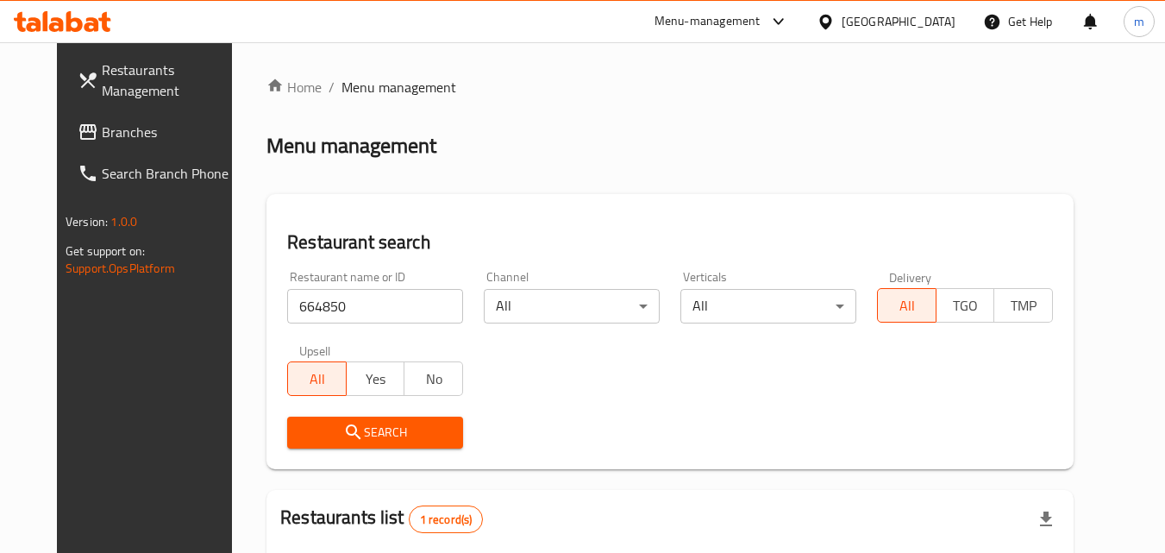
scroll to position [202, 0]
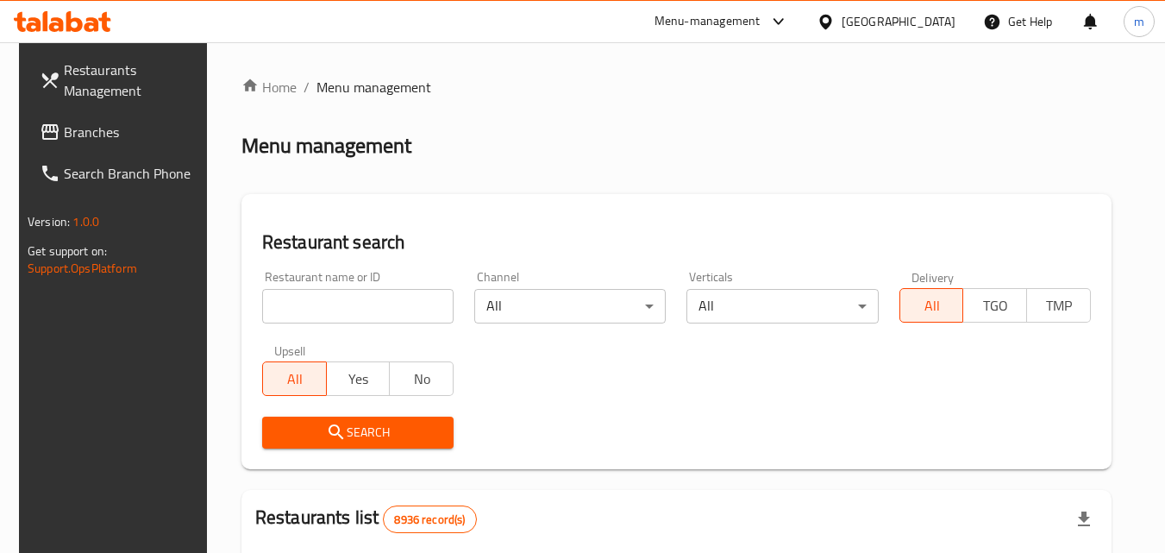
click at [78, 135] on span "Branches" at bounding box center [132, 132] width 136 height 21
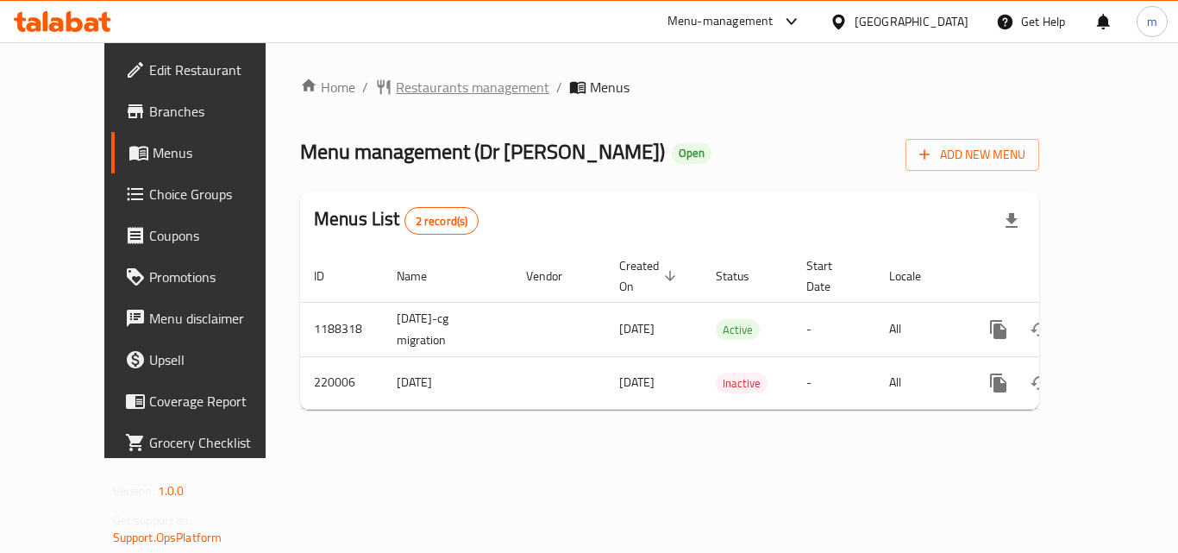
click at [420, 80] on span "Restaurants management" at bounding box center [472, 87] width 153 height 21
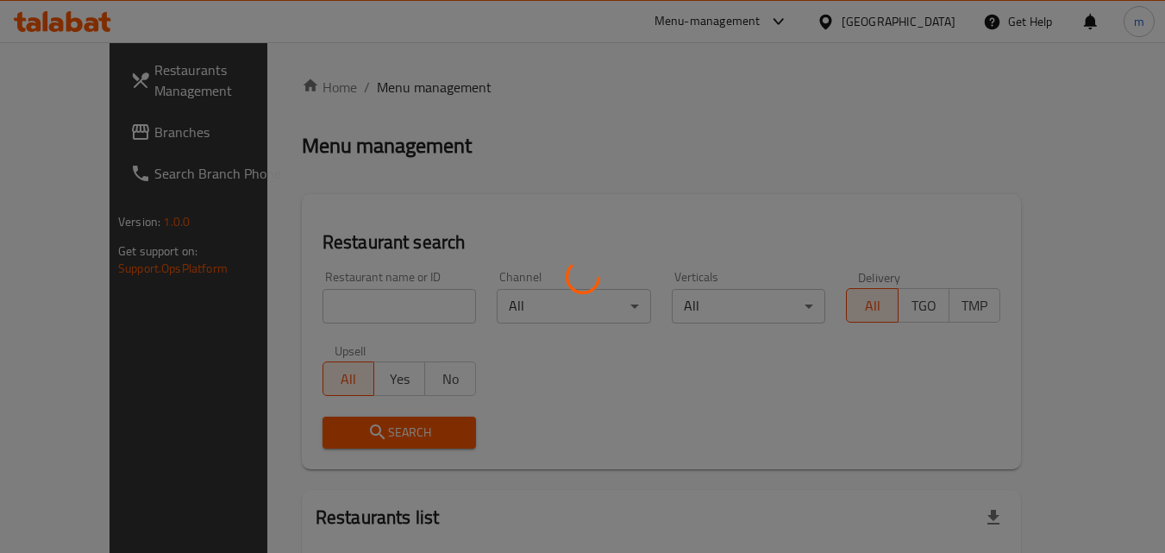
click at [338, 299] on div at bounding box center [582, 276] width 1165 height 553
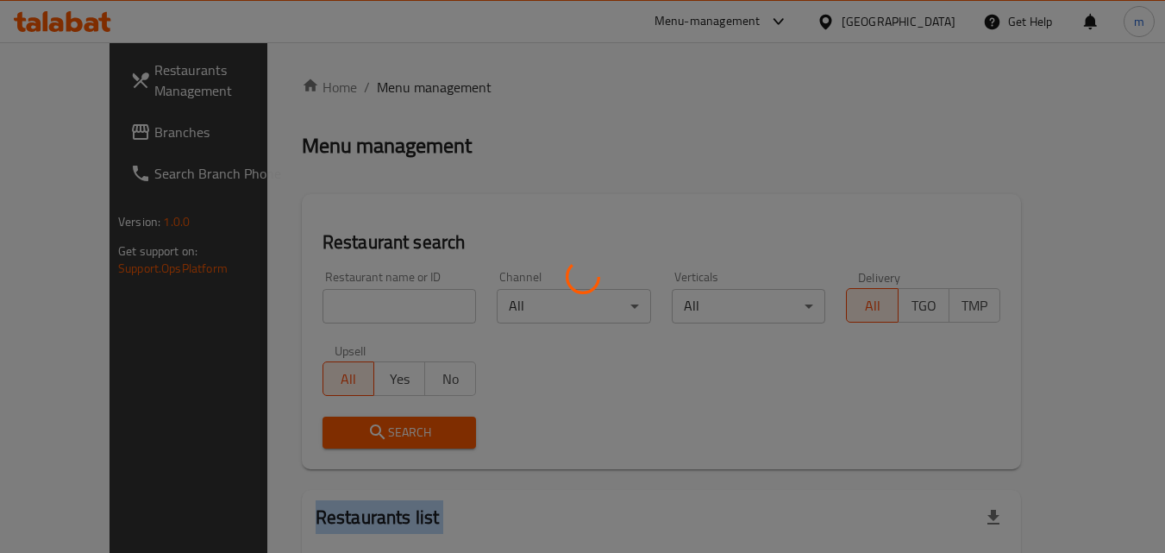
click at [338, 299] on div at bounding box center [582, 276] width 1165 height 553
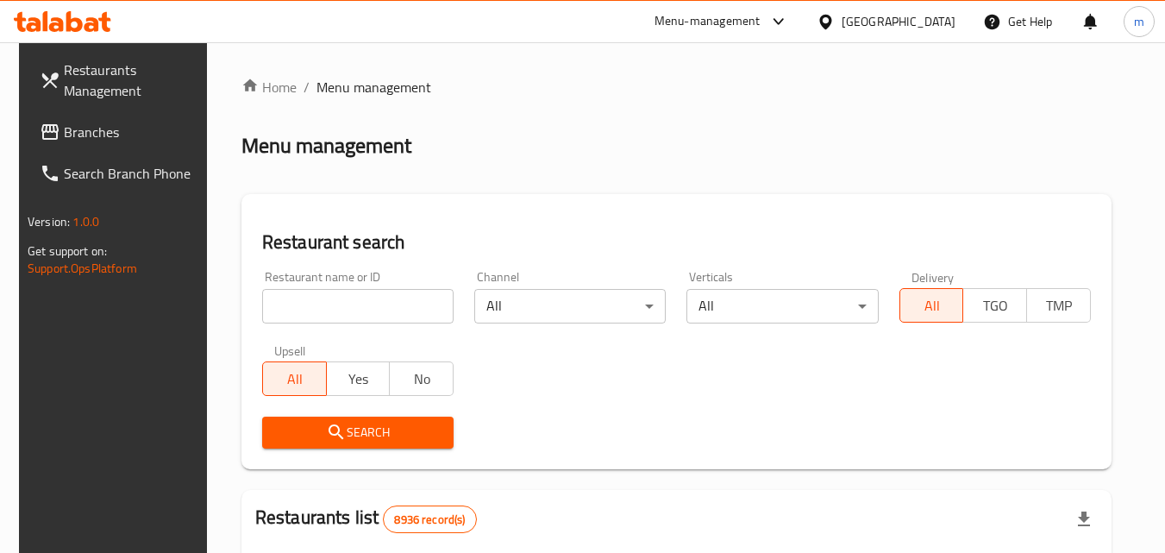
click at [338, 299] on input "search" at bounding box center [357, 306] width 191 height 34
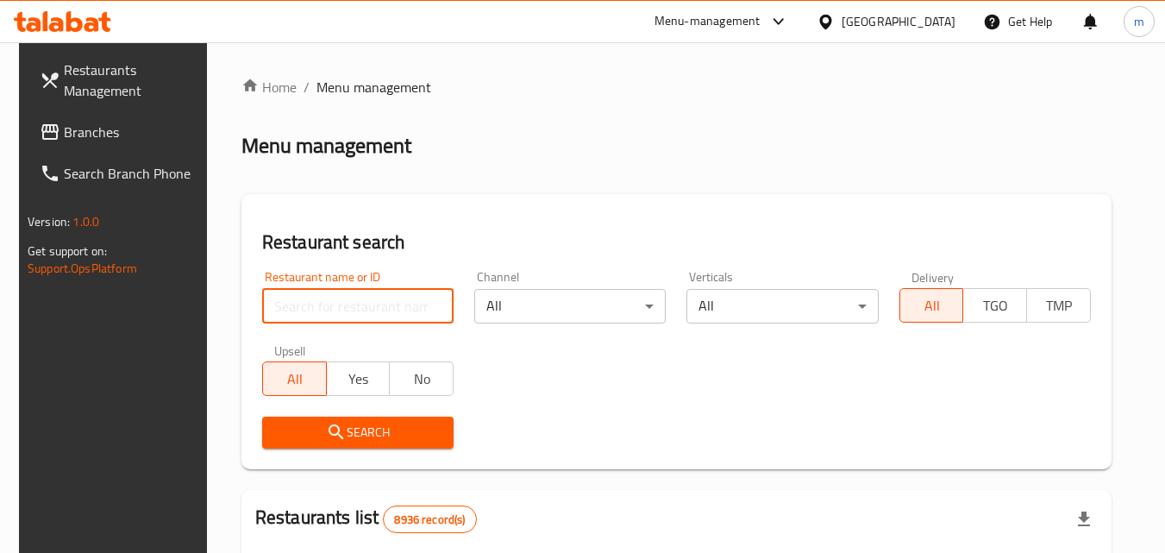
paste input "625265"
click at [338, 299] on input "625265" at bounding box center [357, 306] width 191 height 34
type input "625265"
click button "Search" at bounding box center [357, 432] width 191 height 32
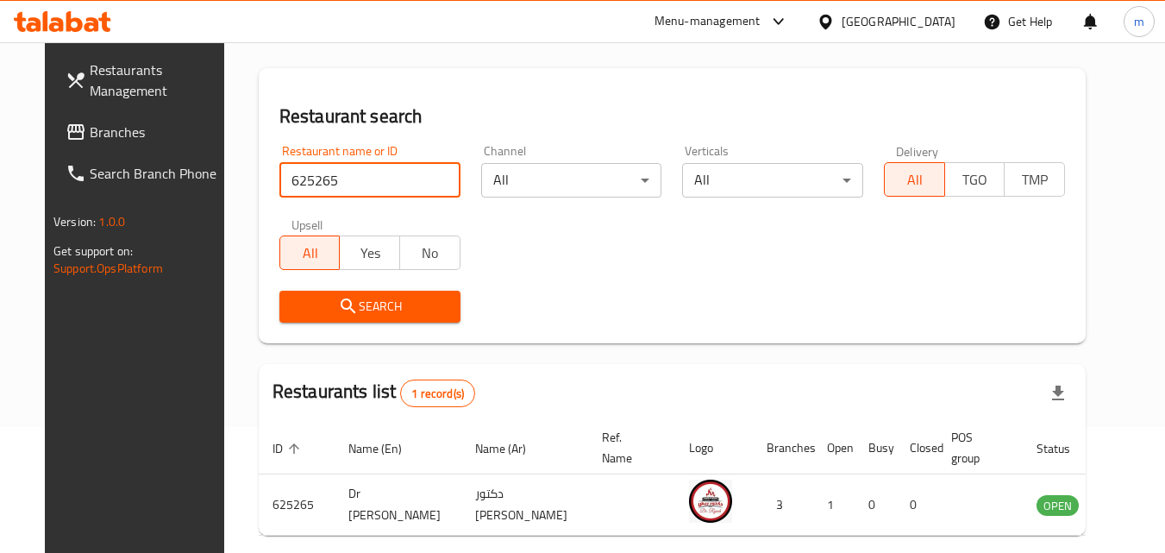
scroll to position [202, 0]
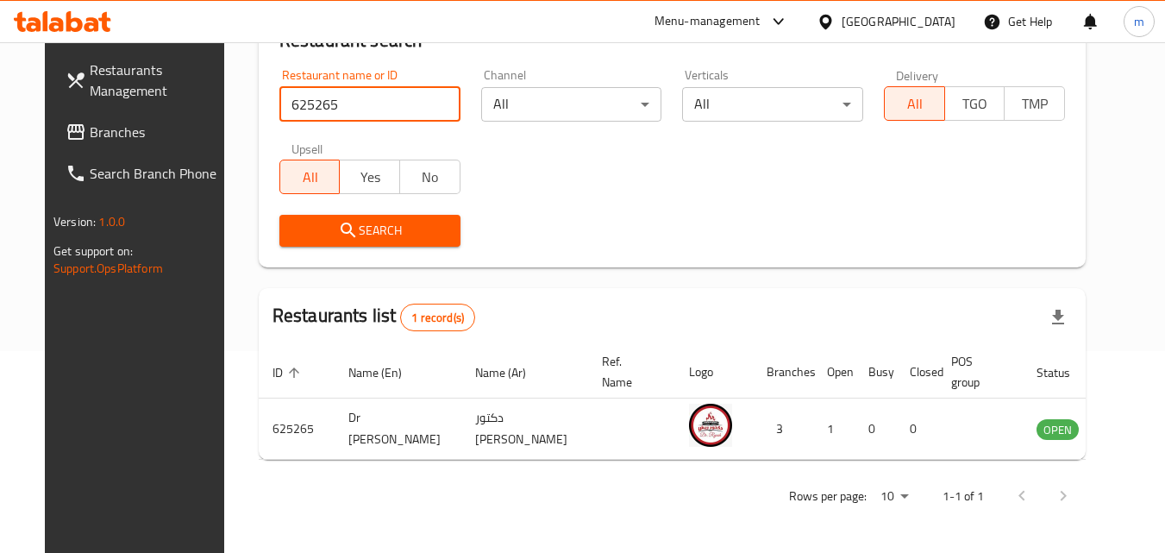
click at [90, 130] on span "Branches" at bounding box center [158, 132] width 136 height 21
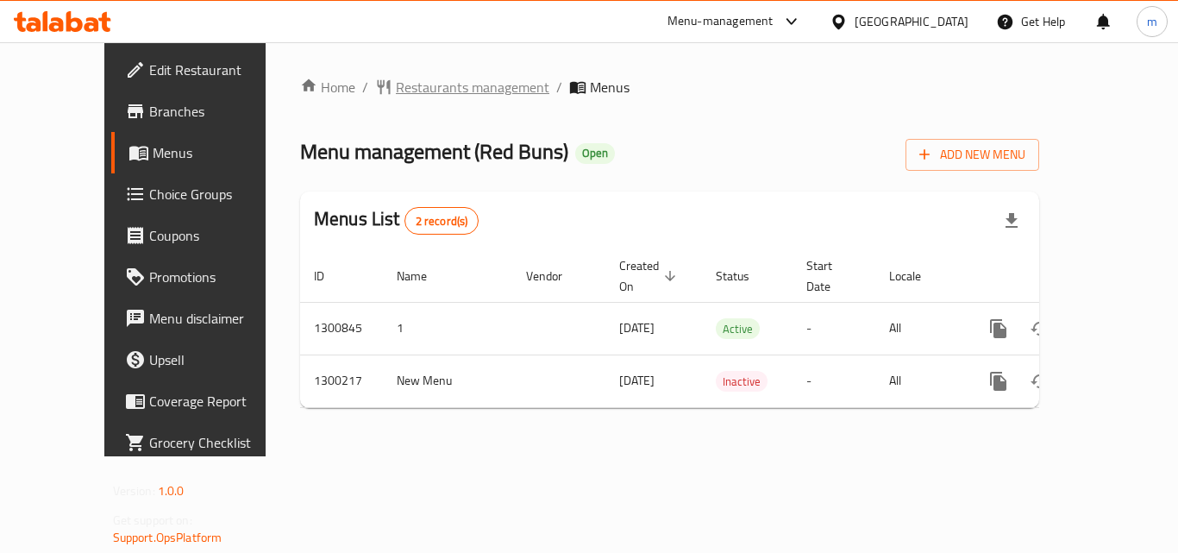
click at [421, 84] on span "Restaurants management" at bounding box center [472, 87] width 153 height 21
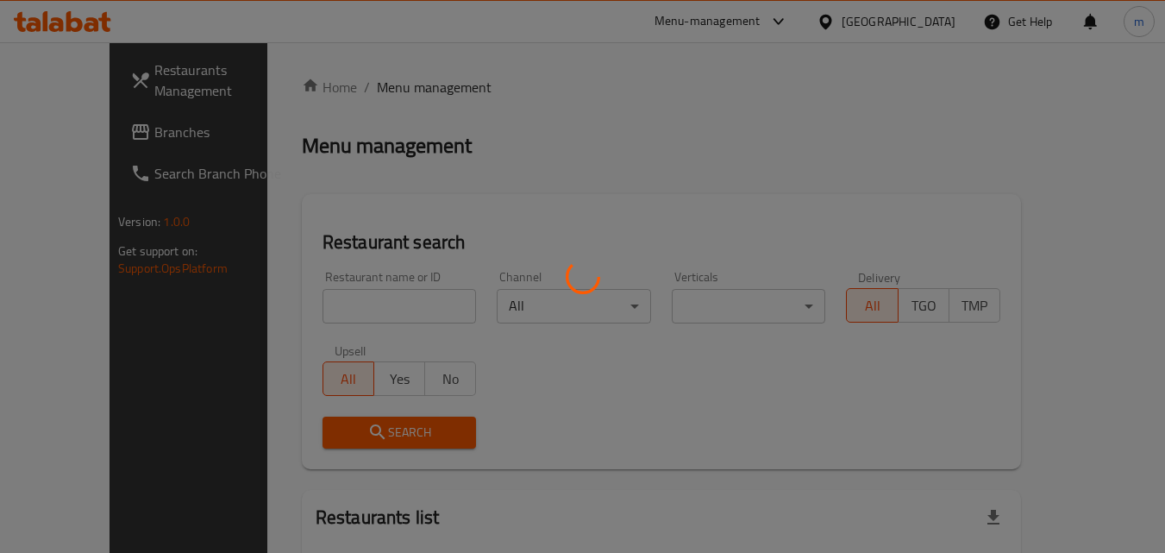
click at [321, 303] on div at bounding box center [582, 276] width 1165 height 553
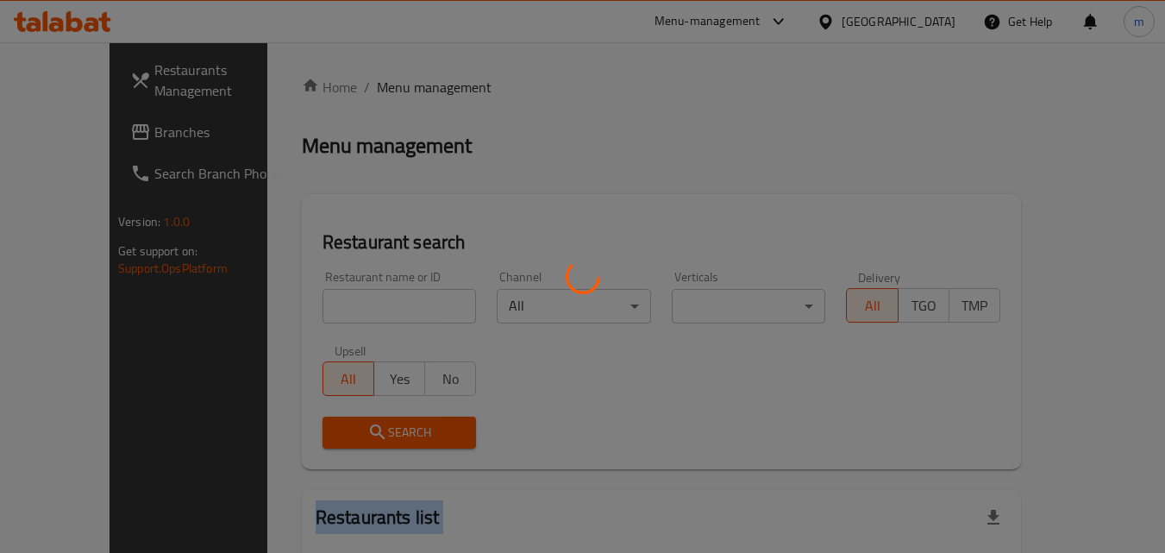
click at [321, 303] on div at bounding box center [582, 276] width 1165 height 553
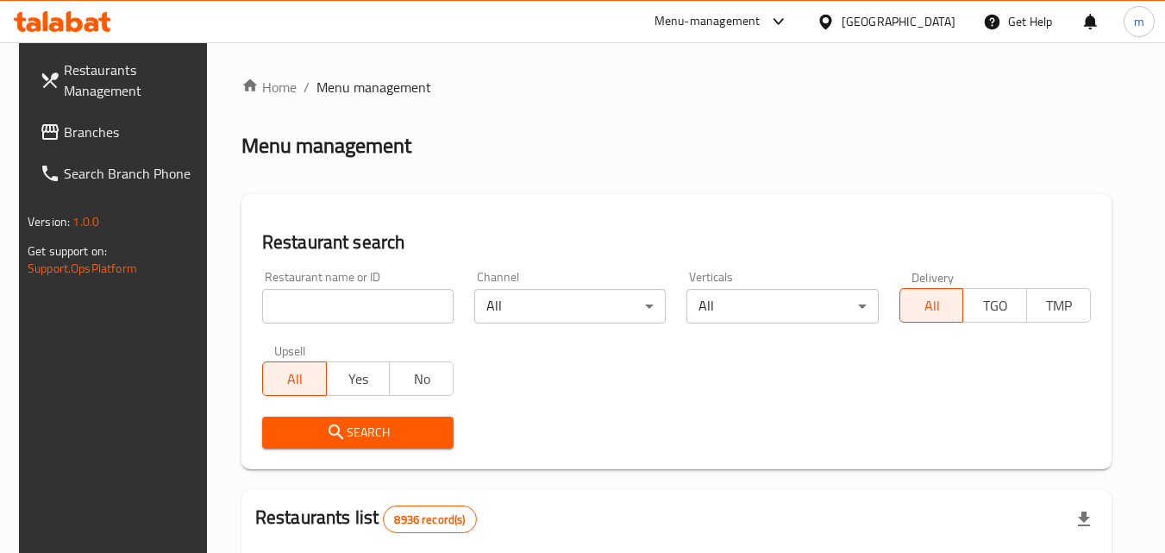
click at [321, 303] on input "search" at bounding box center [357, 306] width 191 height 34
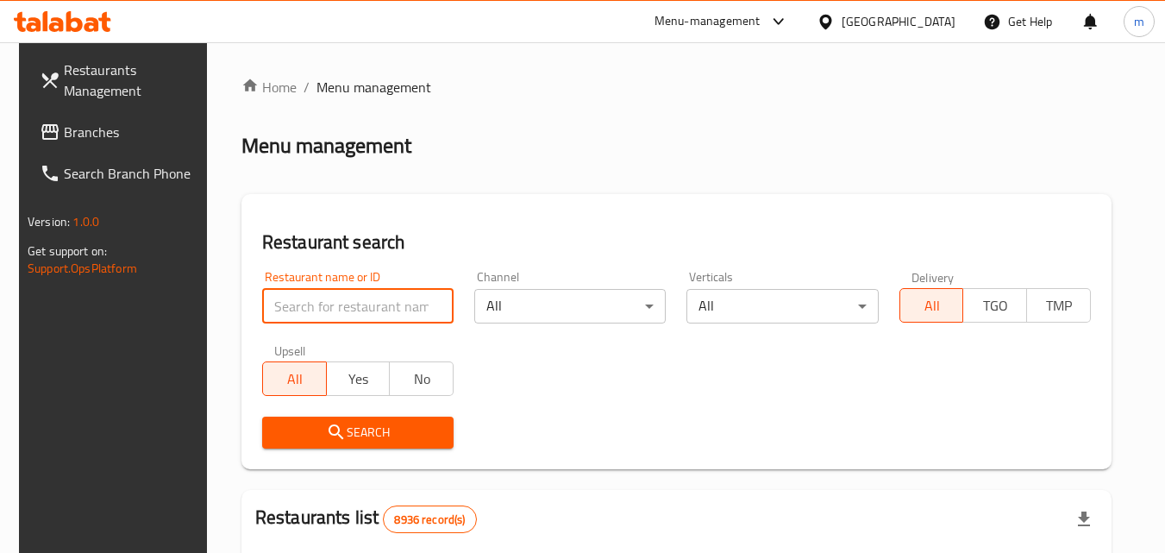
click at [321, 303] on input "search" at bounding box center [357, 306] width 191 height 34
paste input "701551"
type input "701551"
click button "Search" at bounding box center [357, 432] width 191 height 32
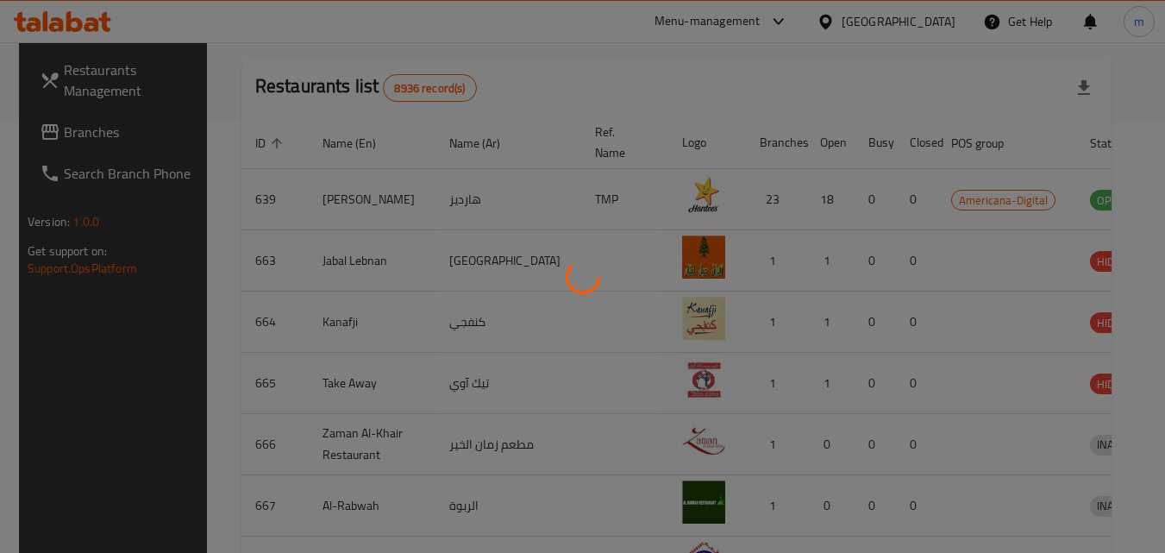
scroll to position [202, 0]
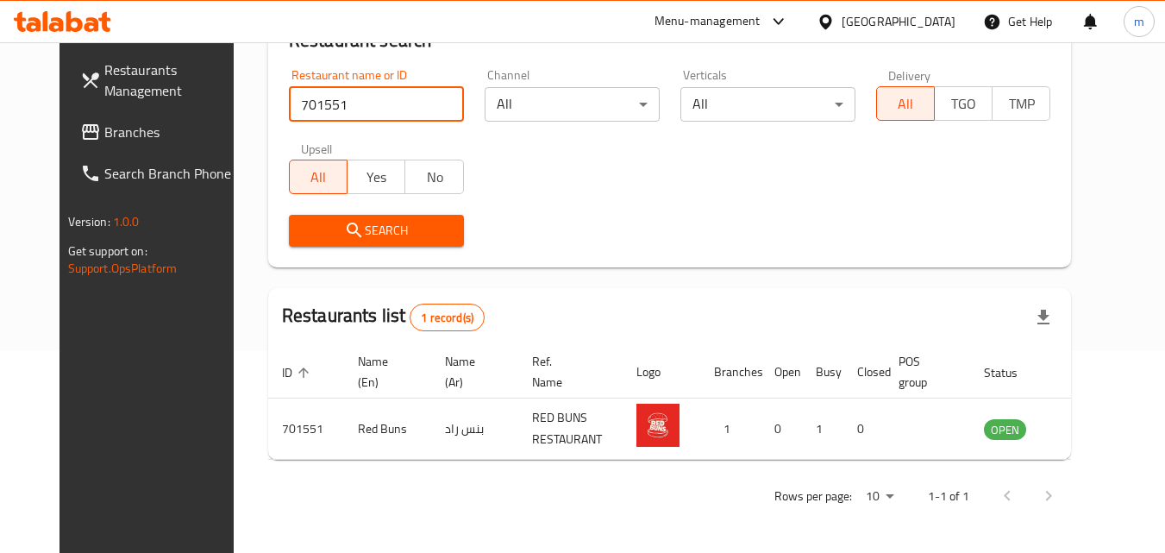
click at [947, 22] on div "[GEOGRAPHIC_DATA]" at bounding box center [898, 21] width 114 height 19
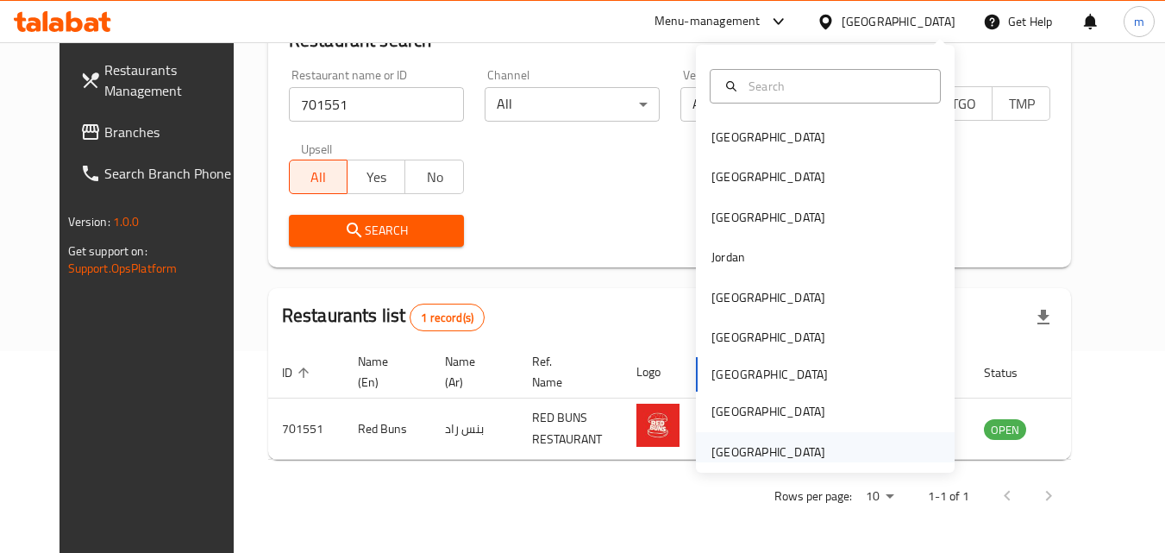
click at [781, 460] on div "[GEOGRAPHIC_DATA]" at bounding box center [768, 451] width 114 height 19
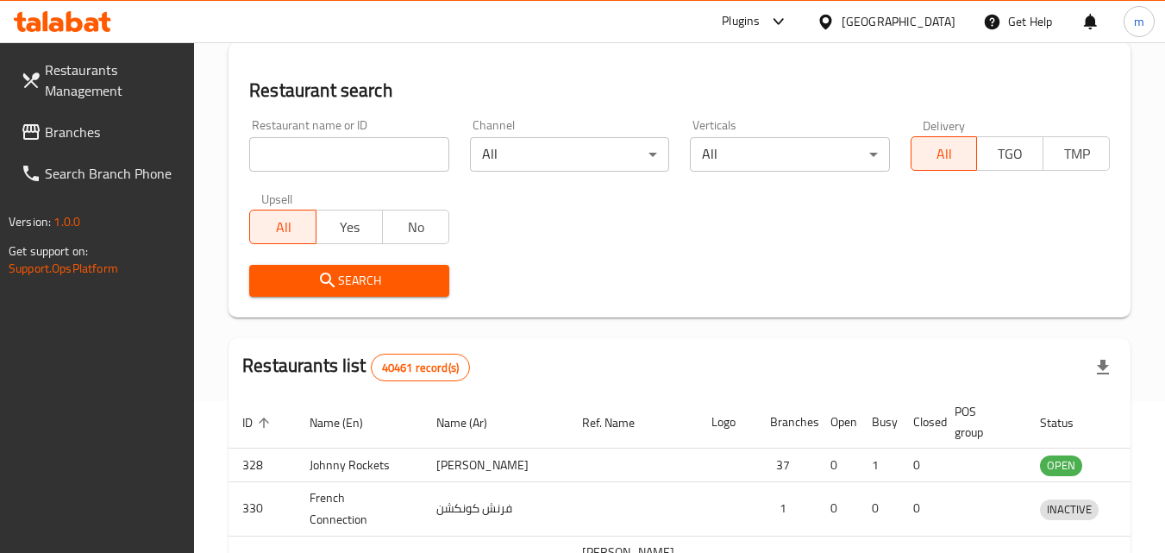
scroll to position [202, 0]
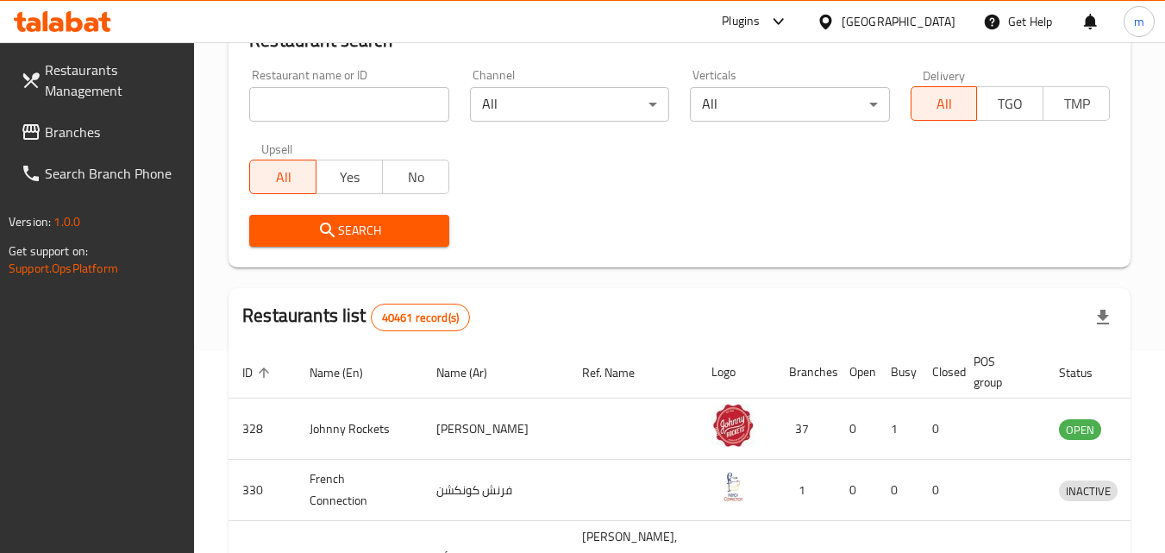
click at [91, 142] on span "Branches" at bounding box center [113, 132] width 136 height 21
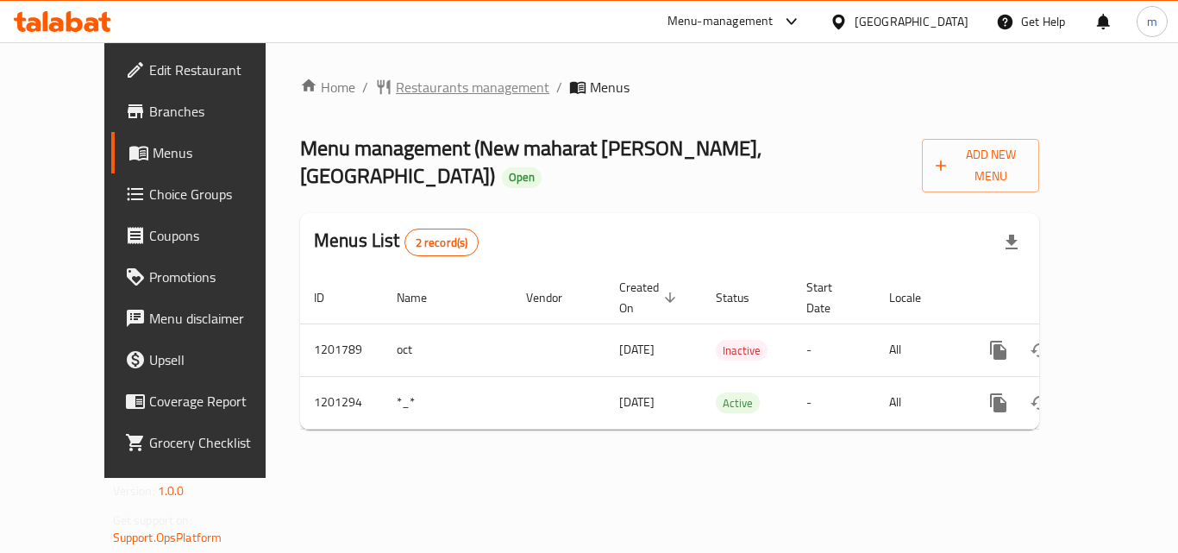
click at [396, 84] on span "Restaurants management" at bounding box center [472, 87] width 153 height 21
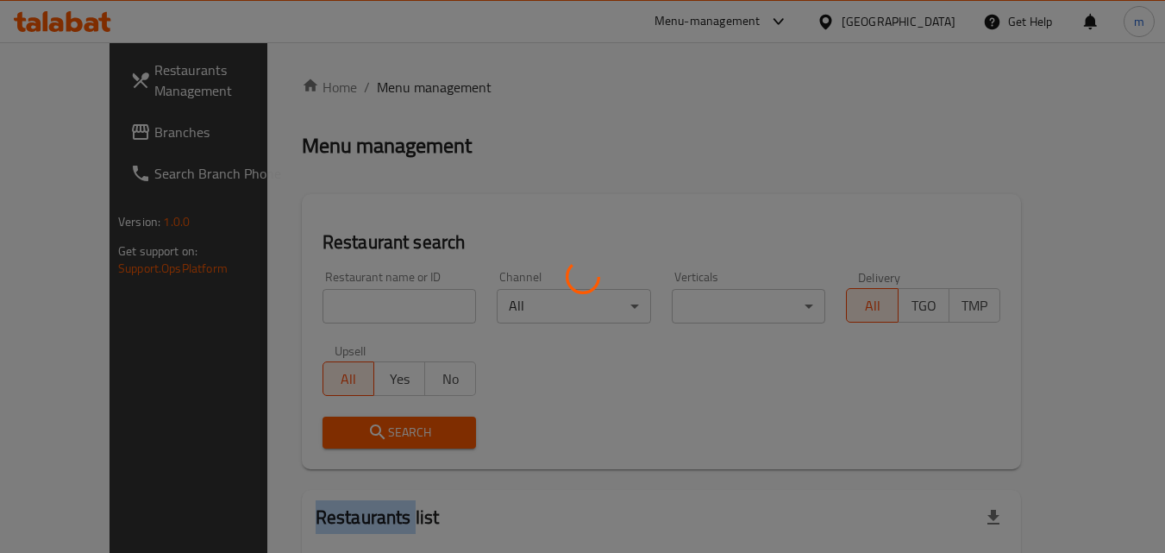
click at [370, 84] on div at bounding box center [582, 276] width 1165 height 553
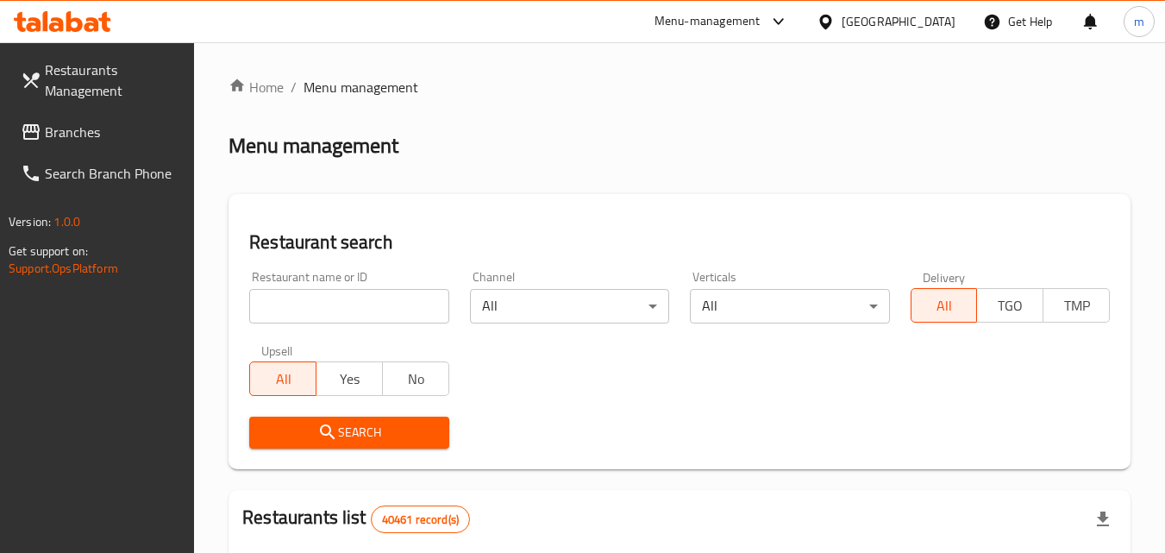
click at [328, 305] on div at bounding box center [582, 276] width 1165 height 553
click at [328, 305] on input "search" at bounding box center [348, 306] width 199 height 34
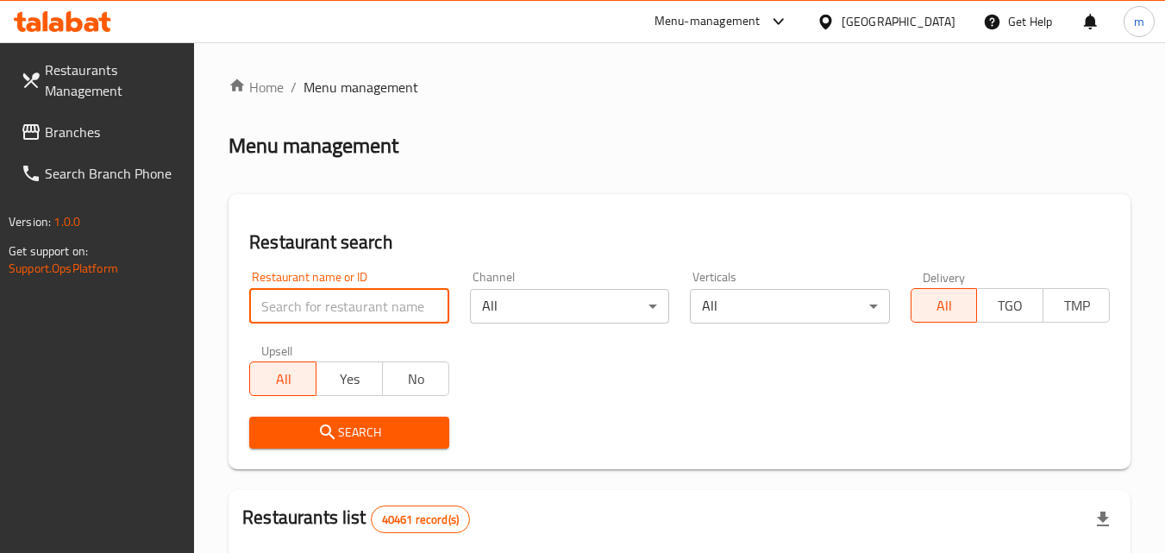
paste input "668867"
type input "668867"
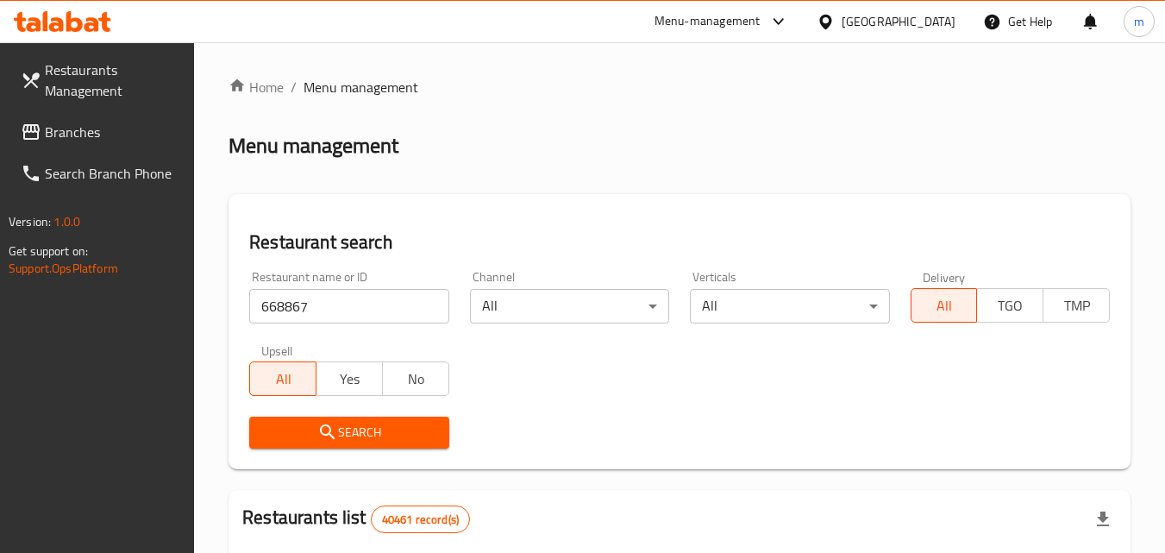
click at [353, 434] on span "Search" at bounding box center [349, 433] width 172 height 22
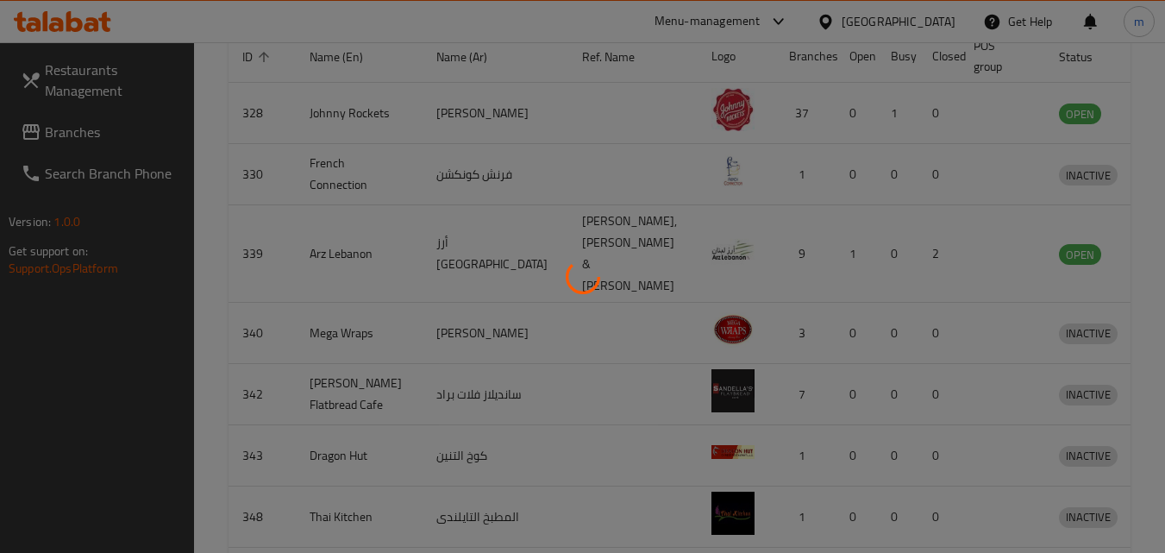
scroll to position [216, 0]
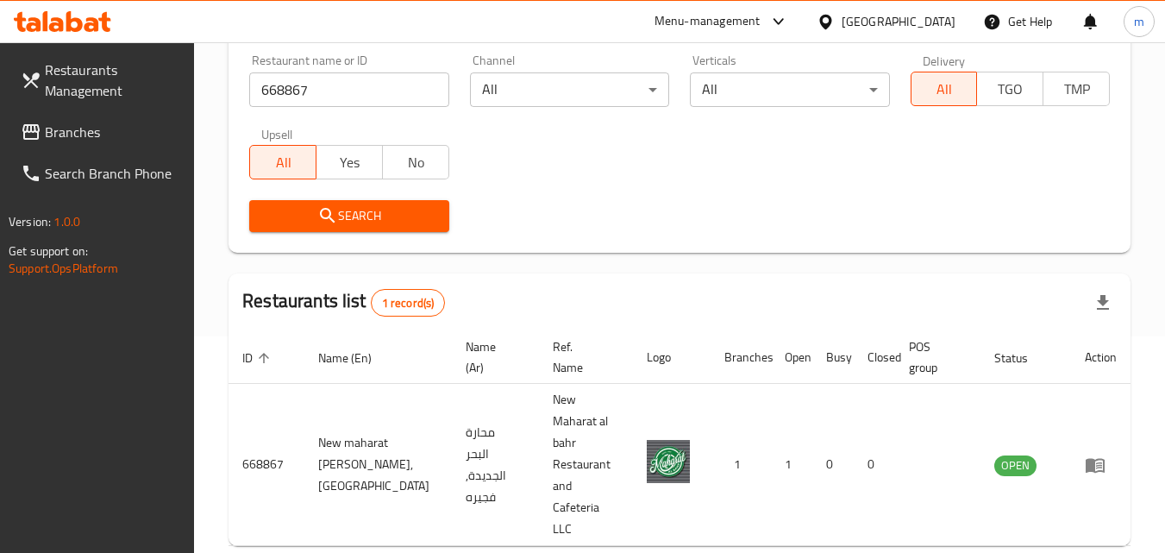
click at [60, 124] on span "Branches" at bounding box center [113, 132] width 136 height 21
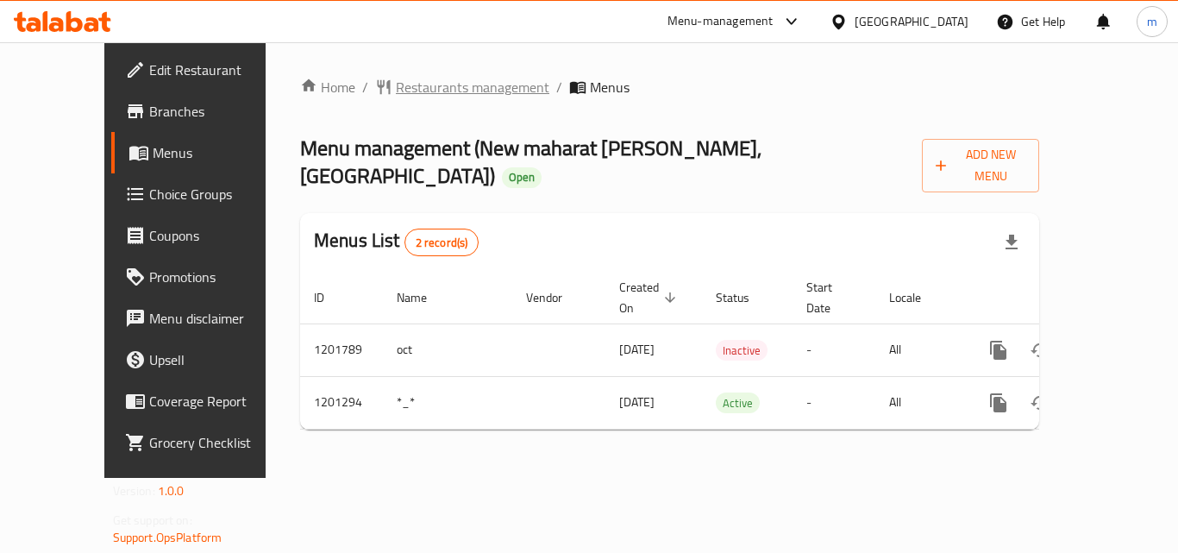
click at [441, 96] on span "Restaurants management" at bounding box center [472, 87] width 153 height 21
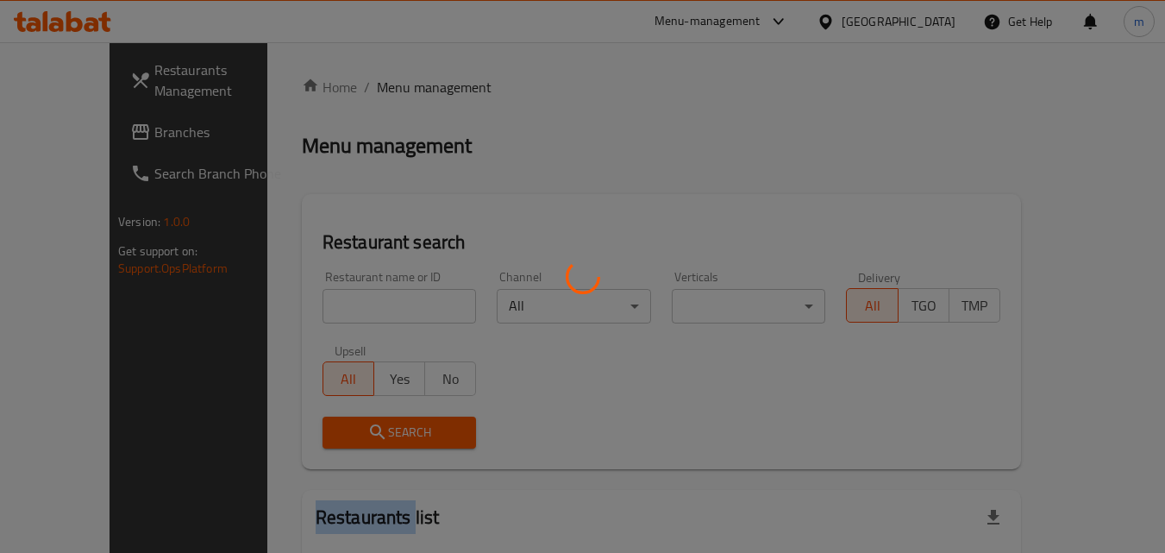
click at [441, 96] on div at bounding box center [582, 276] width 1165 height 553
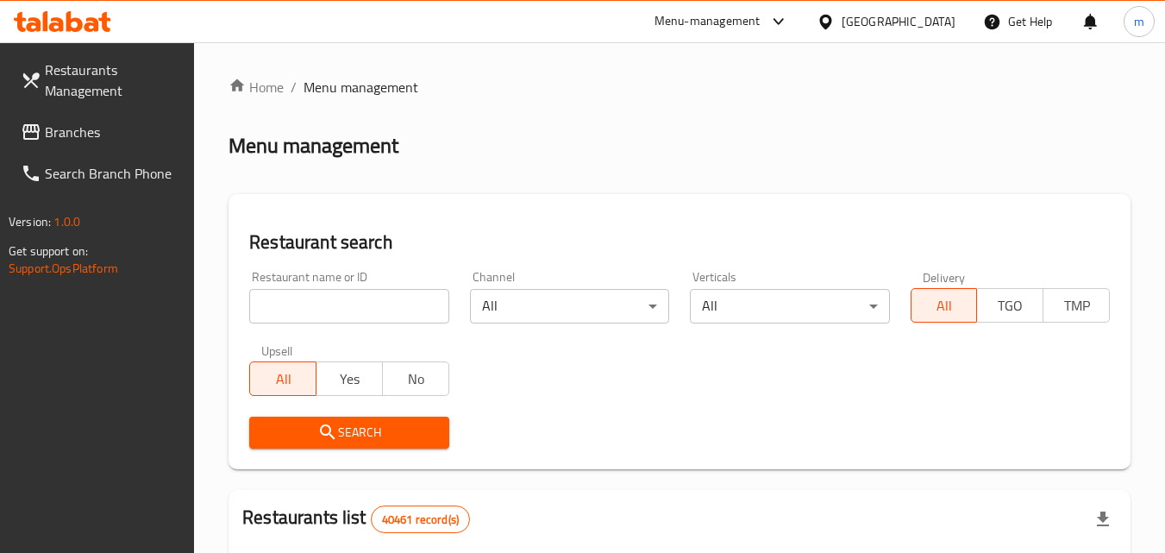
click at [334, 305] on input "search" at bounding box center [348, 306] width 199 height 34
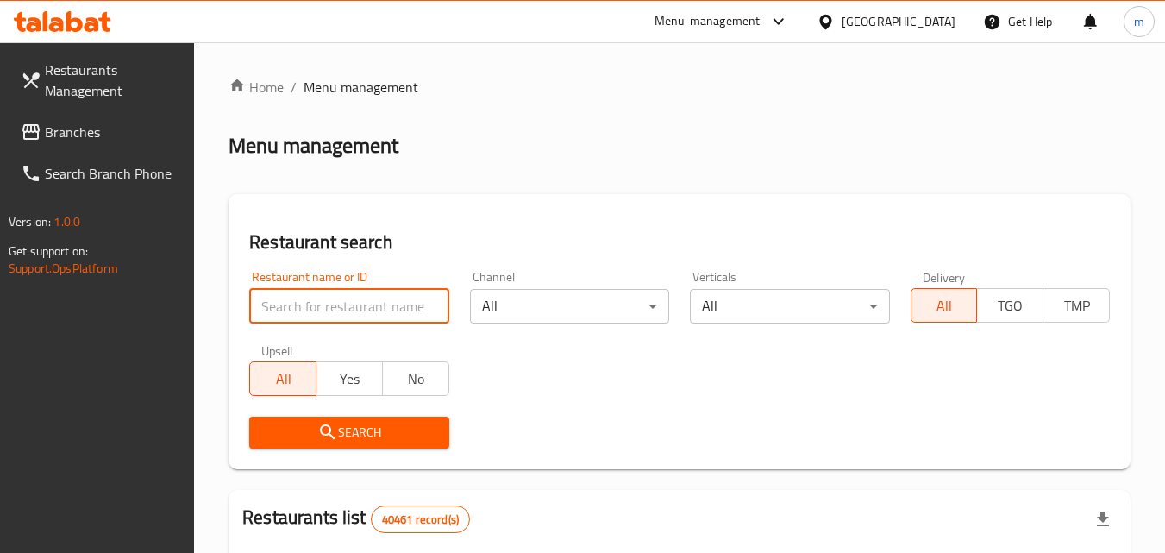
click at [334, 305] on input "search" at bounding box center [348, 306] width 199 height 34
paste input "668867"
type input "668867"
click button "Search" at bounding box center [348, 432] width 199 height 32
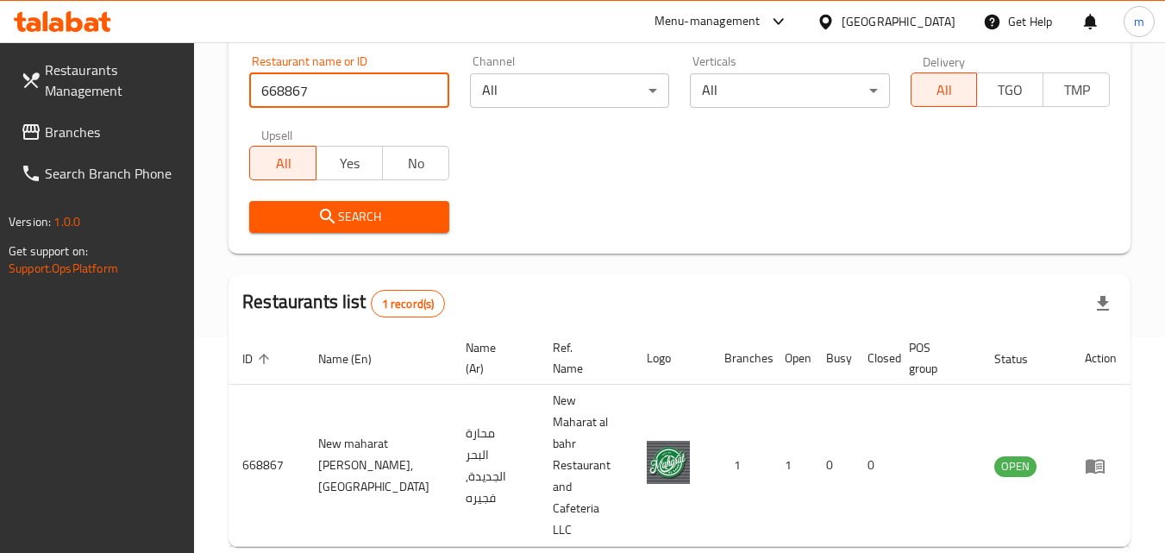
scroll to position [216, 0]
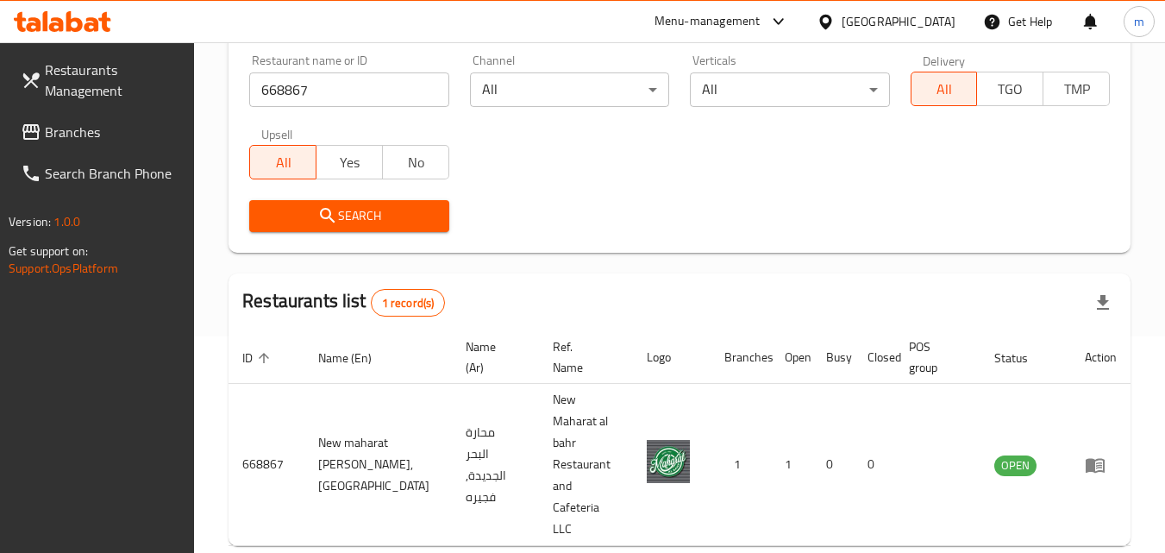
click at [931, 24] on div "[GEOGRAPHIC_DATA]" at bounding box center [898, 21] width 114 height 19
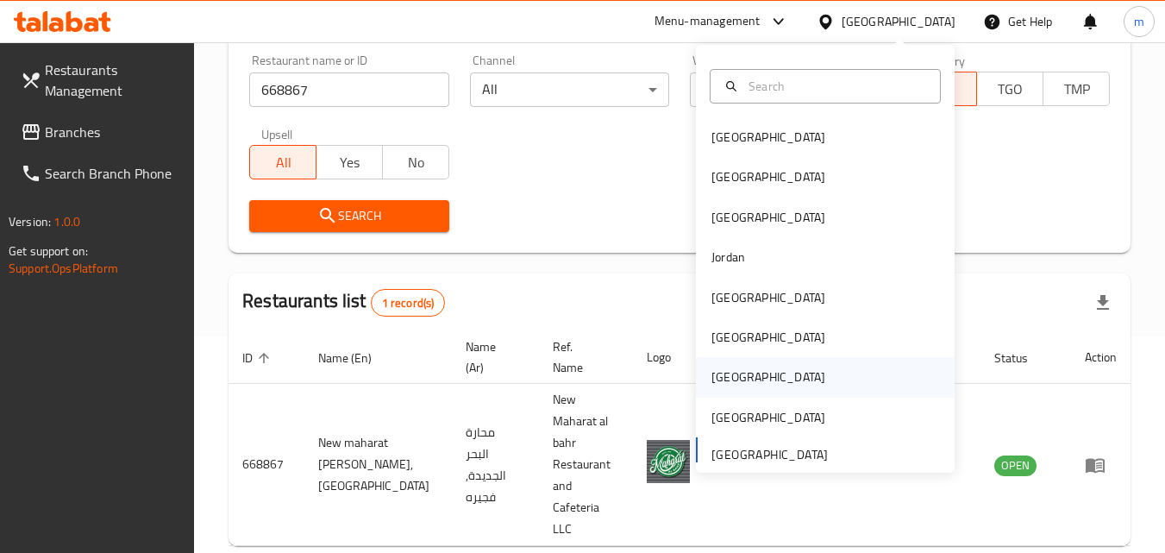
click at [740, 373] on div "Qatar" at bounding box center [767, 377] width 141 height 40
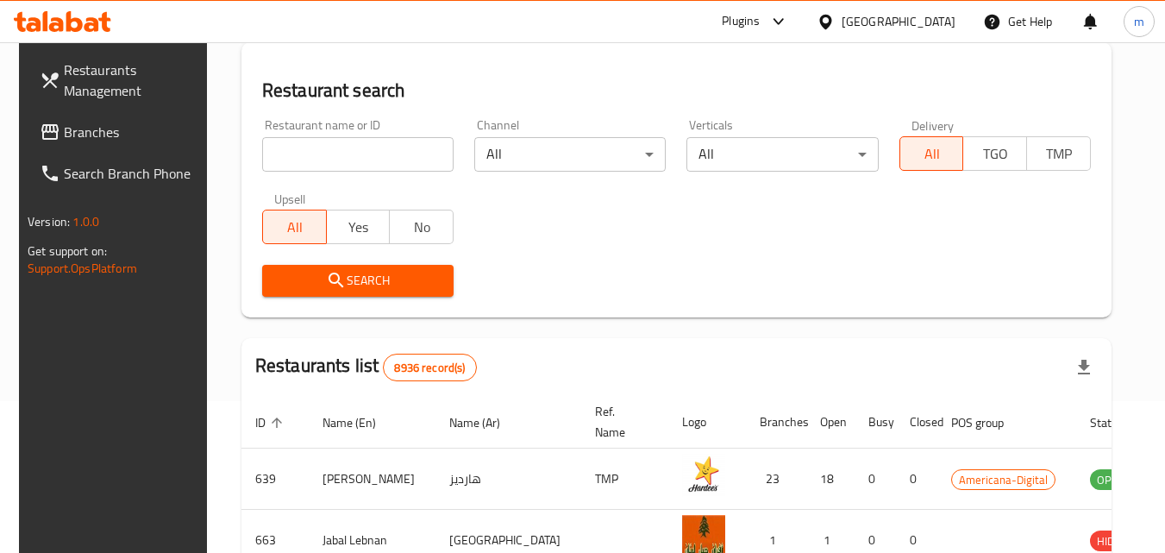
scroll to position [216, 0]
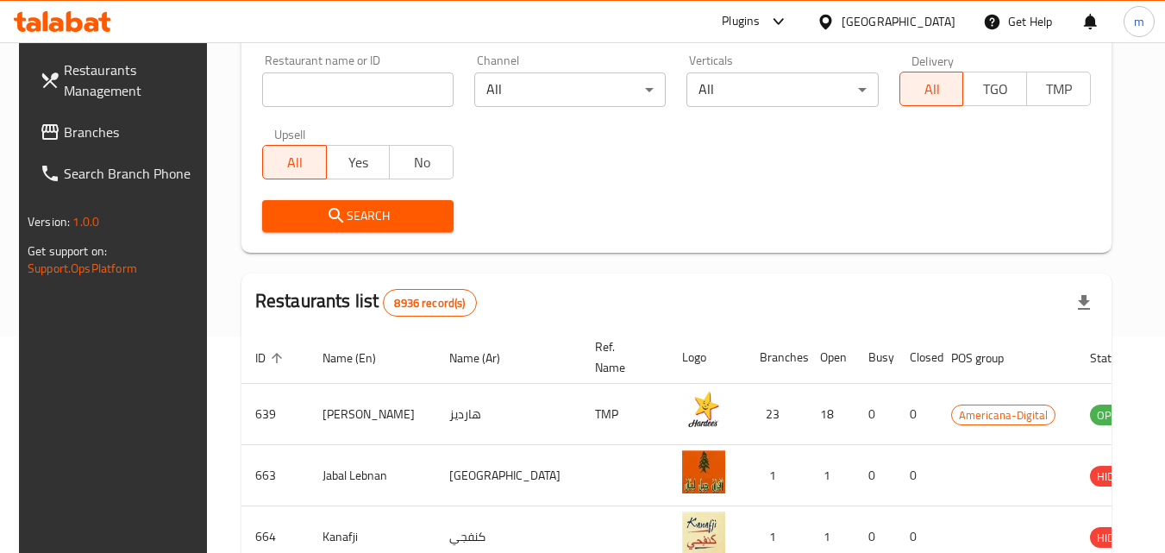
drag, startPoint x: 79, startPoint y: 128, endPoint x: 67, endPoint y: 143, distance: 19.0
click at [79, 128] on span "Branches" at bounding box center [132, 132] width 136 height 21
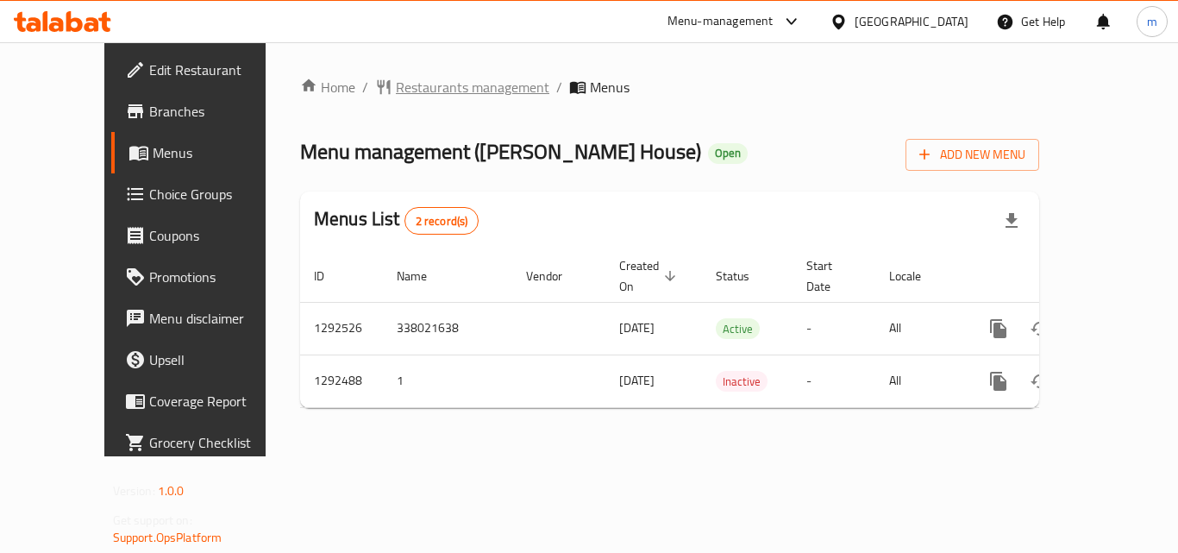
click at [424, 84] on span "Restaurants management" at bounding box center [472, 87] width 153 height 21
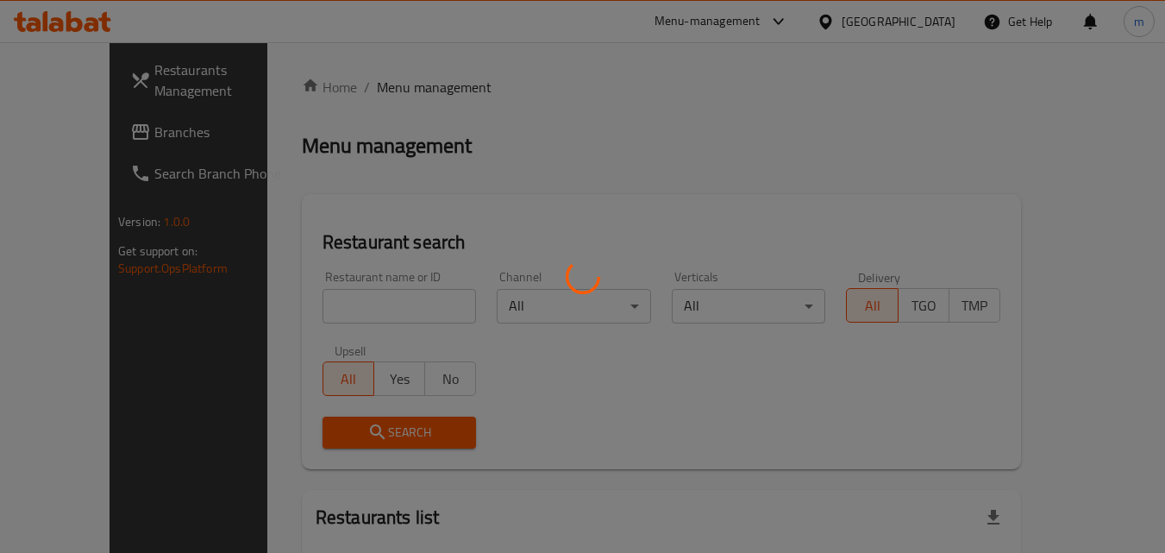
click at [324, 303] on div at bounding box center [582, 276] width 1165 height 553
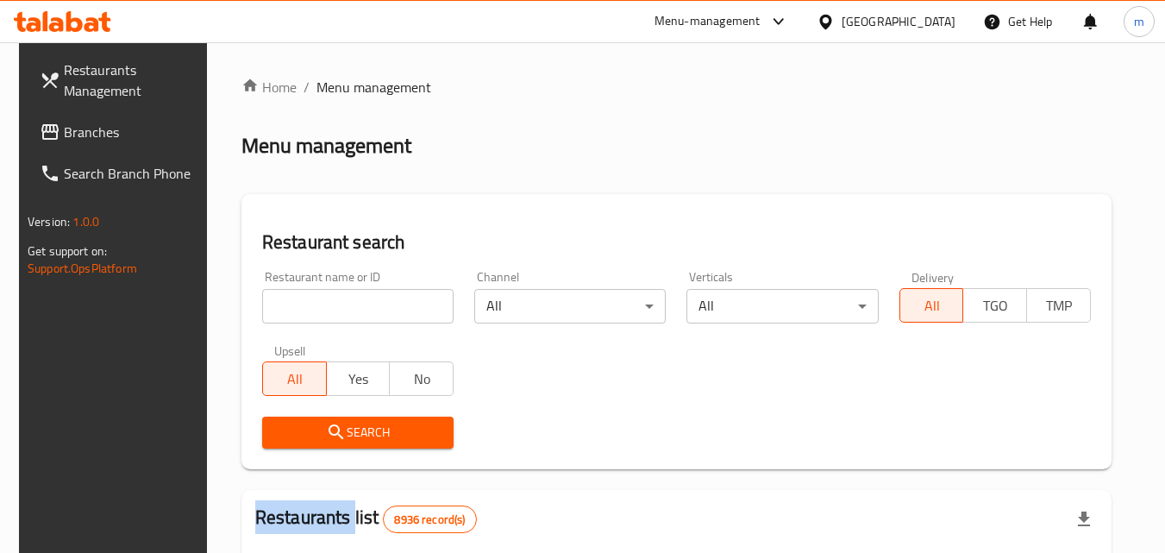
click at [324, 303] on div "Home / Menu management Menu management Restaurant search Restaurant name or ID …" at bounding box center [676, 558] width 870 height 963
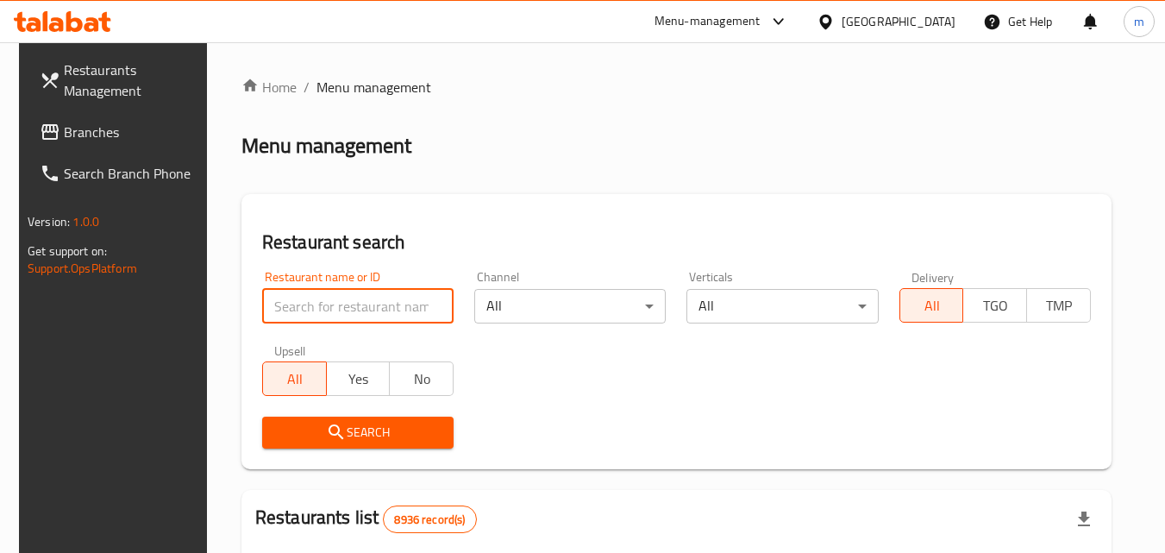
click at [324, 303] on input "search" at bounding box center [357, 306] width 191 height 34
paste input "699152"
type input "699152"
click button "Search" at bounding box center [357, 432] width 191 height 32
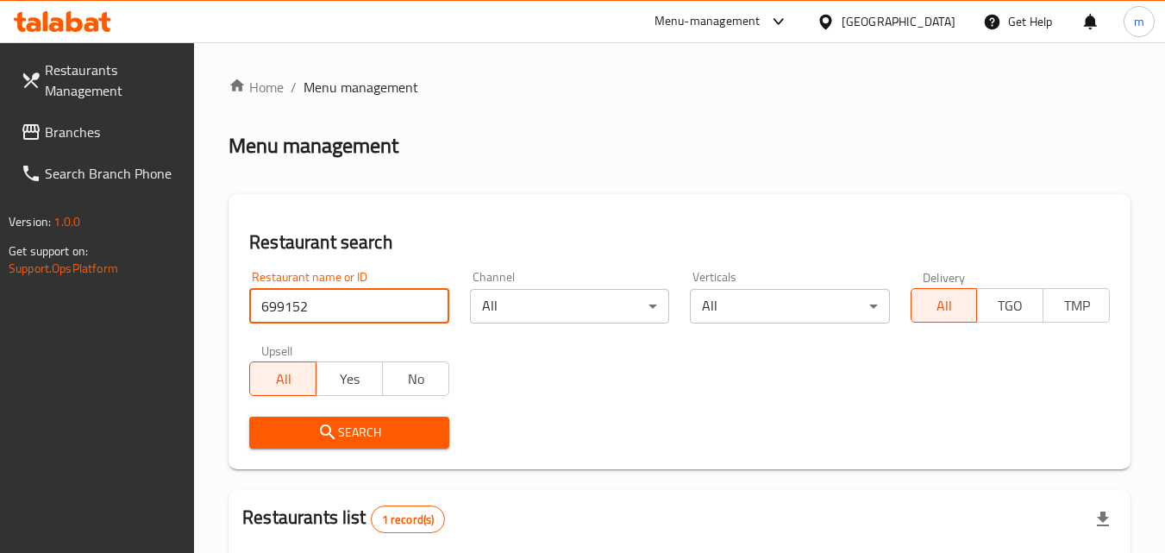
scroll to position [216, 0]
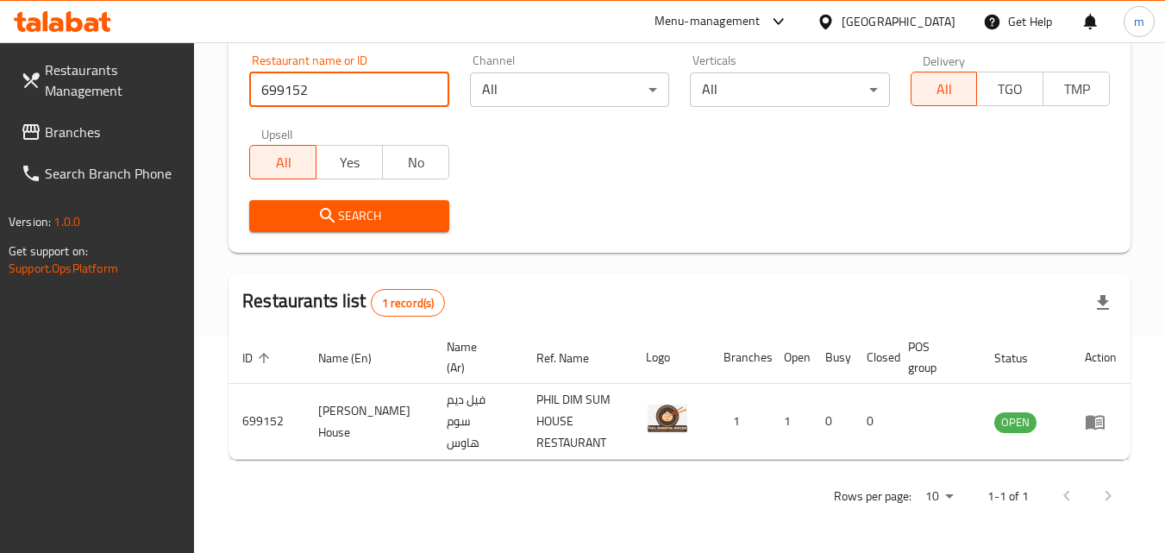
click at [831, 15] on icon at bounding box center [825, 21] width 12 height 15
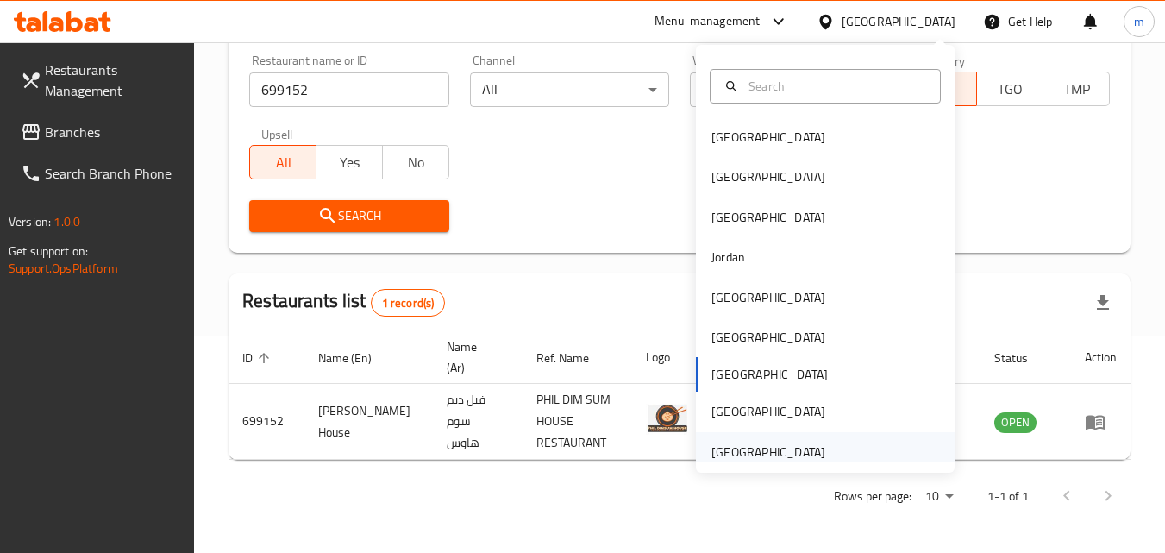
click at [822, 439] on div "[GEOGRAPHIC_DATA]" at bounding box center [767, 452] width 141 height 40
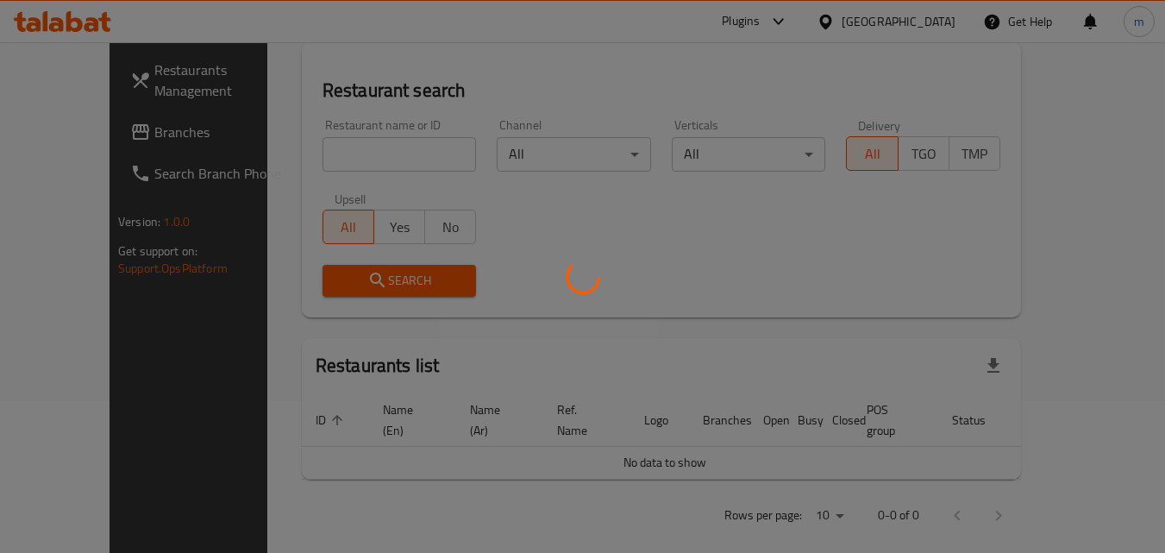
scroll to position [216, 0]
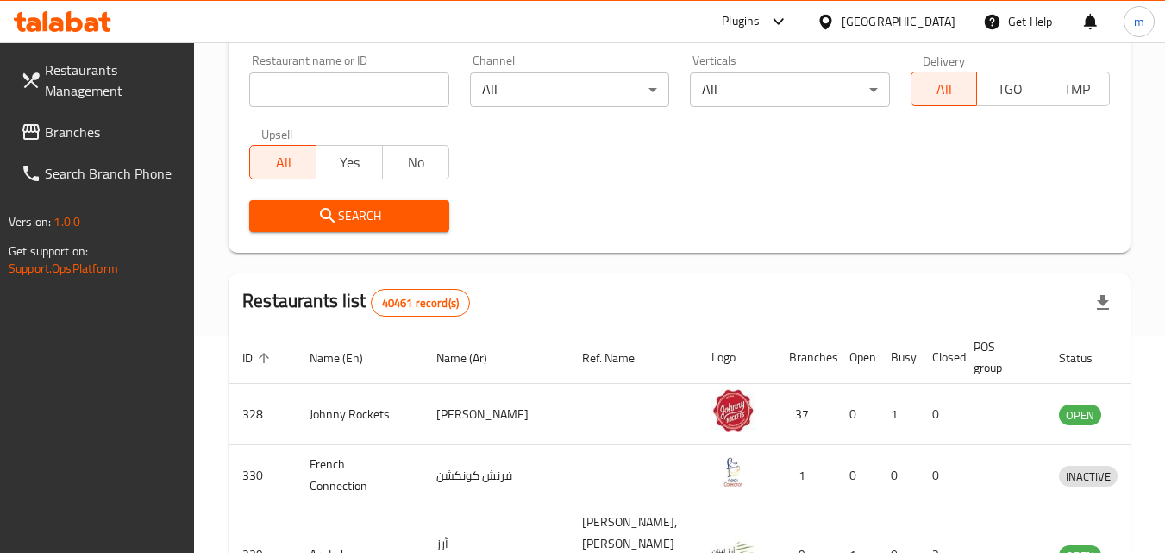
click at [116, 130] on span "Branches" at bounding box center [113, 132] width 136 height 21
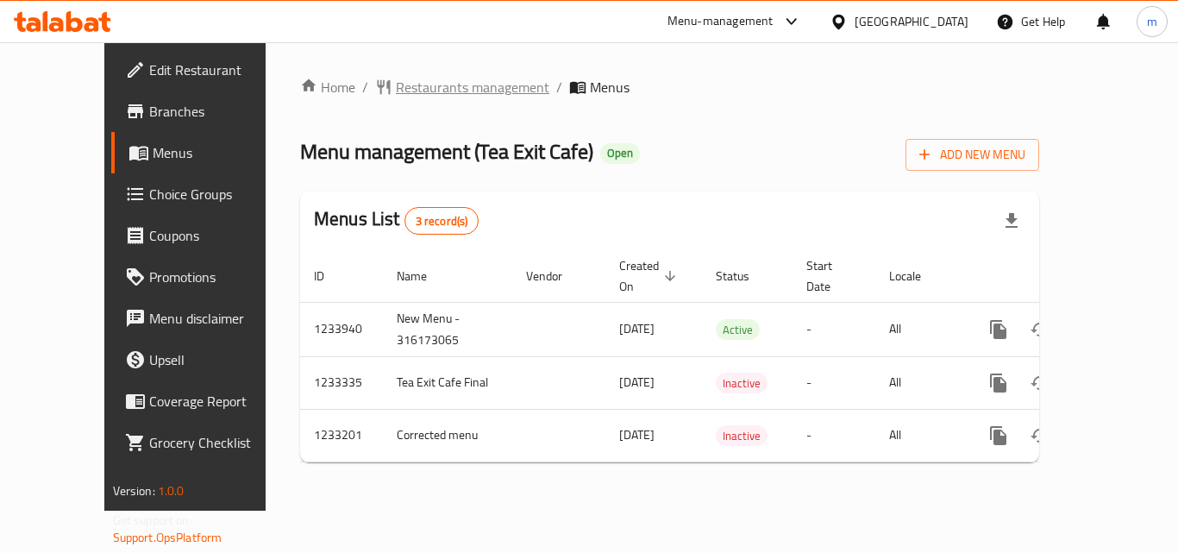
click at [409, 91] on span "Restaurants management" at bounding box center [472, 87] width 153 height 21
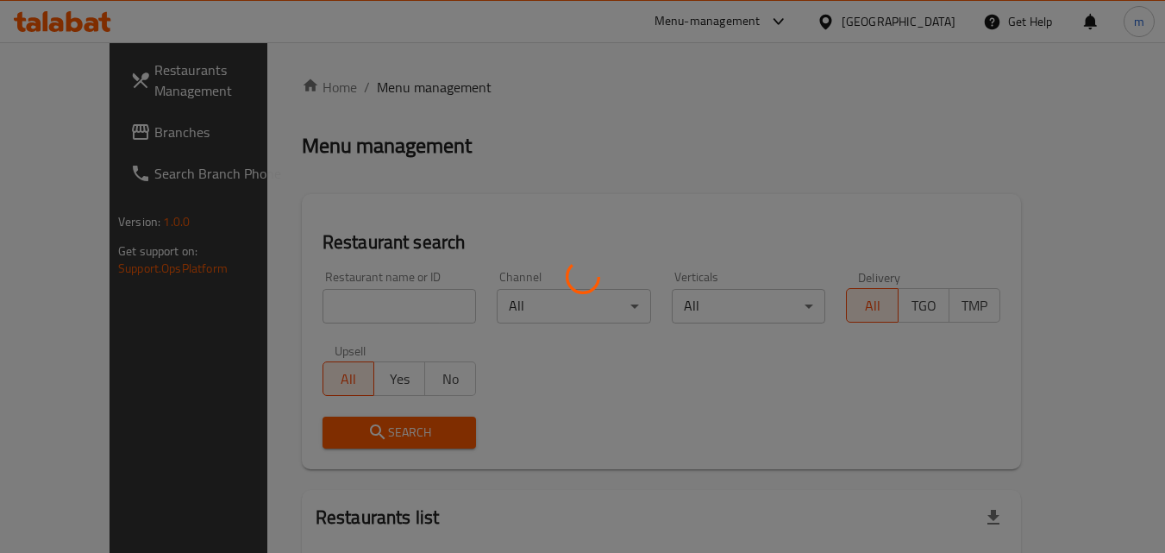
click at [303, 308] on div at bounding box center [582, 276] width 1165 height 553
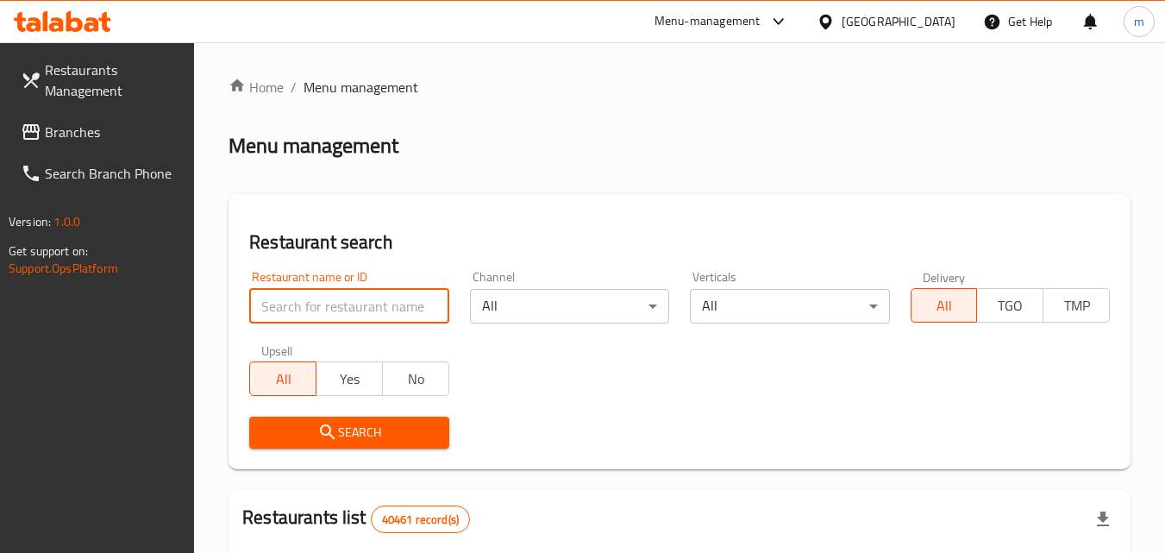
click at [303, 308] on input "search" at bounding box center [348, 306] width 199 height 34
paste input "678034"
type input "678034"
click button "Search" at bounding box center [348, 432] width 199 height 32
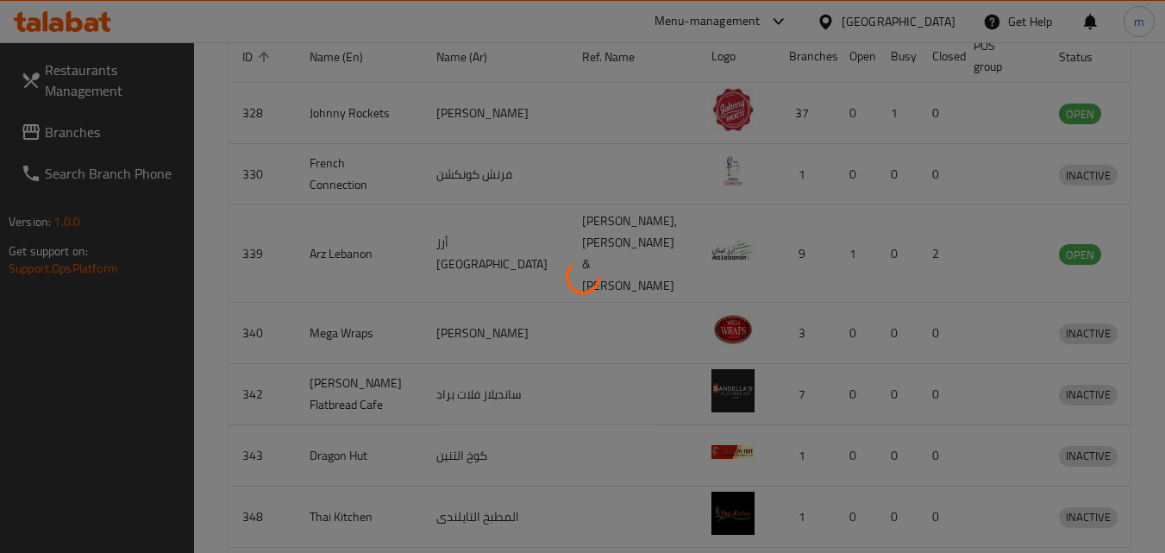
scroll to position [202, 0]
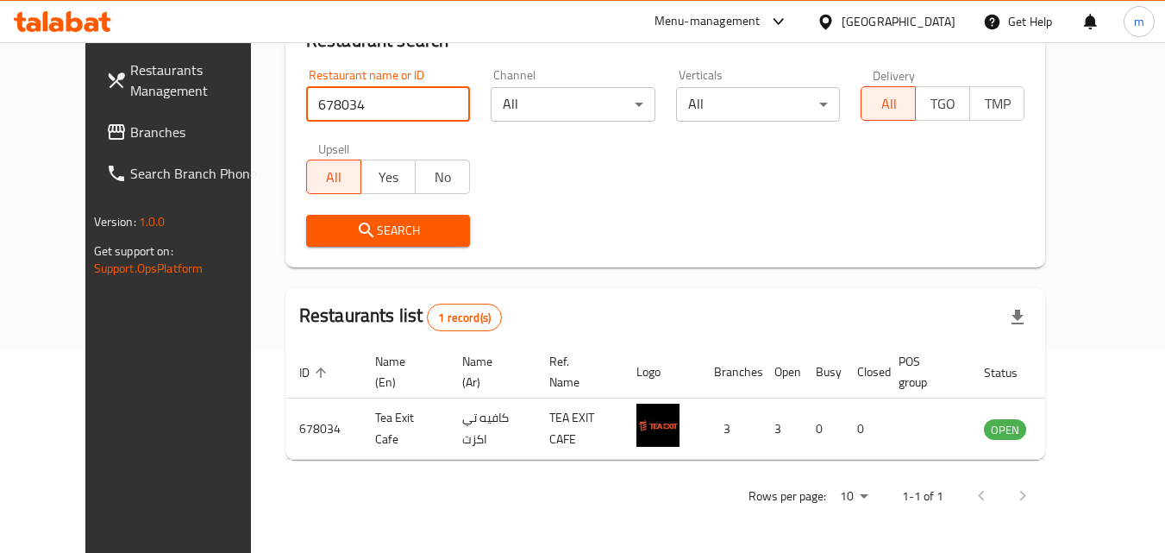
click at [130, 130] on span "Branches" at bounding box center [198, 132] width 136 height 21
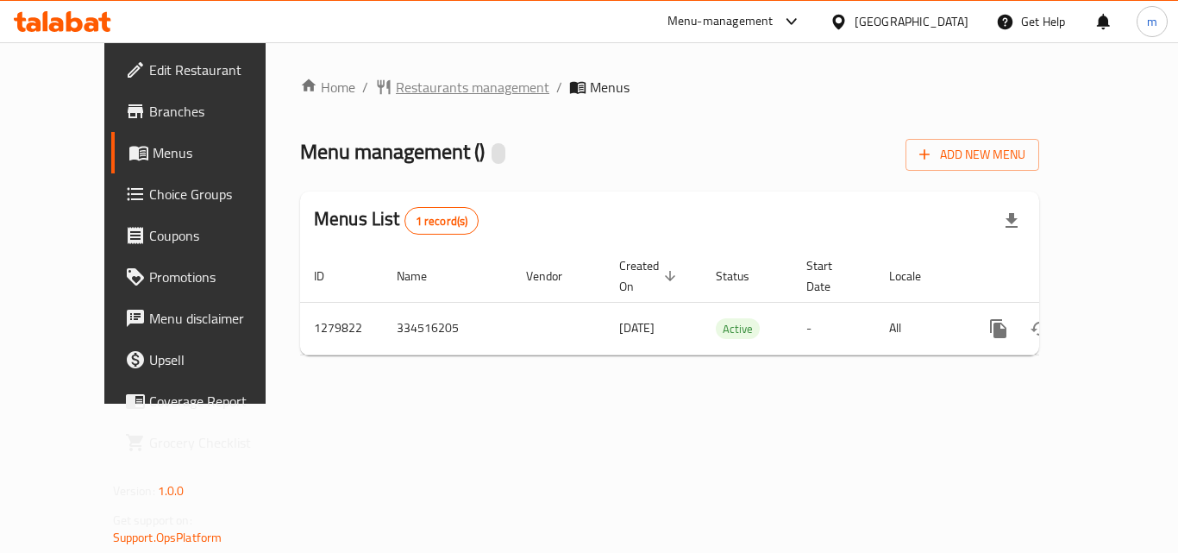
click at [397, 97] on span "Restaurants management" at bounding box center [472, 87] width 153 height 21
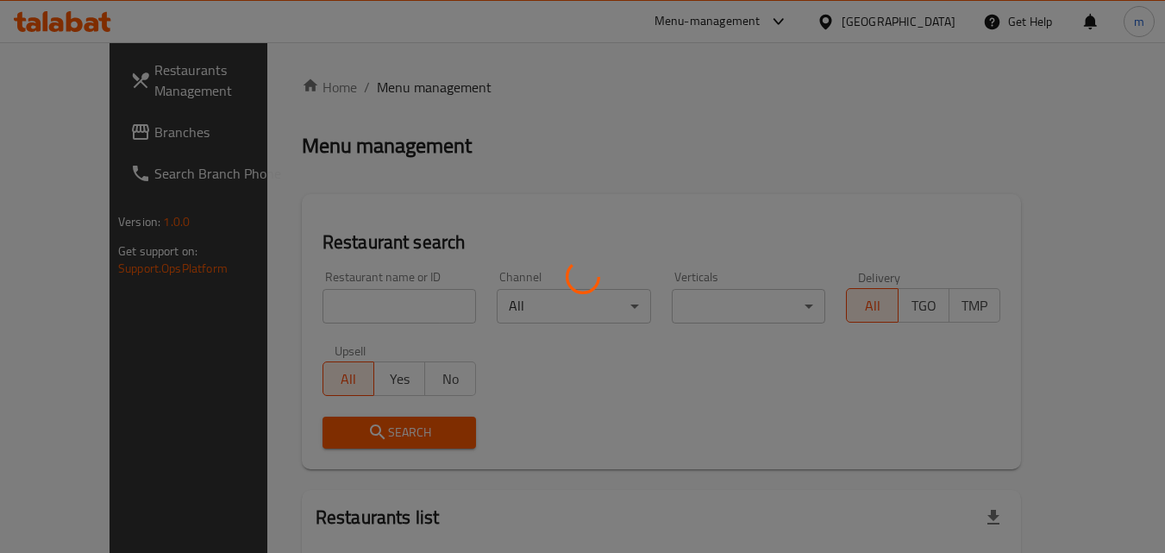
click at [397, 99] on div at bounding box center [582, 276] width 1165 height 553
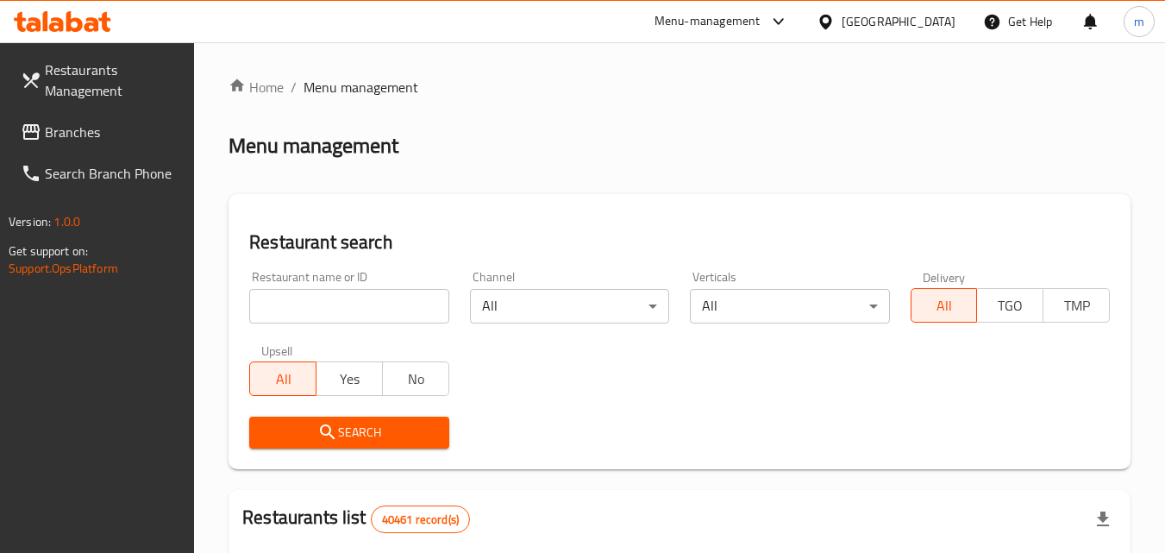
click at [316, 296] on input "search" at bounding box center [348, 306] width 199 height 34
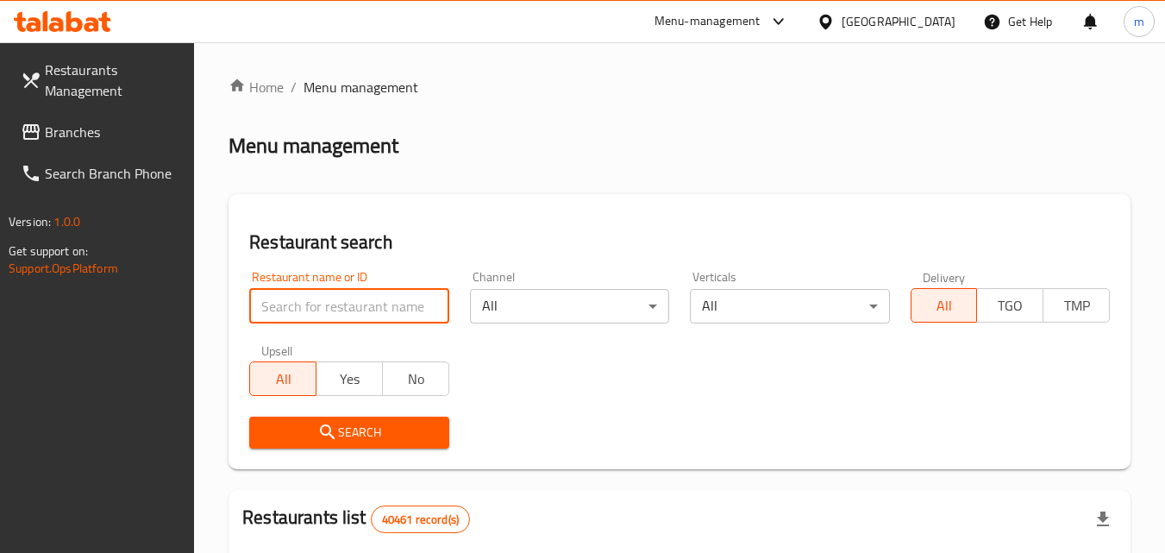
paste input "693492"
type input "693492"
click button "Search" at bounding box center [348, 432] width 199 height 32
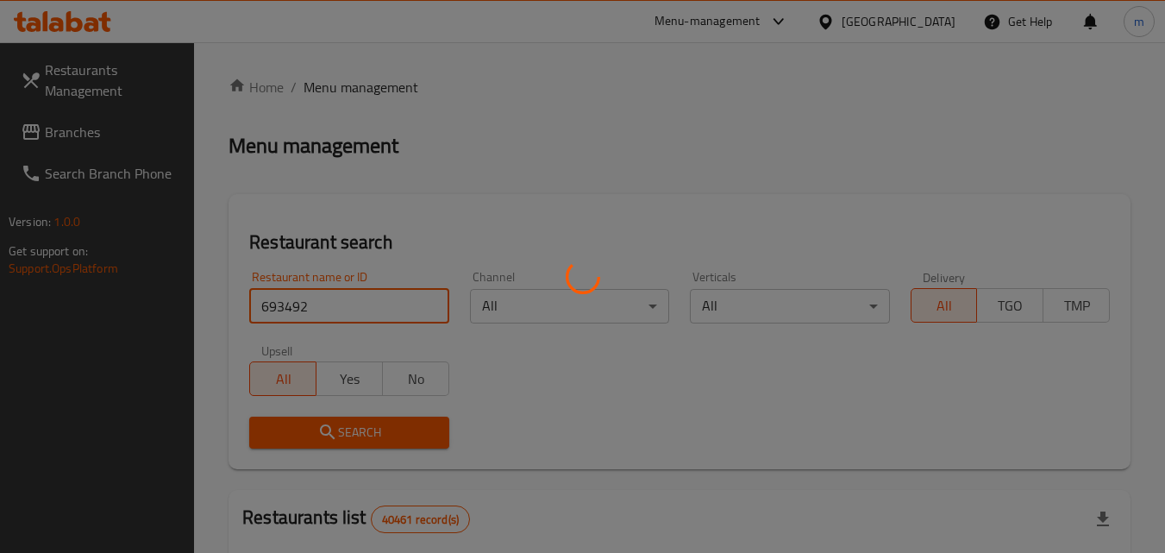
scroll to position [216, 0]
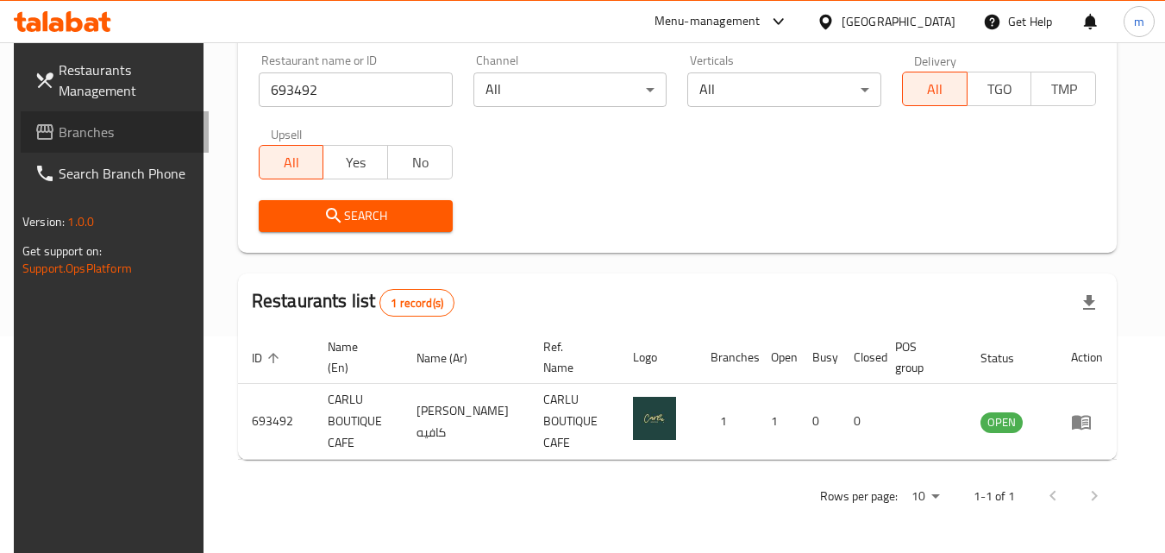
click at [79, 125] on span "Branches" at bounding box center [127, 132] width 136 height 21
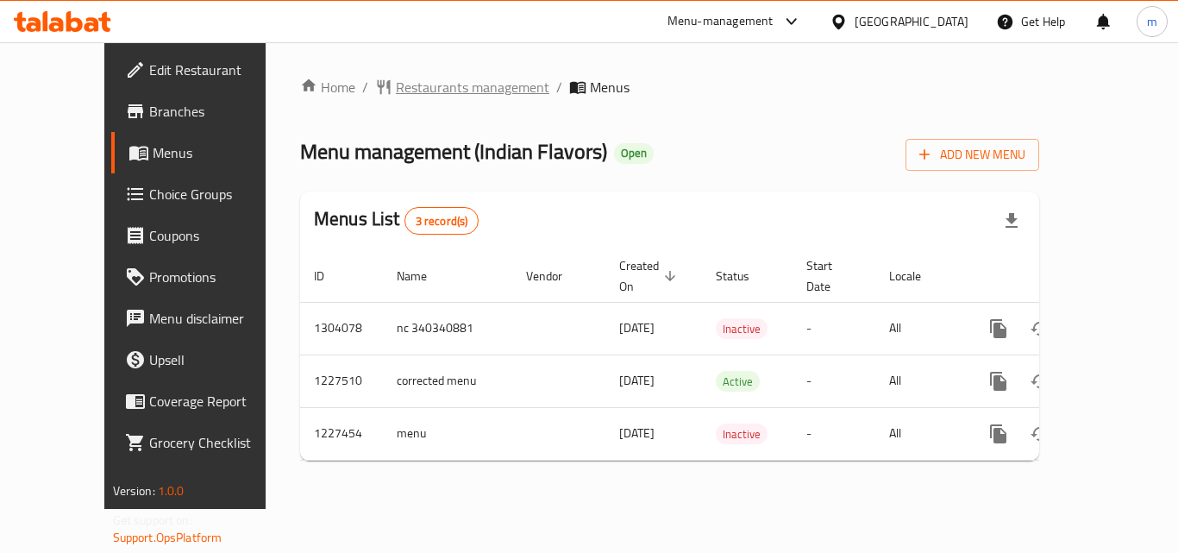
click at [396, 90] on span "Restaurants management" at bounding box center [472, 87] width 153 height 21
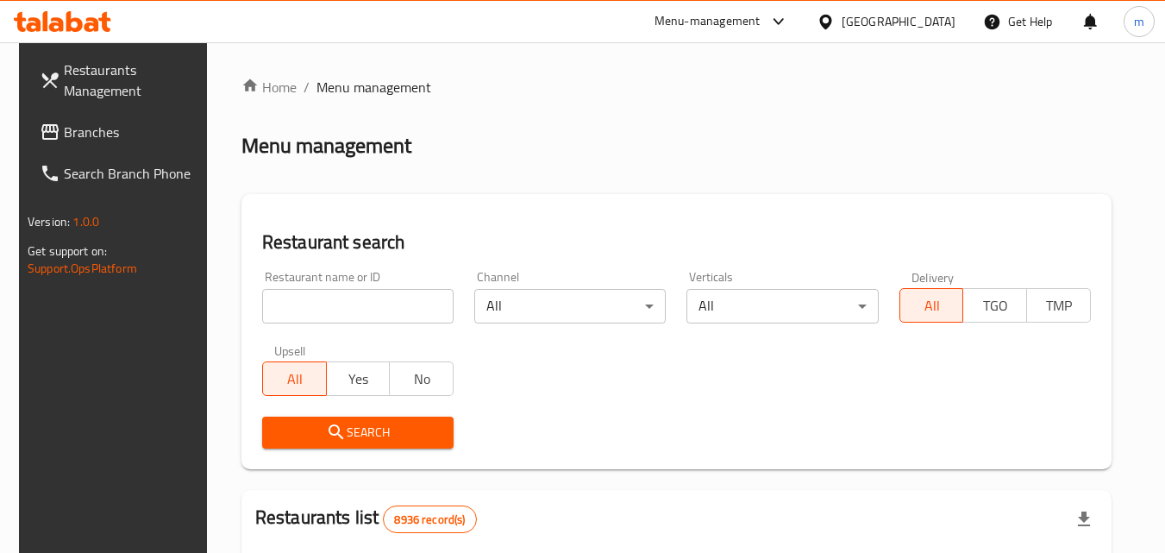
click at [297, 309] on input "search" at bounding box center [357, 306] width 191 height 34
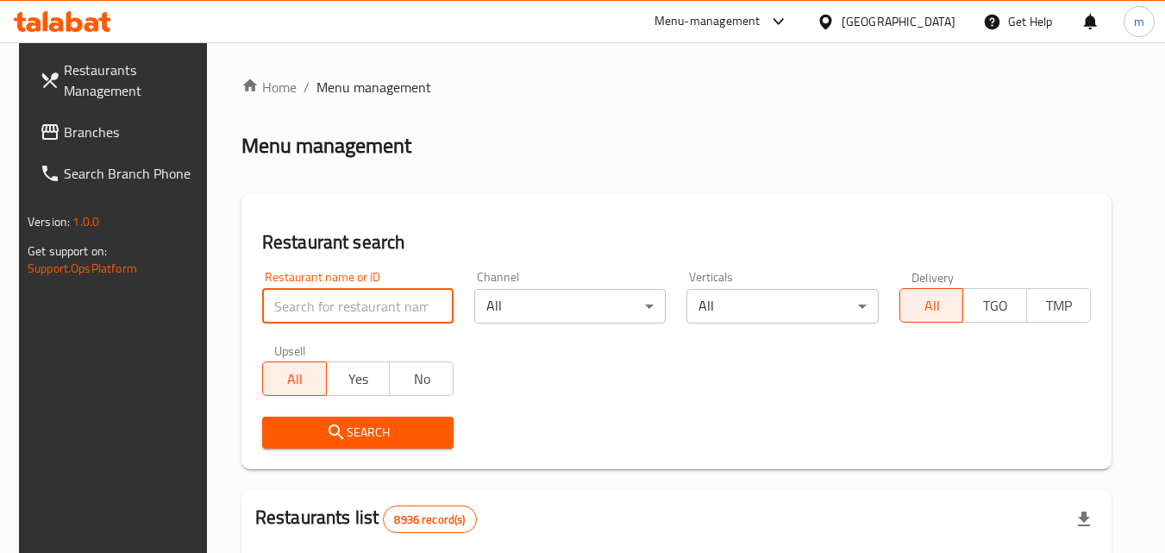
click at [297, 309] on input "search" at bounding box center [357, 306] width 191 height 34
paste input "676093"
type input "676093"
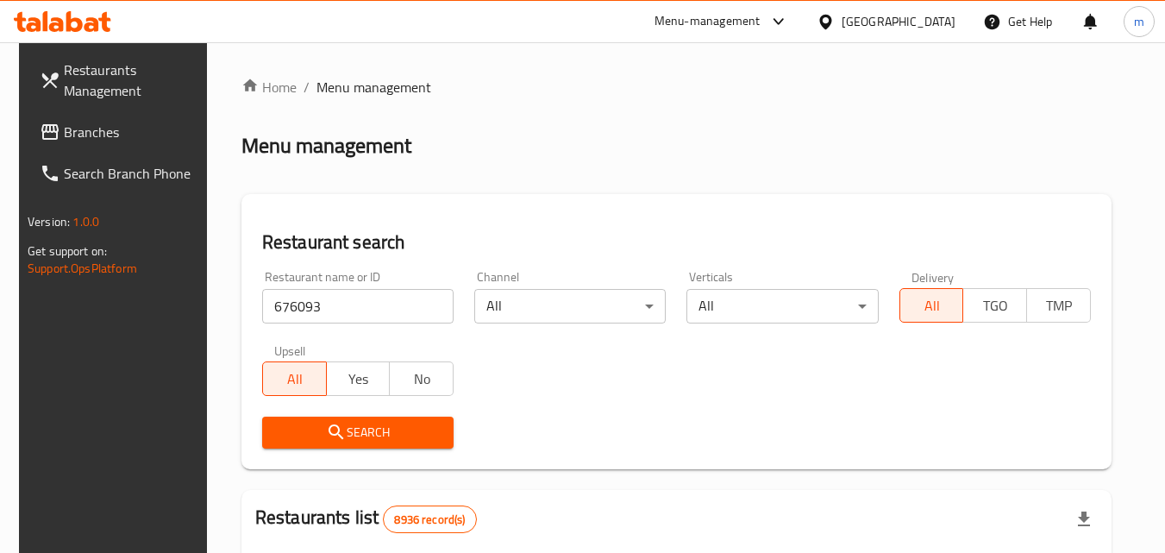
click at [350, 433] on span "Search" at bounding box center [358, 433] width 164 height 22
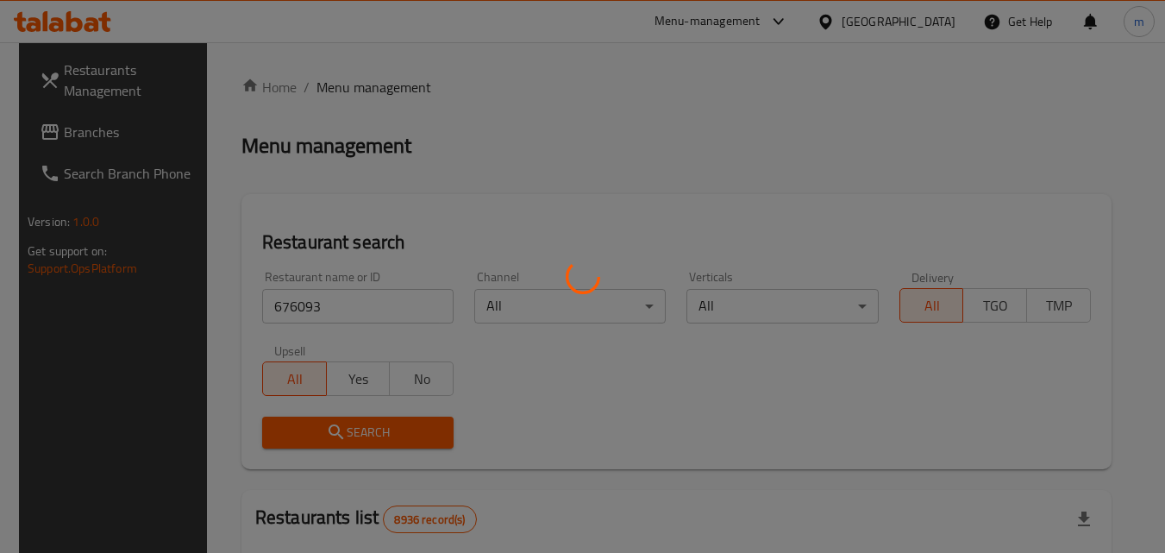
click at [353, 432] on div at bounding box center [582, 276] width 1165 height 553
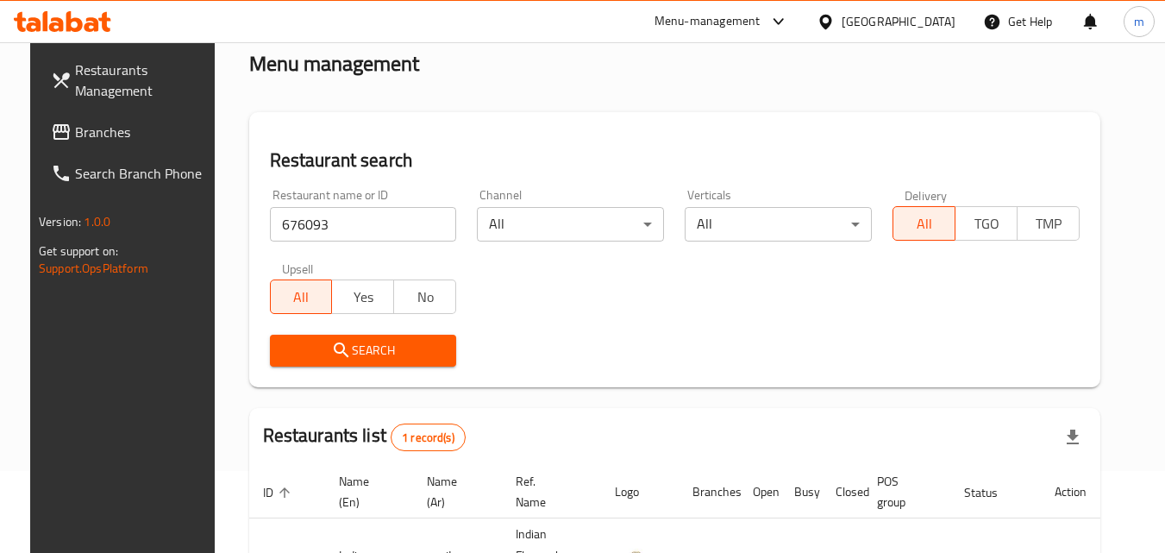
scroll to position [202, 0]
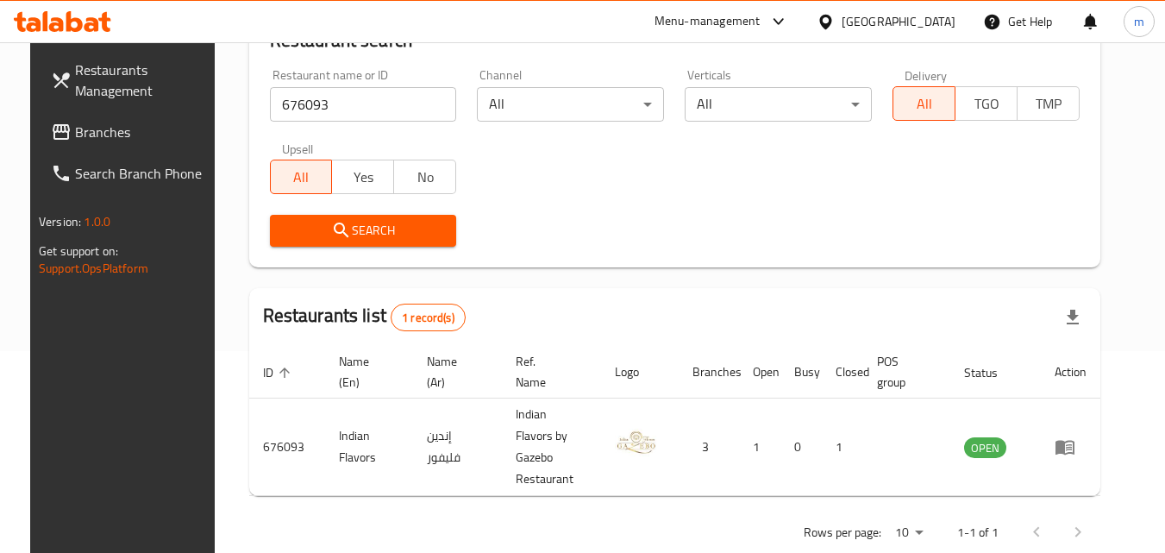
click at [947, 28] on div "[GEOGRAPHIC_DATA]" at bounding box center [898, 21] width 114 height 19
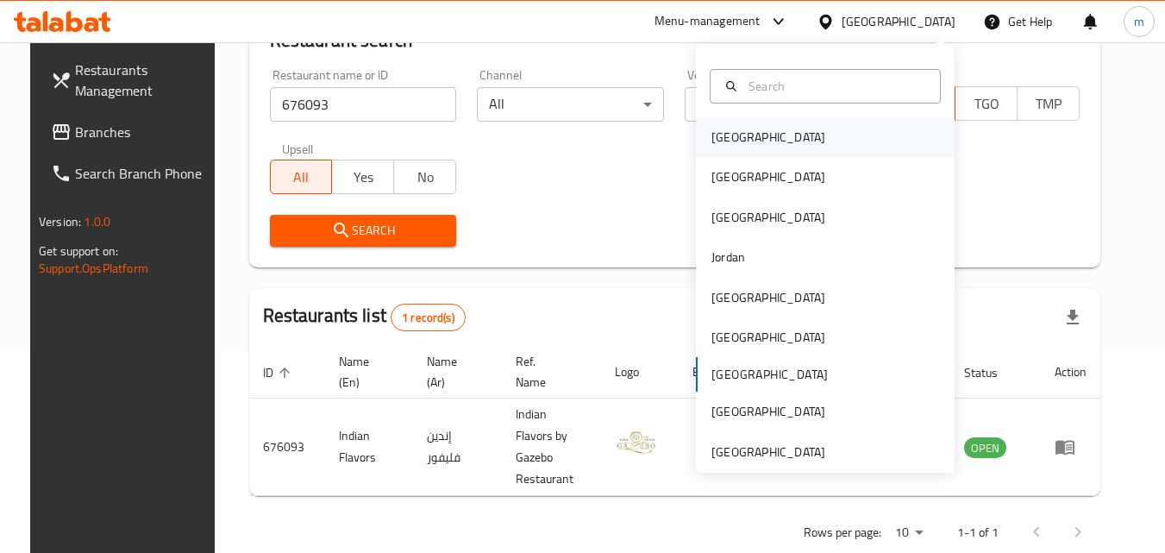
click at [791, 142] on div "[GEOGRAPHIC_DATA]" at bounding box center [825, 137] width 259 height 40
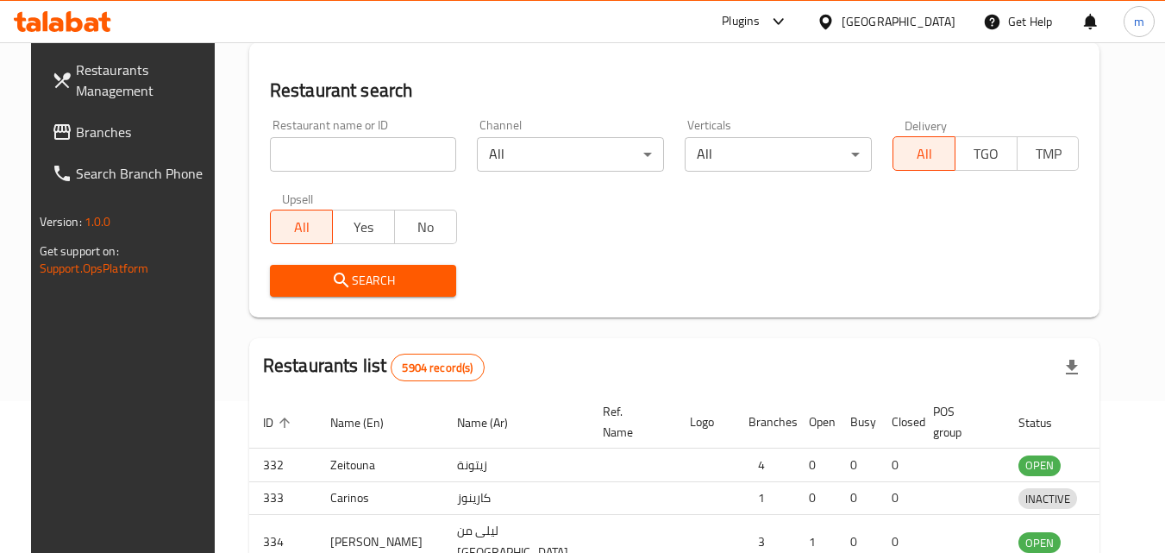
scroll to position [202, 0]
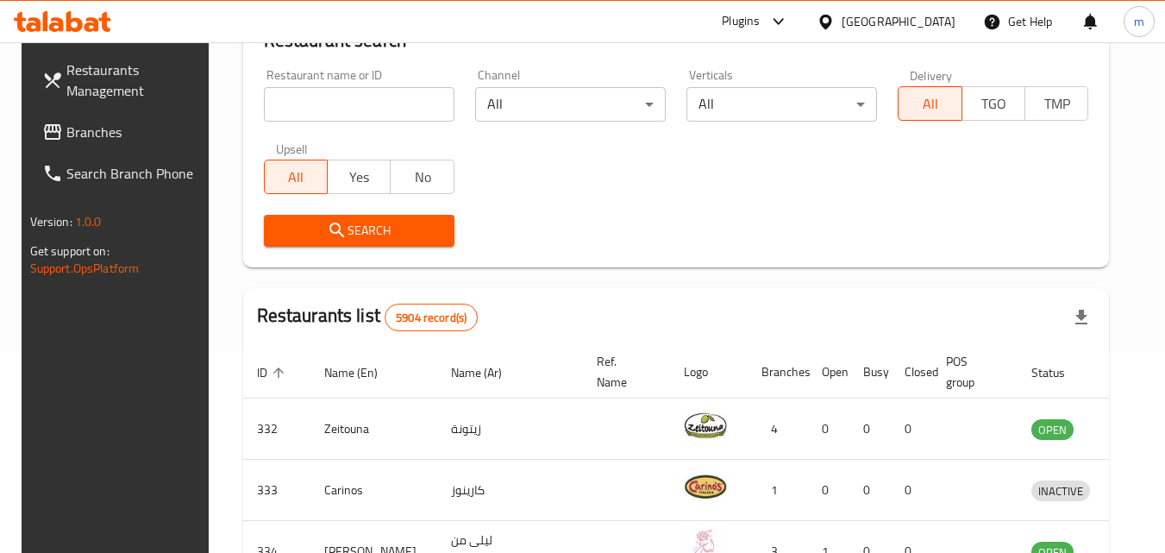
click at [66, 136] on span "Branches" at bounding box center [134, 132] width 136 height 21
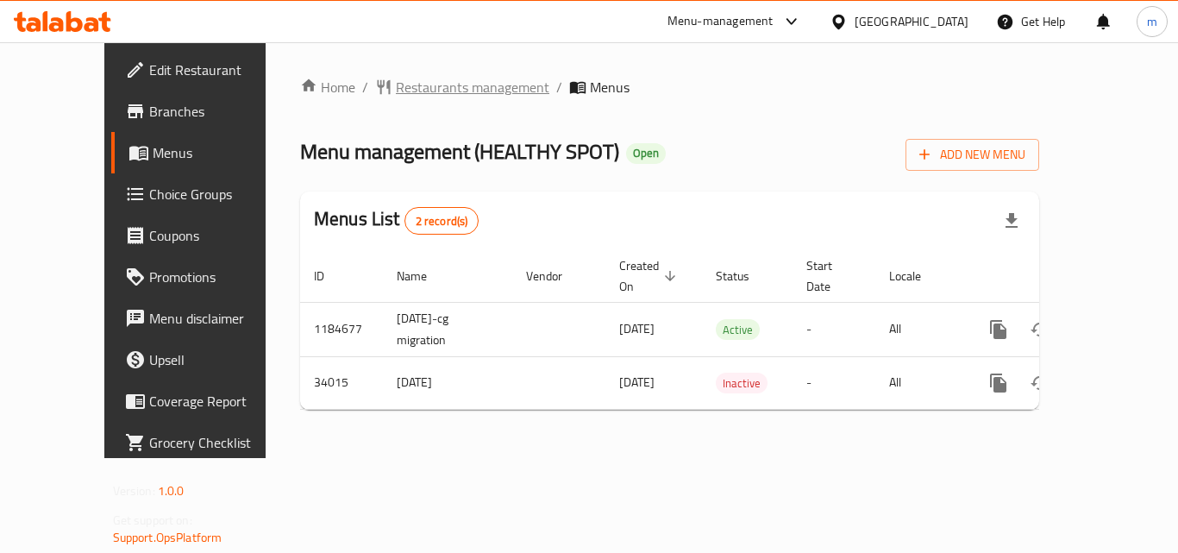
click at [434, 78] on span "Restaurants management" at bounding box center [472, 87] width 153 height 21
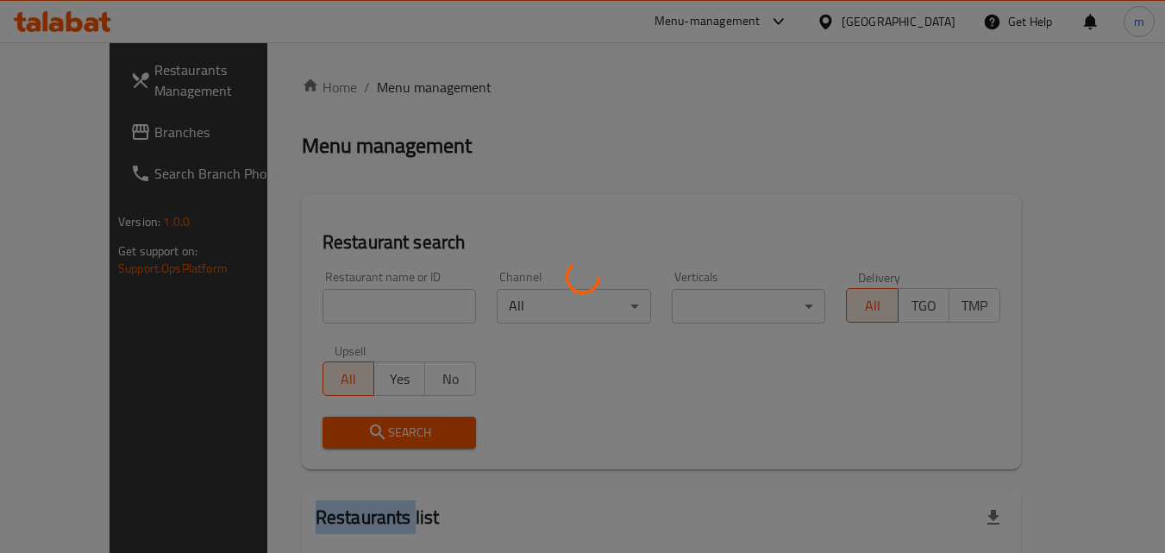
click at [434, 78] on div at bounding box center [582, 276] width 1165 height 553
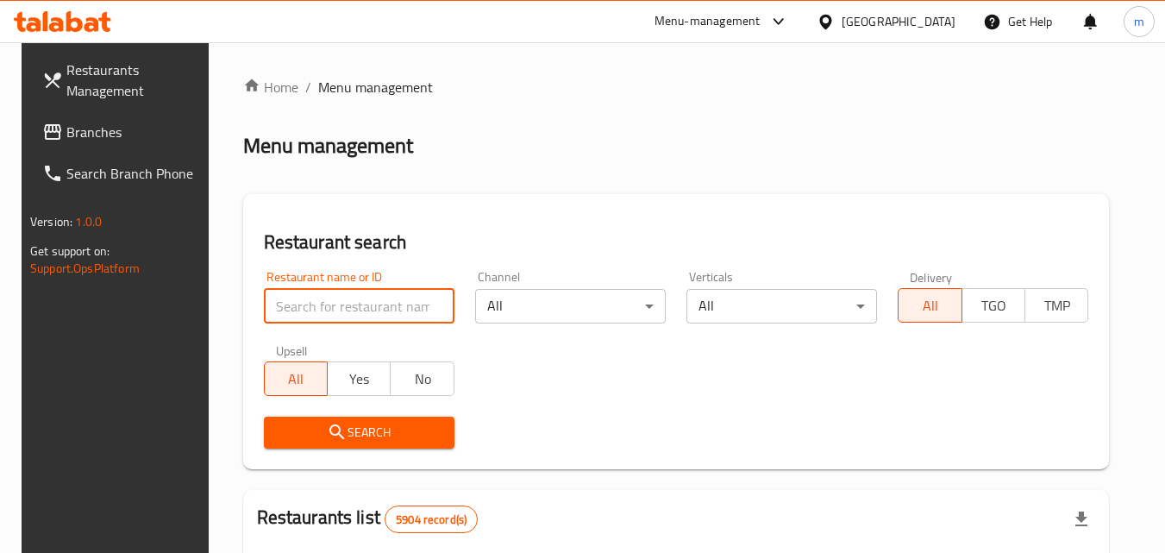
click at [345, 304] on input "search" at bounding box center [359, 306] width 191 height 34
paste input "17492"
type input "17492"
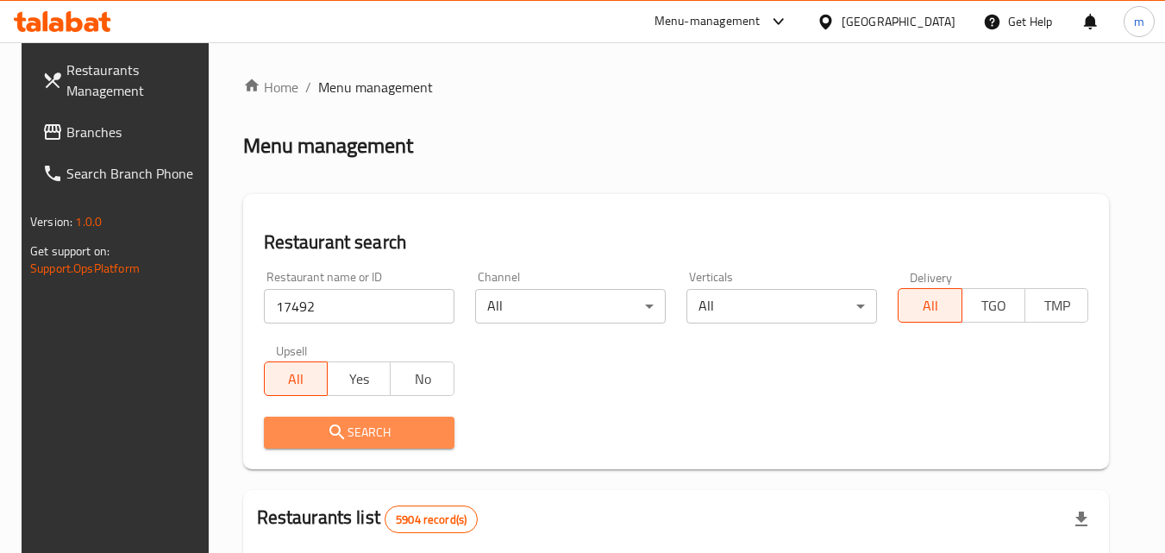
click at [361, 417] on button "Search" at bounding box center [359, 432] width 191 height 32
click at [361, 417] on div at bounding box center [582, 276] width 1165 height 553
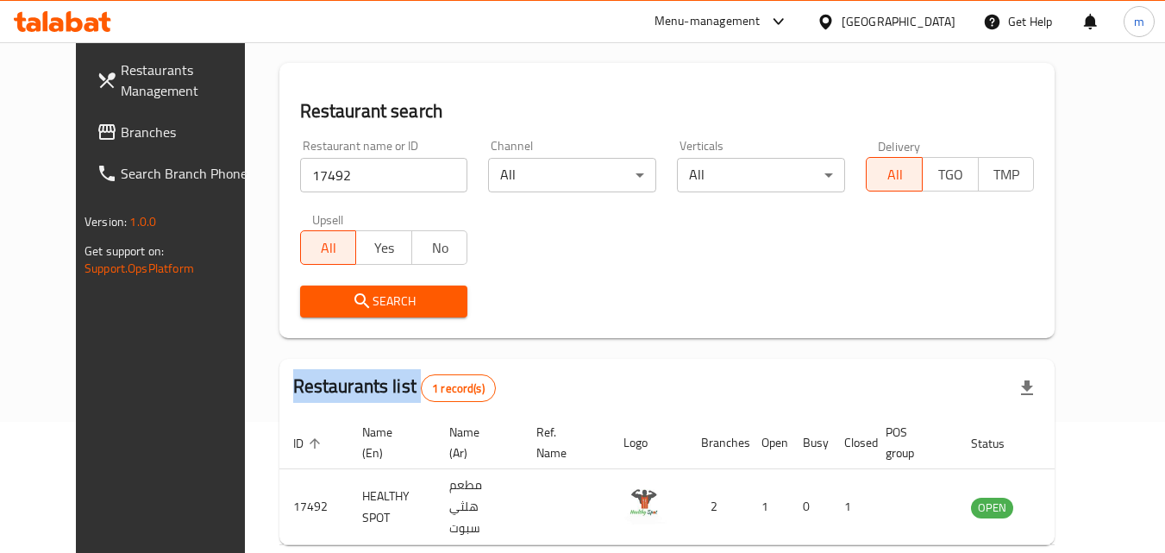
scroll to position [202, 0]
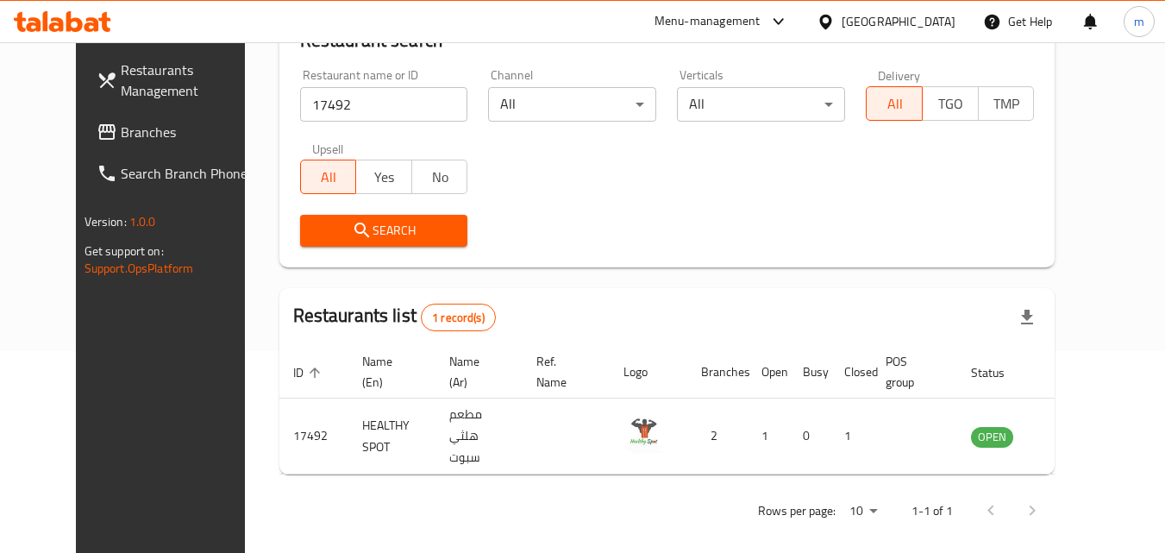
click at [928, 26] on div "[GEOGRAPHIC_DATA]" at bounding box center [898, 21] width 114 height 19
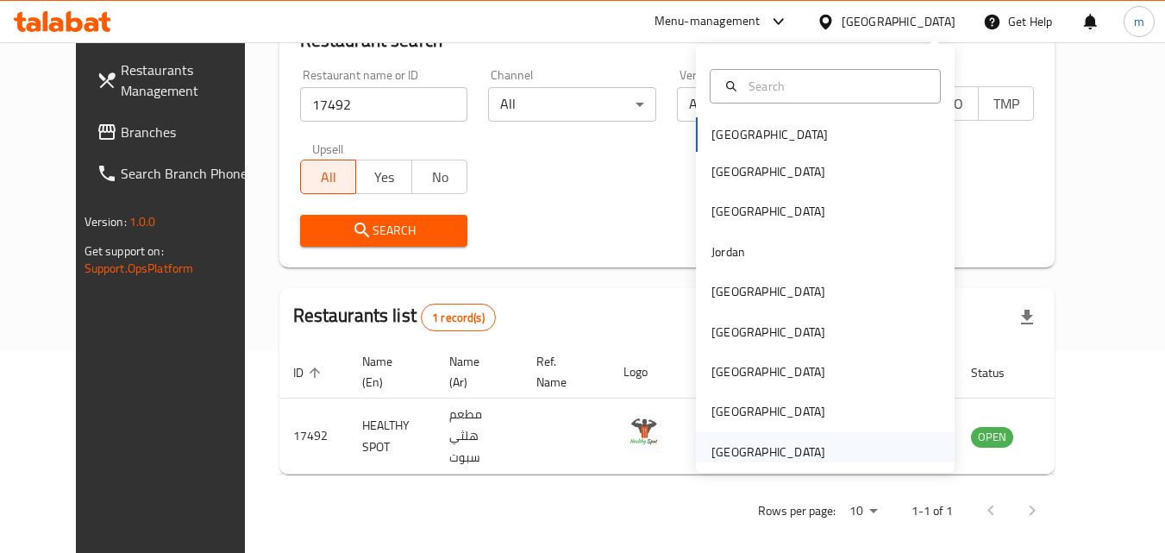
click at [792, 445] on div "[GEOGRAPHIC_DATA]" at bounding box center [768, 451] width 114 height 19
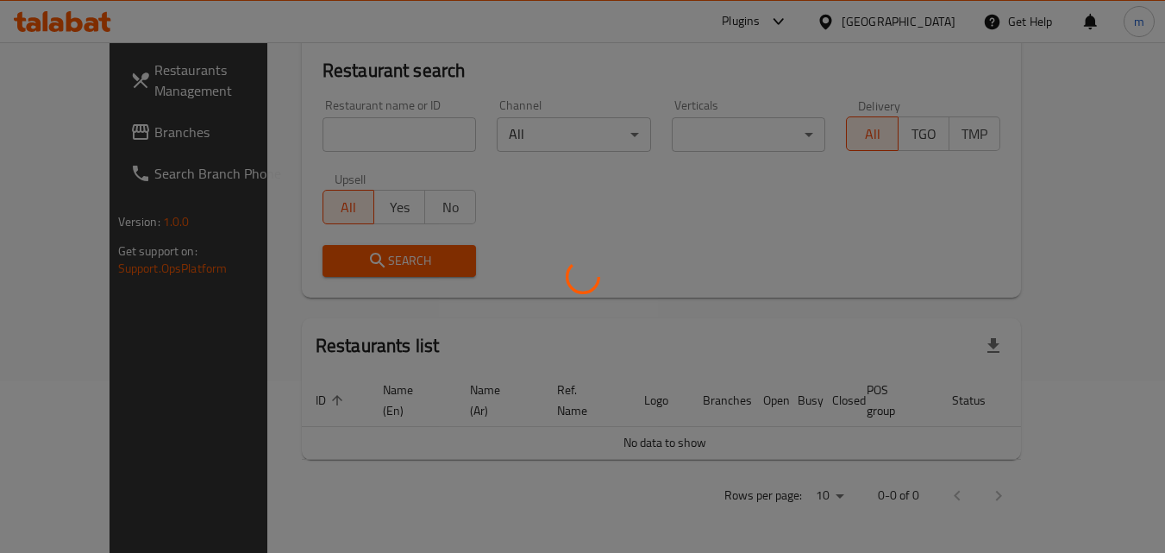
scroll to position [152, 0]
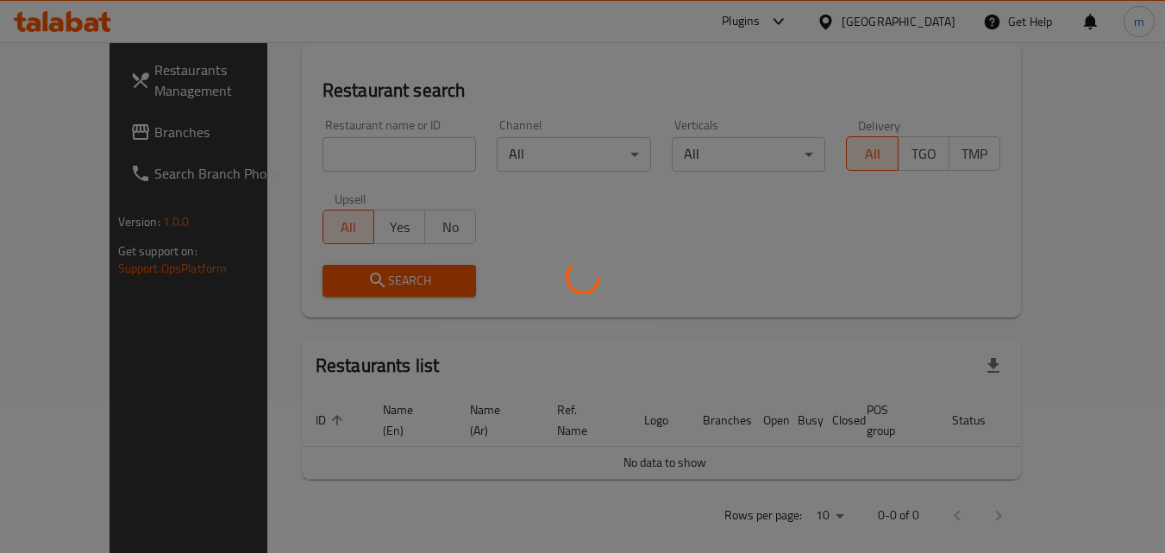
click at [66, 137] on div at bounding box center [582, 276] width 1165 height 553
click at [76, 134] on div at bounding box center [582, 276] width 1165 height 553
click at [74, 134] on div at bounding box center [582, 276] width 1165 height 553
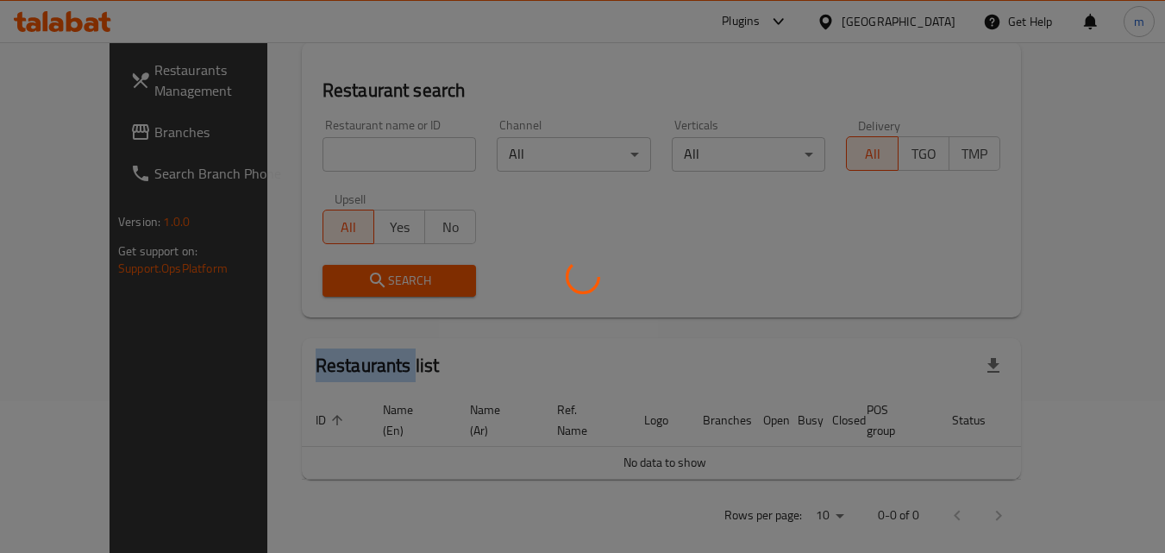
click at [74, 134] on div at bounding box center [582, 276] width 1165 height 553
click at [684, 233] on div at bounding box center [582, 276] width 1165 height 553
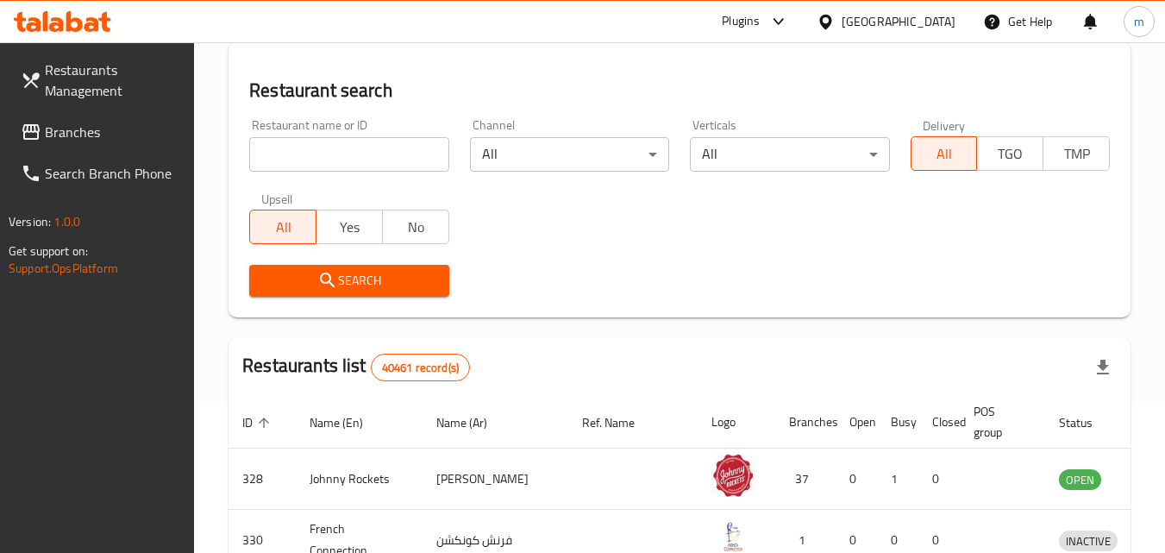
scroll to position [202, 0]
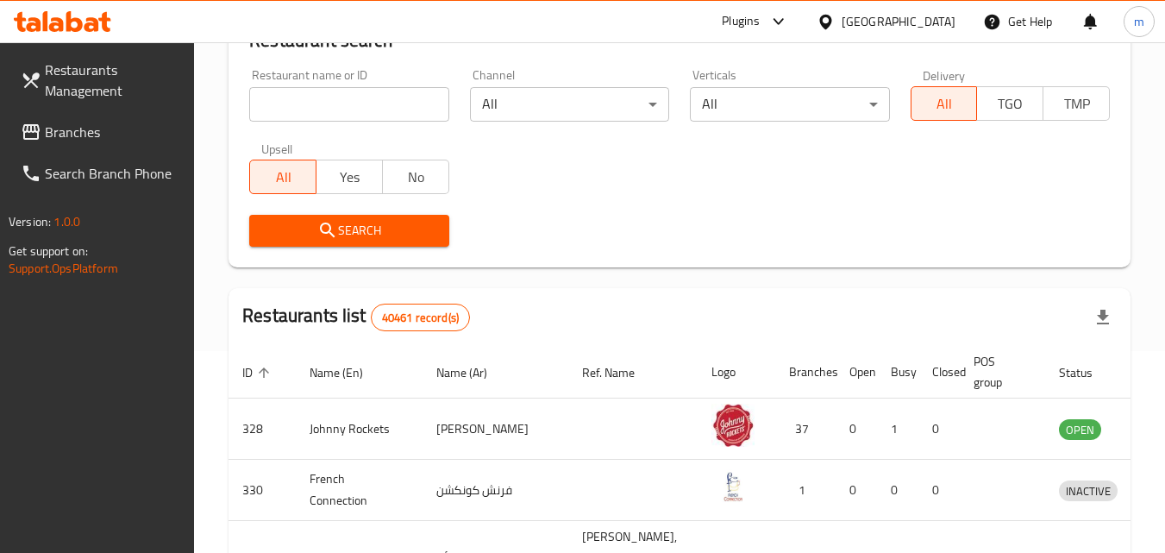
click at [31, 127] on icon at bounding box center [30, 132] width 17 height 16
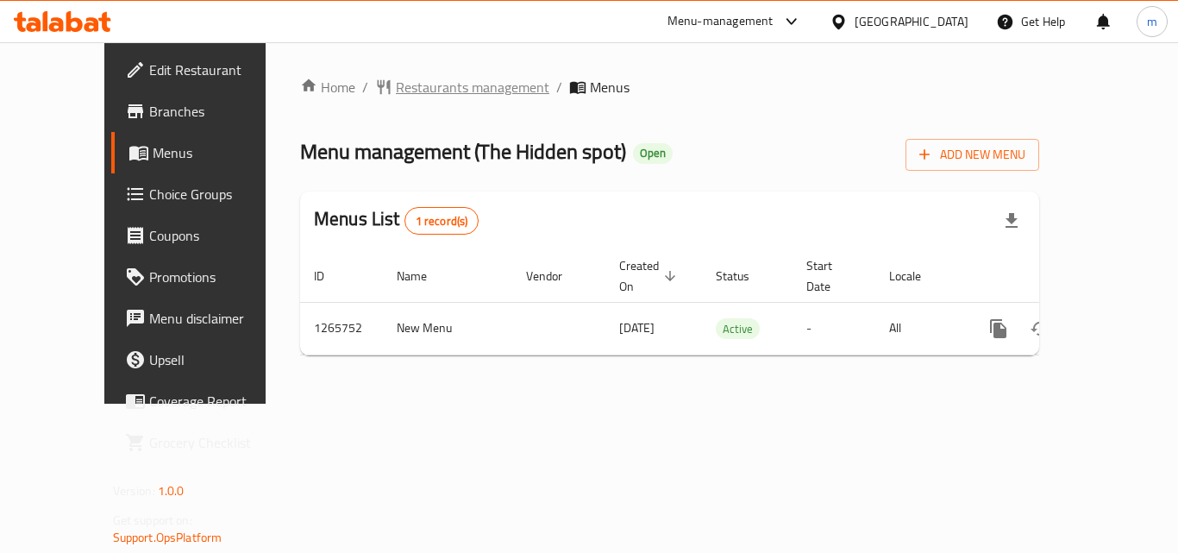
click at [430, 87] on span "Restaurants management" at bounding box center [472, 87] width 153 height 21
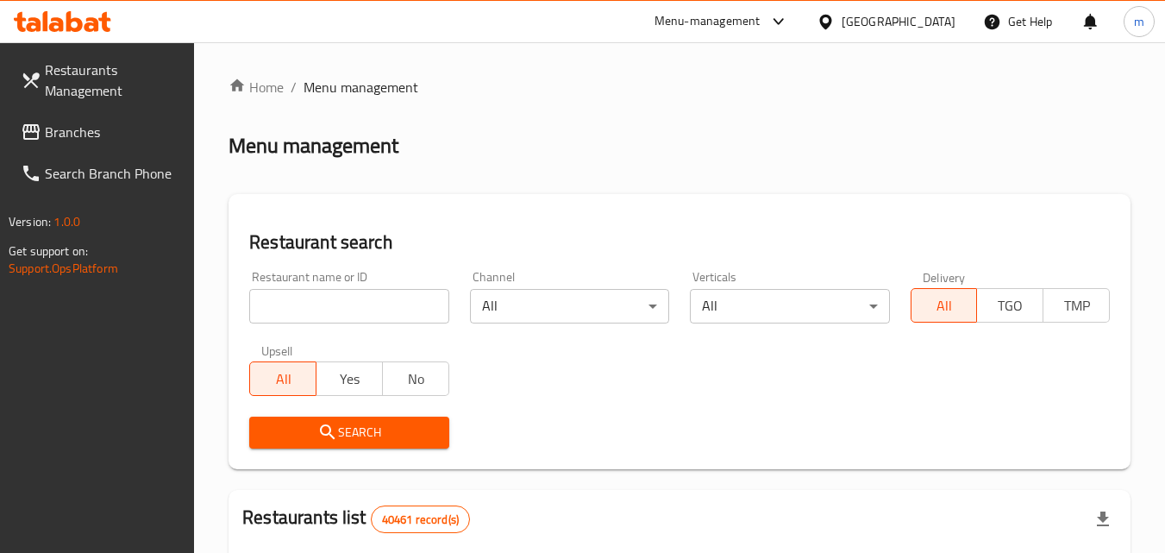
click at [341, 306] on div at bounding box center [582, 276] width 1165 height 553
click at [341, 307] on input "search" at bounding box center [348, 306] width 199 height 34
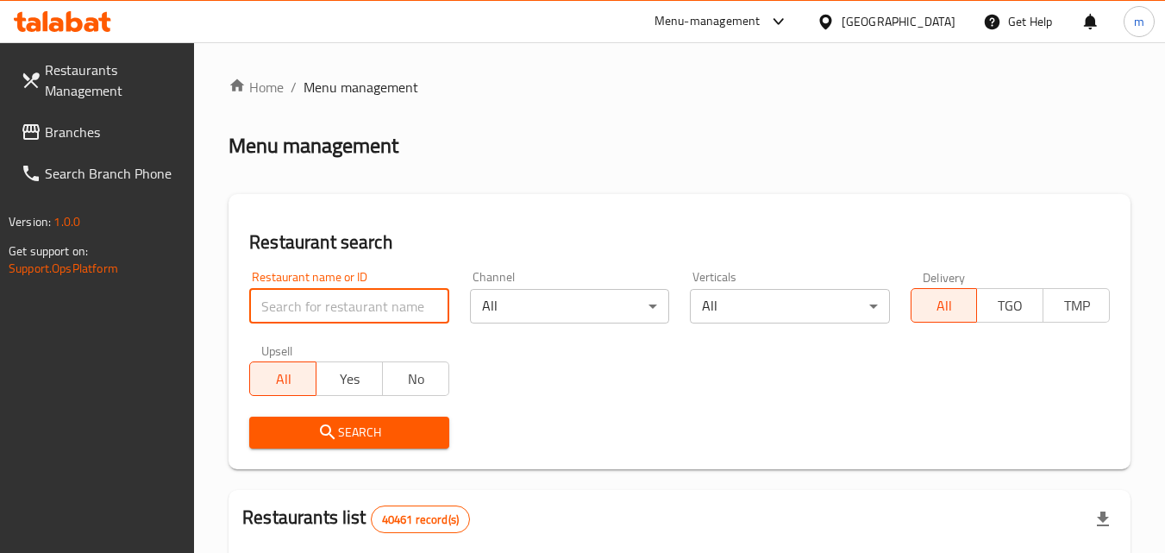
paste input "686937"
type input "686937"
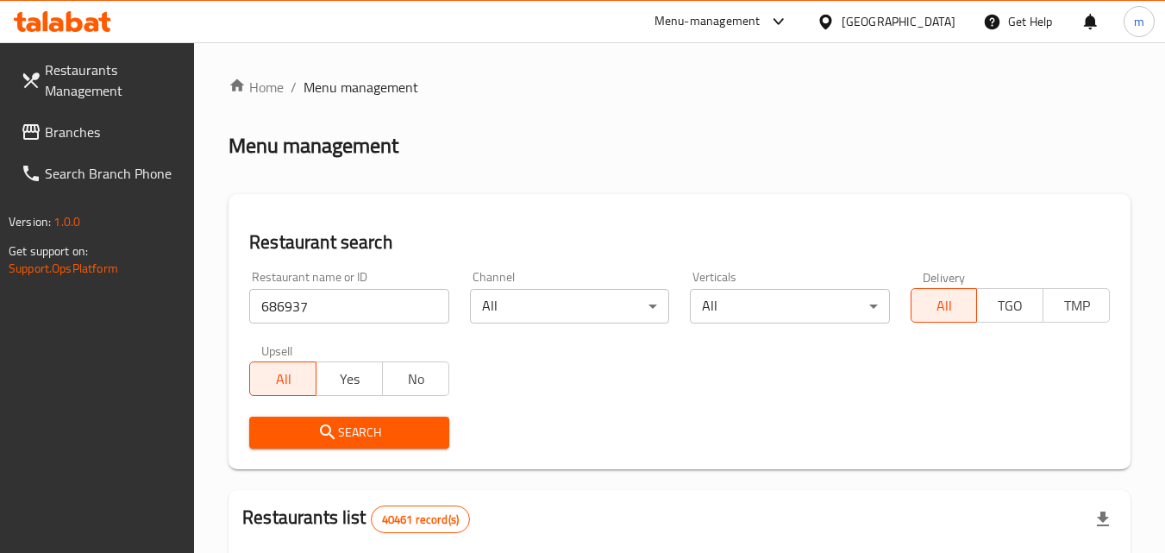
drag, startPoint x: 356, startPoint y: 434, endPoint x: 399, endPoint y: 377, distance: 71.4
click at [359, 428] on span "Search" at bounding box center [349, 433] width 172 height 22
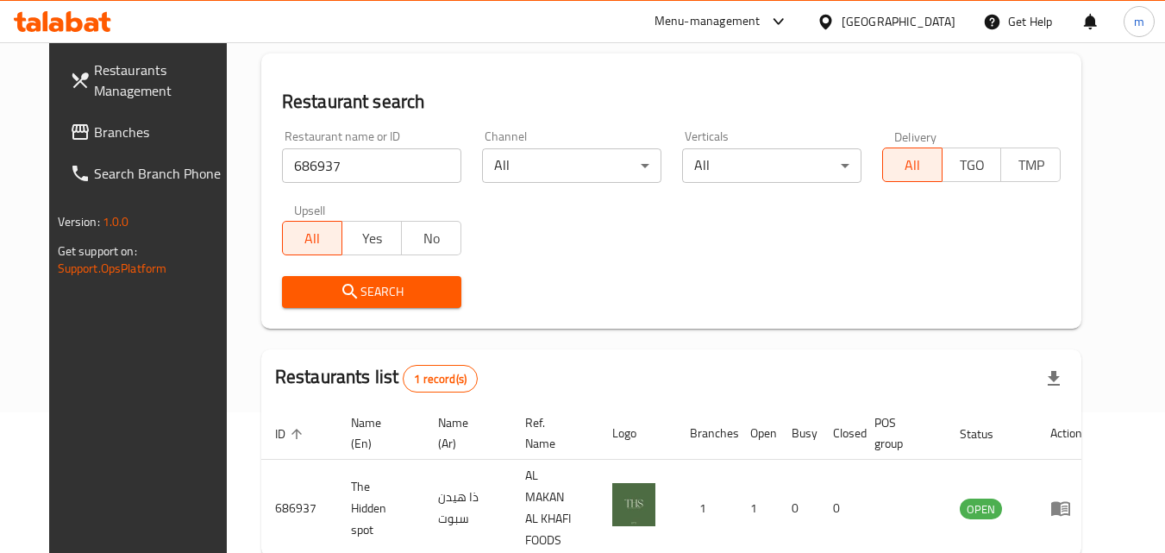
scroll to position [202, 0]
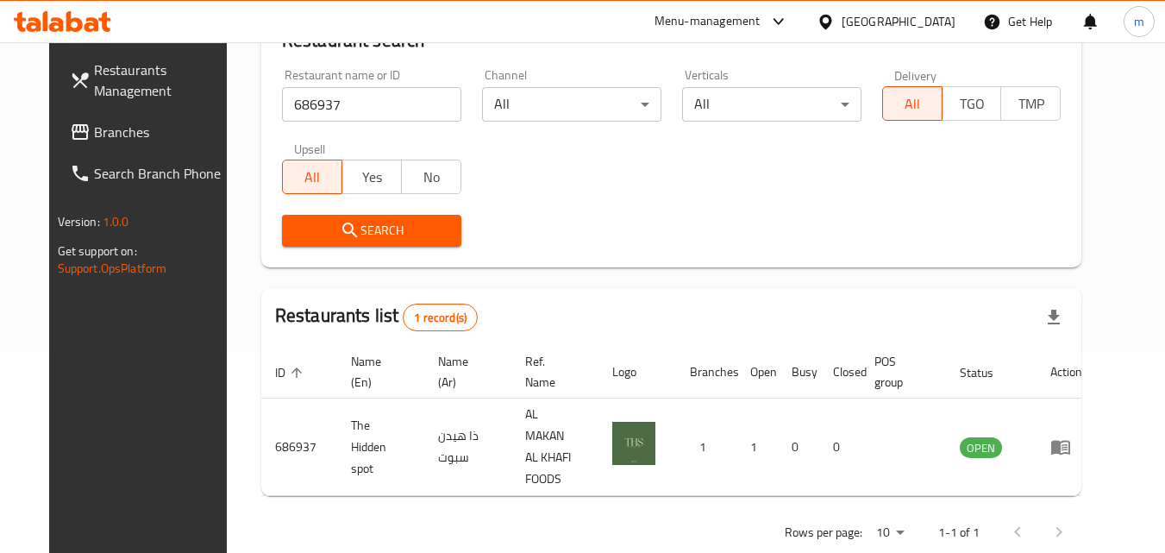
click at [899, 25] on div "[GEOGRAPHIC_DATA]" at bounding box center [898, 21] width 114 height 19
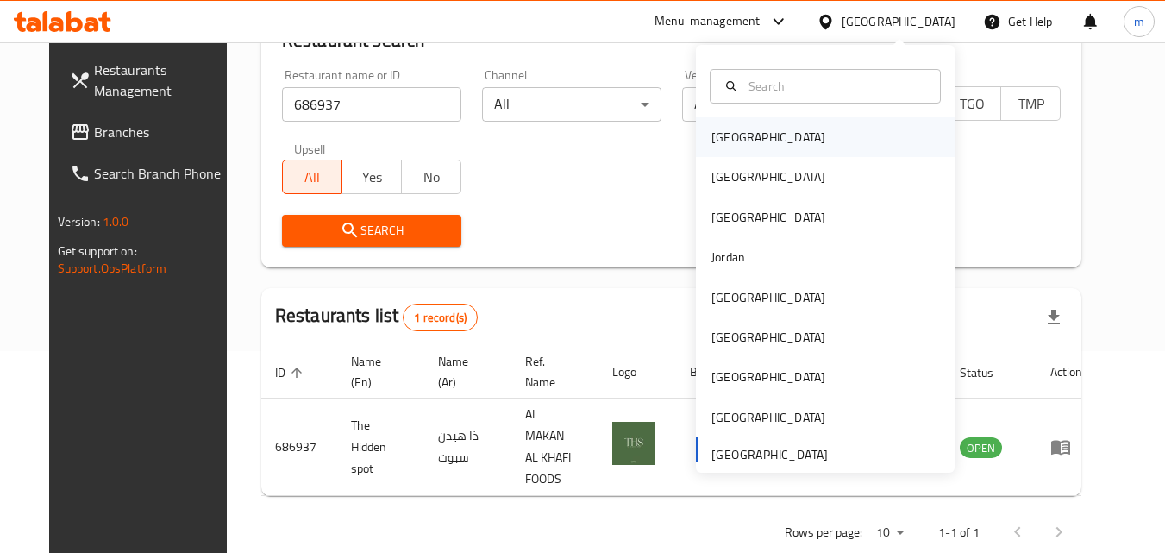
click at [750, 141] on div "[GEOGRAPHIC_DATA]" at bounding box center [767, 137] width 141 height 40
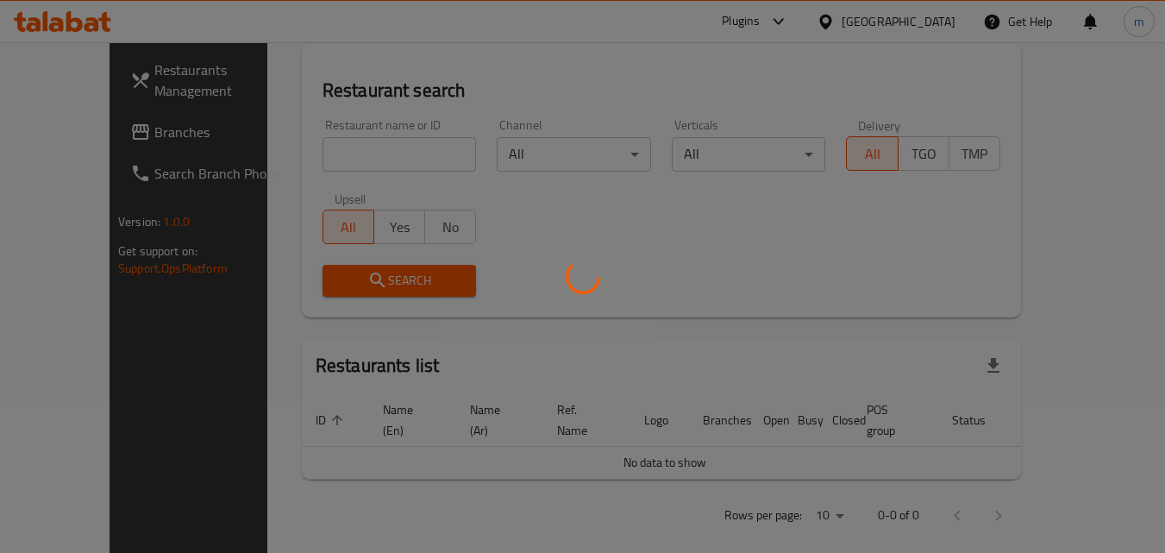
scroll to position [202, 0]
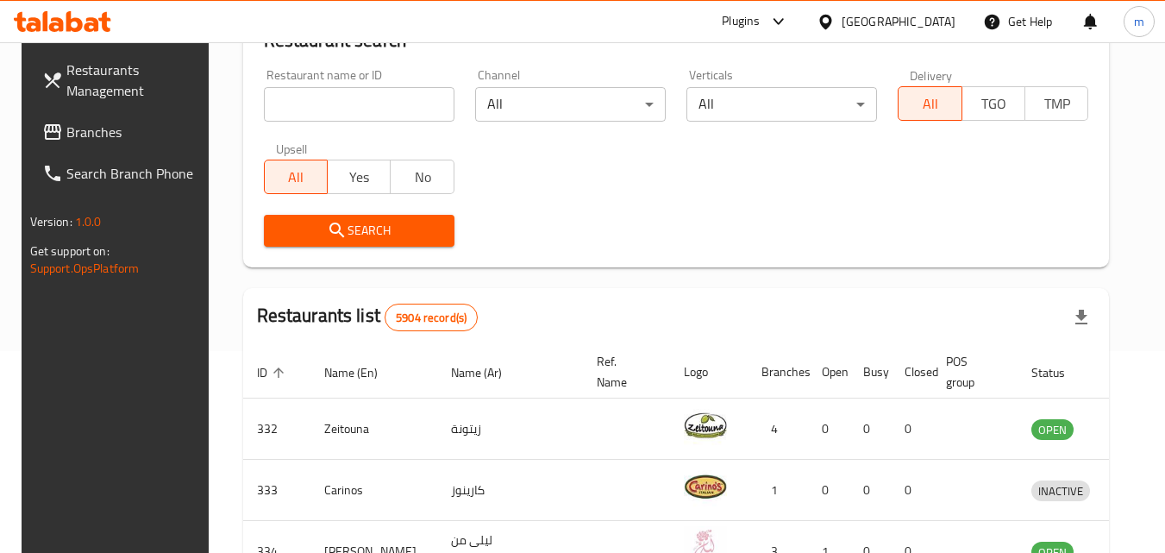
click at [72, 133] on span "Branches" at bounding box center [134, 132] width 136 height 21
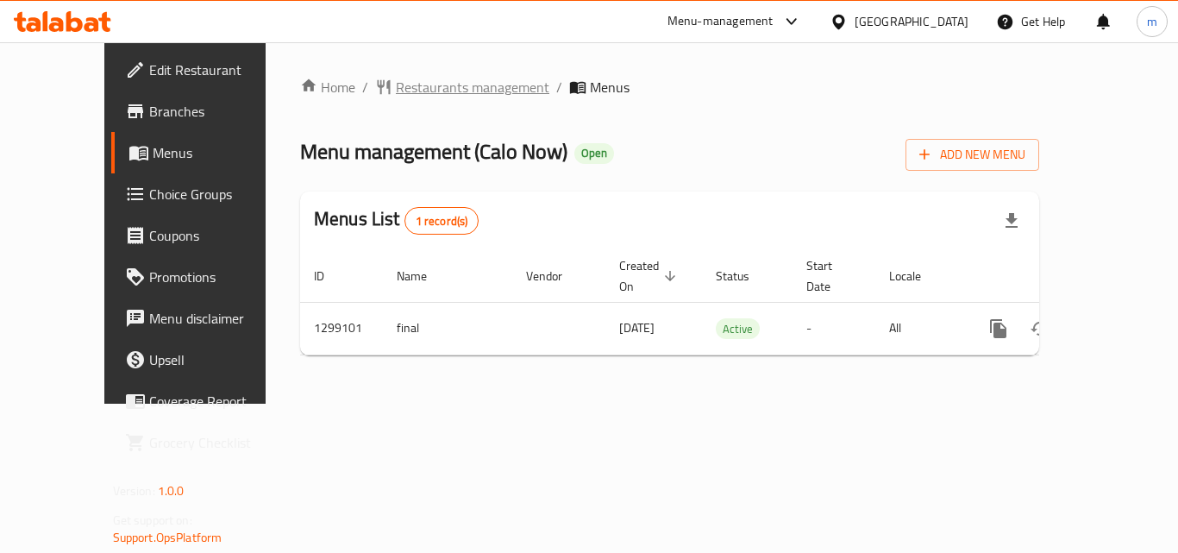
click at [396, 91] on span "Restaurants management" at bounding box center [472, 87] width 153 height 21
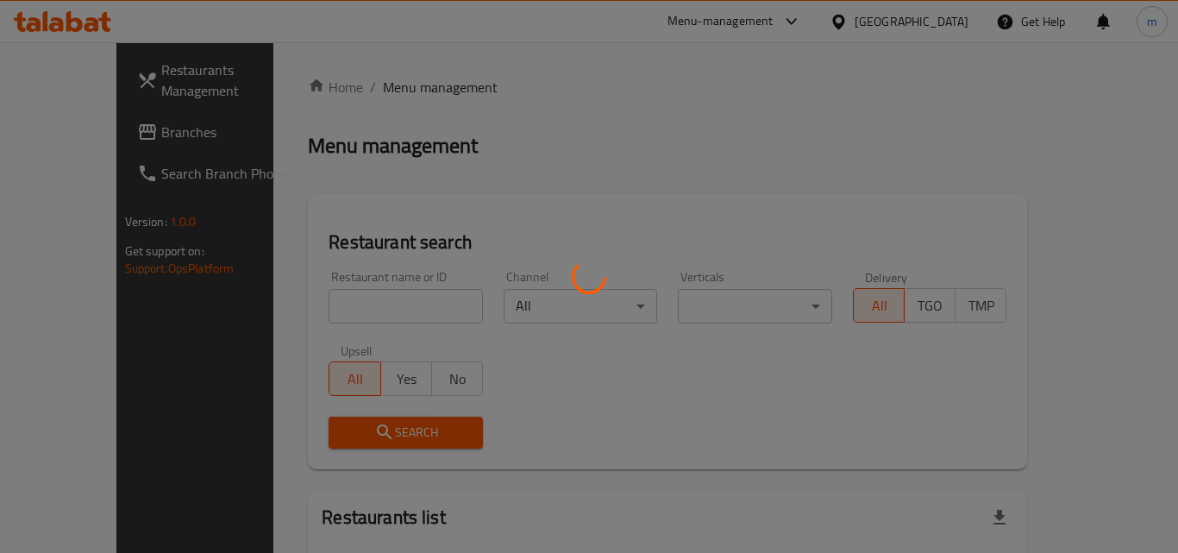
click at [383, 91] on div at bounding box center [589, 276] width 1178 height 553
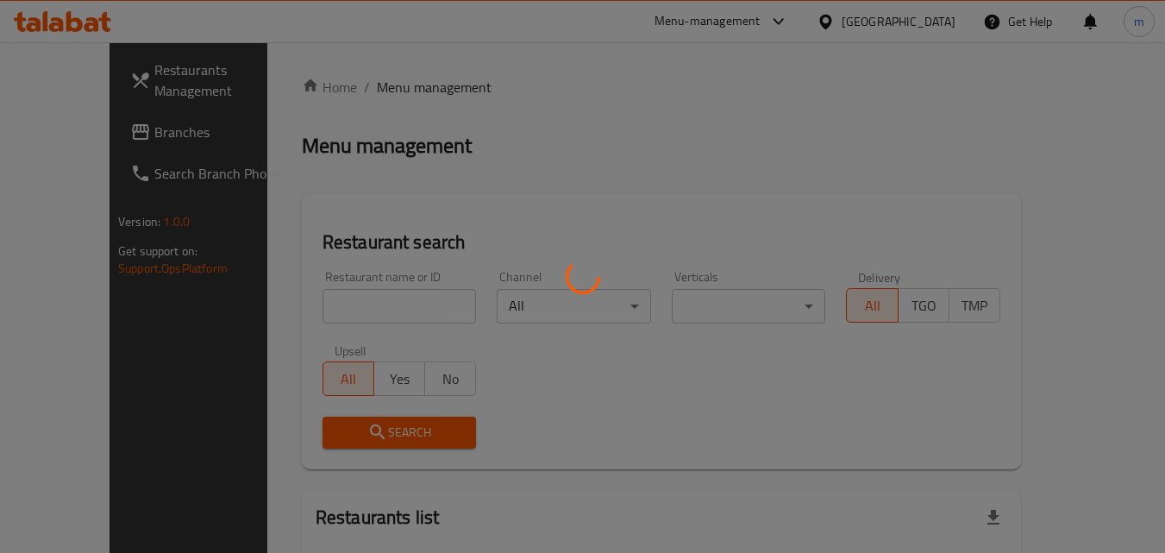
click at [315, 310] on div at bounding box center [582, 276] width 1165 height 553
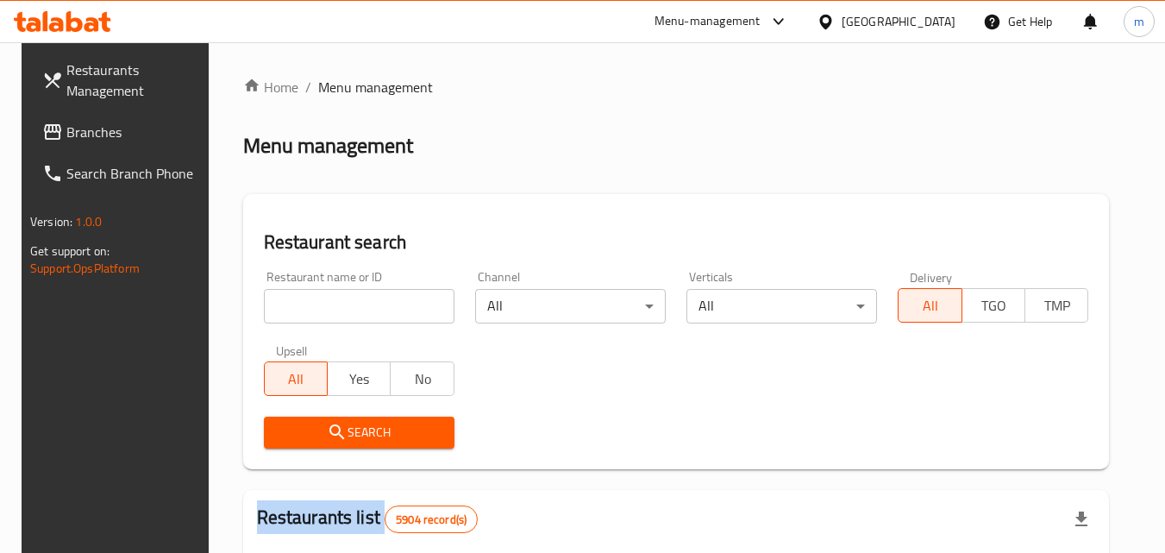
click at [315, 310] on input "search" at bounding box center [359, 306] width 191 height 34
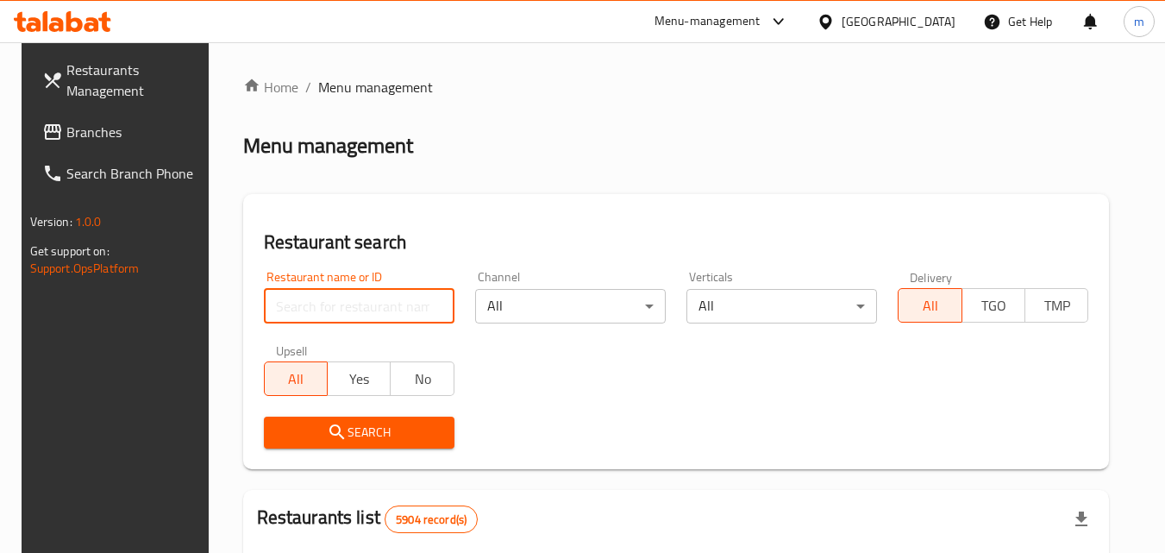
paste input "701235"
type input "701235"
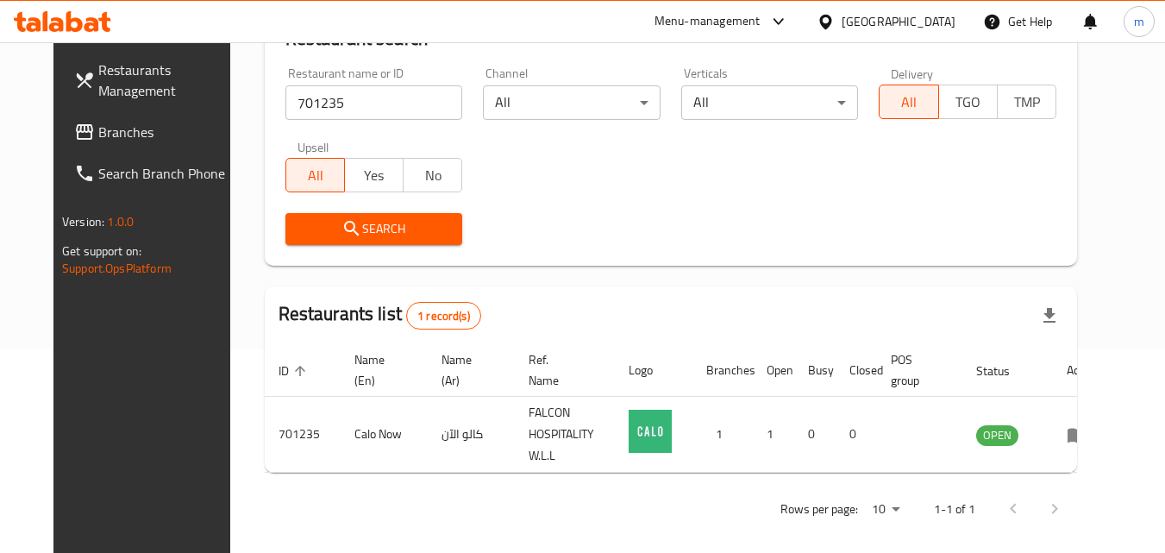
scroll to position [216, 0]
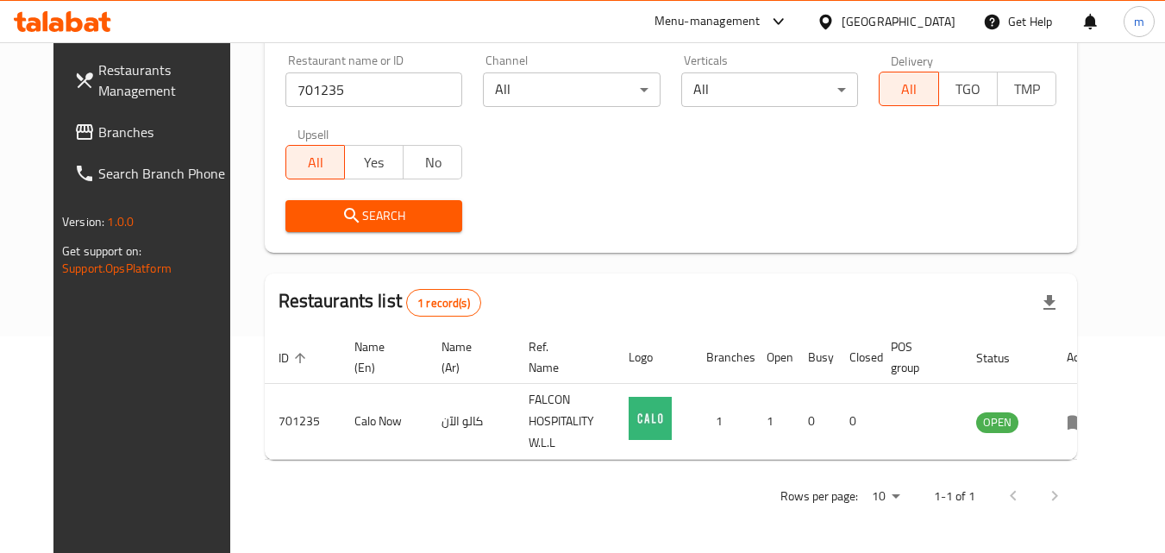
click at [98, 131] on span "Branches" at bounding box center [166, 132] width 136 height 21
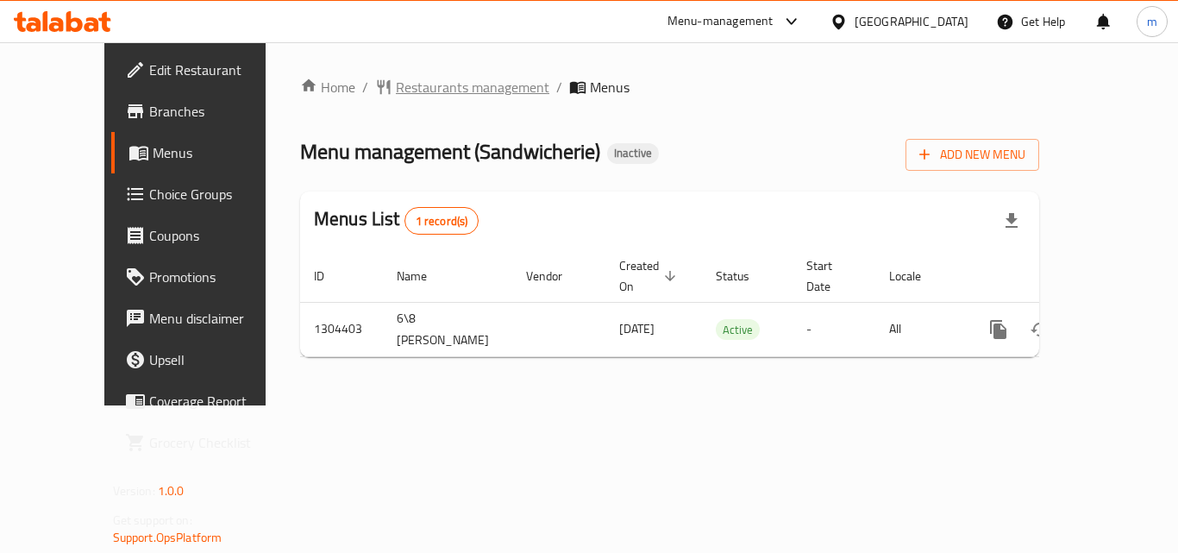
click at [445, 97] on span "Restaurants management" at bounding box center [472, 87] width 153 height 21
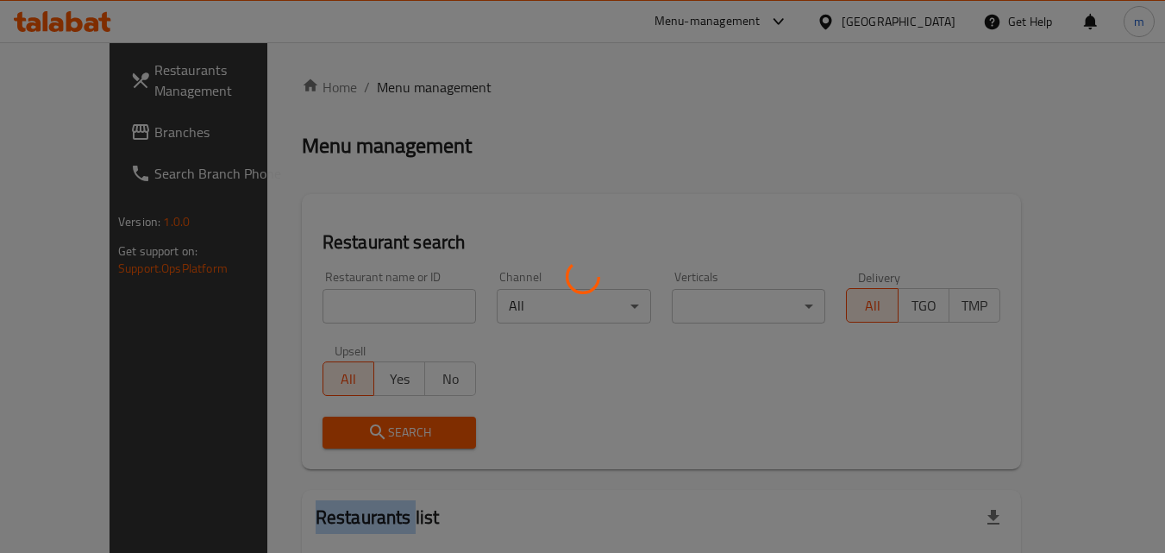
click at [445, 97] on div at bounding box center [582, 276] width 1165 height 553
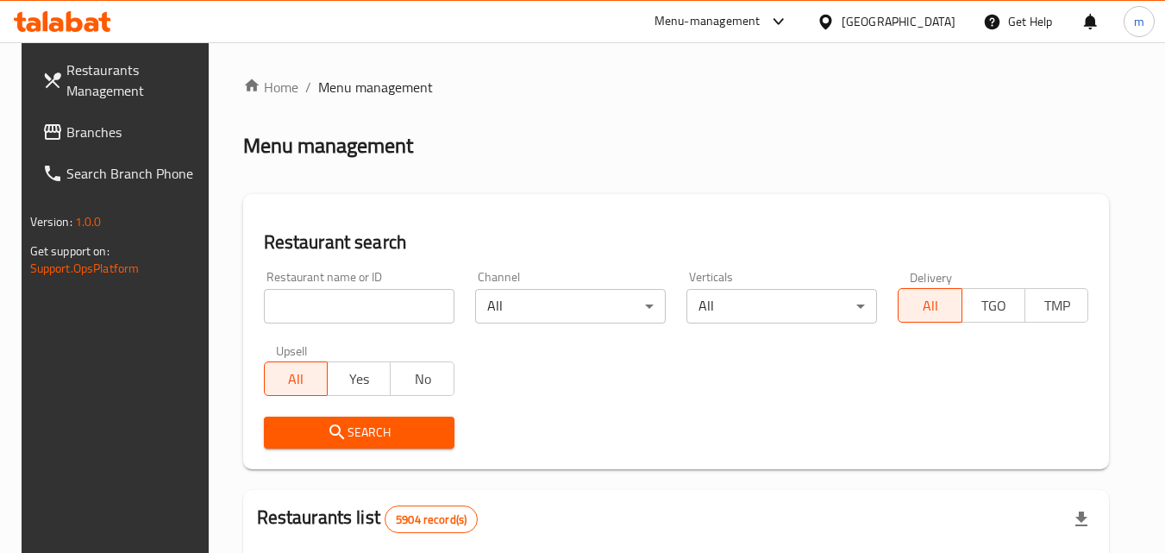
click at [317, 303] on input "search" at bounding box center [359, 306] width 191 height 34
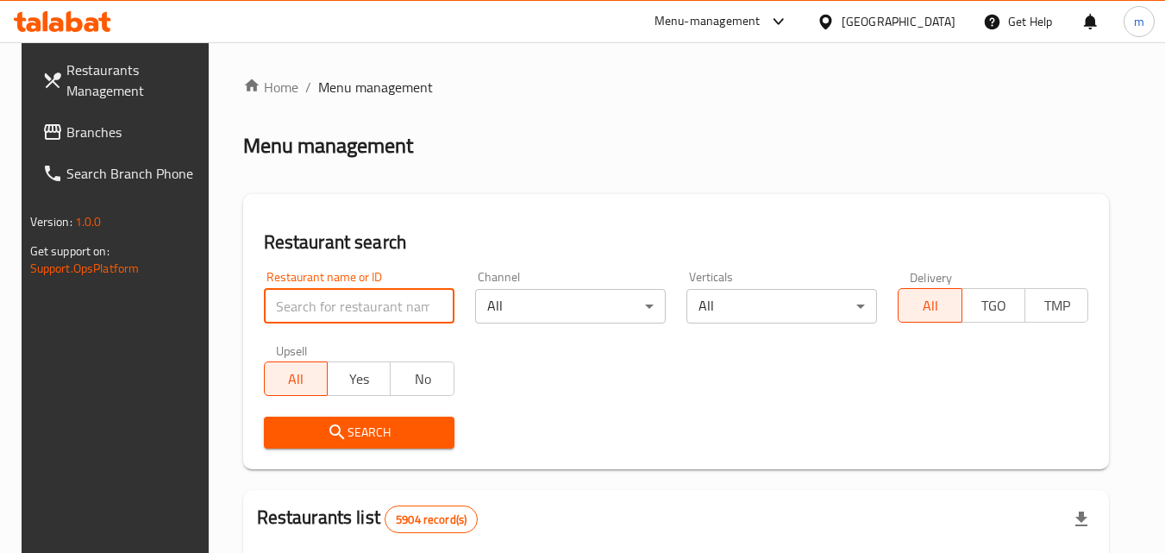
click at [317, 303] on input "search" at bounding box center [359, 306] width 191 height 34
paste input "703217"
type input "703217"
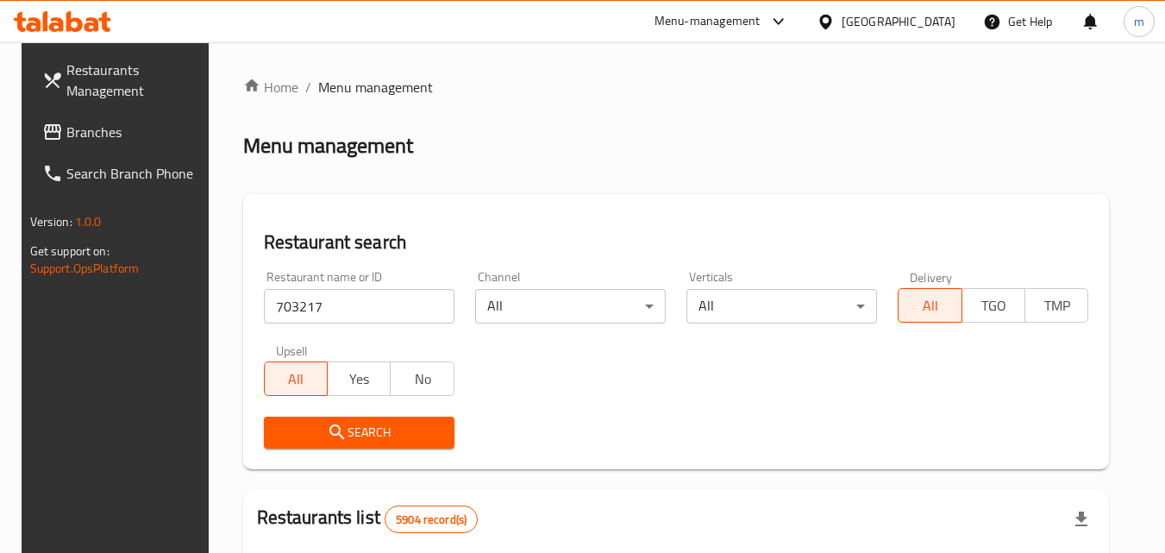
click at [353, 417] on button "Search" at bounding box center [359, 432] width 191 height 32
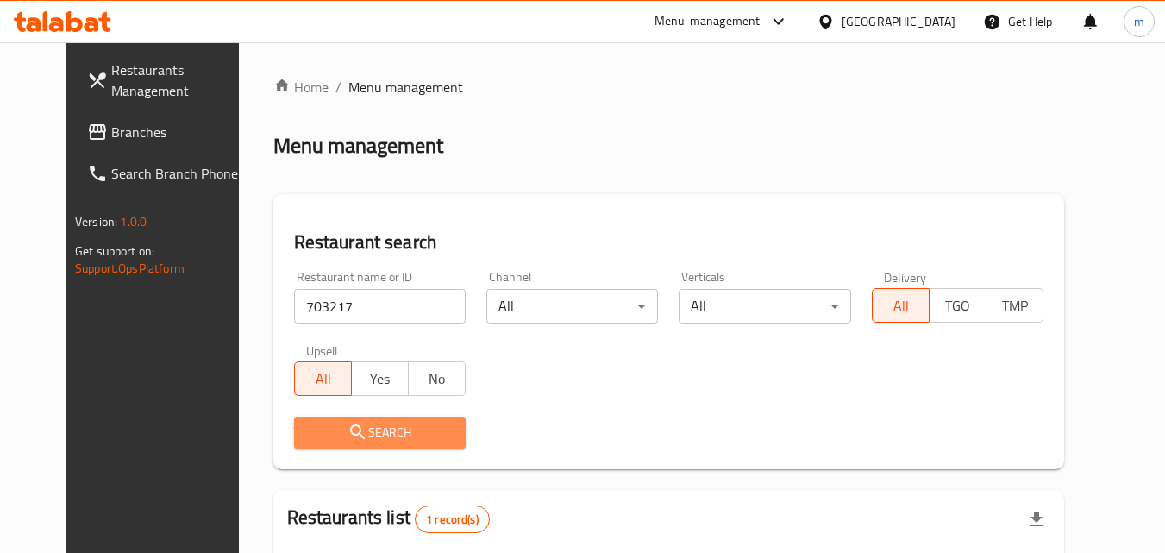
click at [367, 436] on span "Search" at bounding box center [380, 433] width 144 height 22
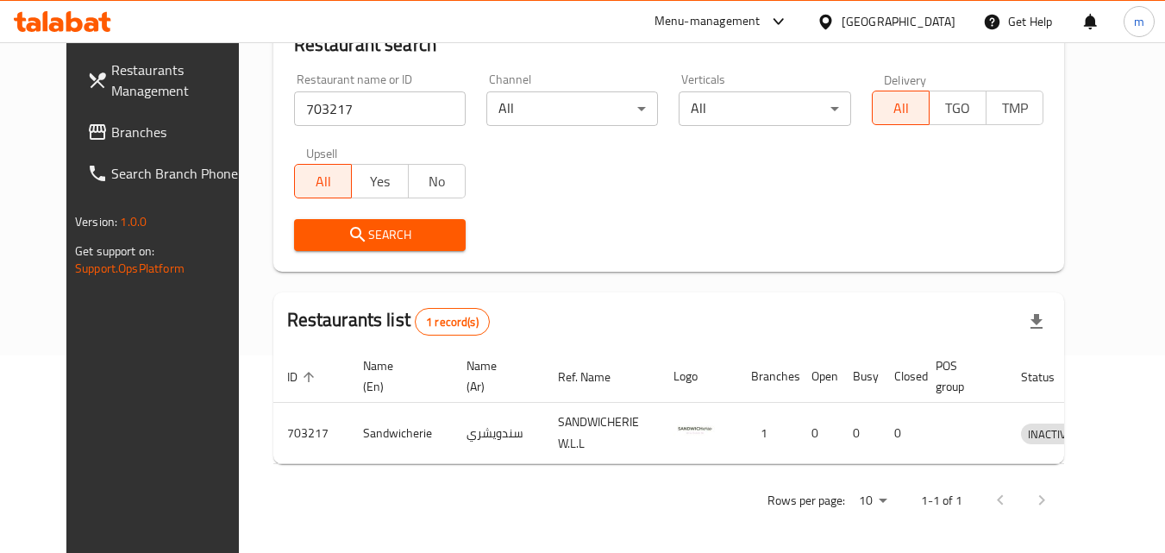
scroll to position [202, 0]
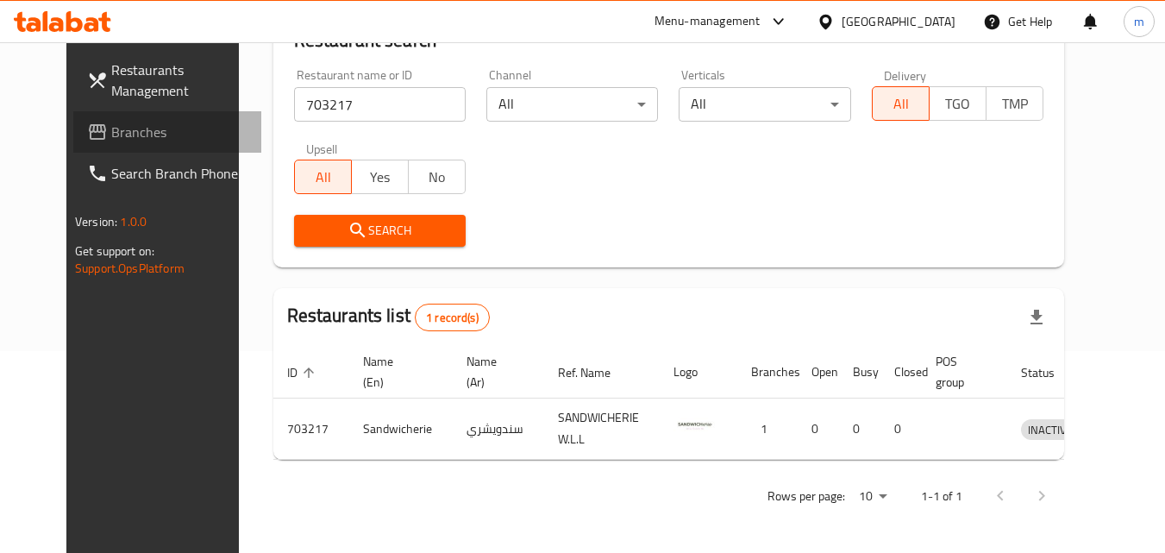
click at [111, 128] on span "Branches" at bounding box center [179, 132] width 136 height 21
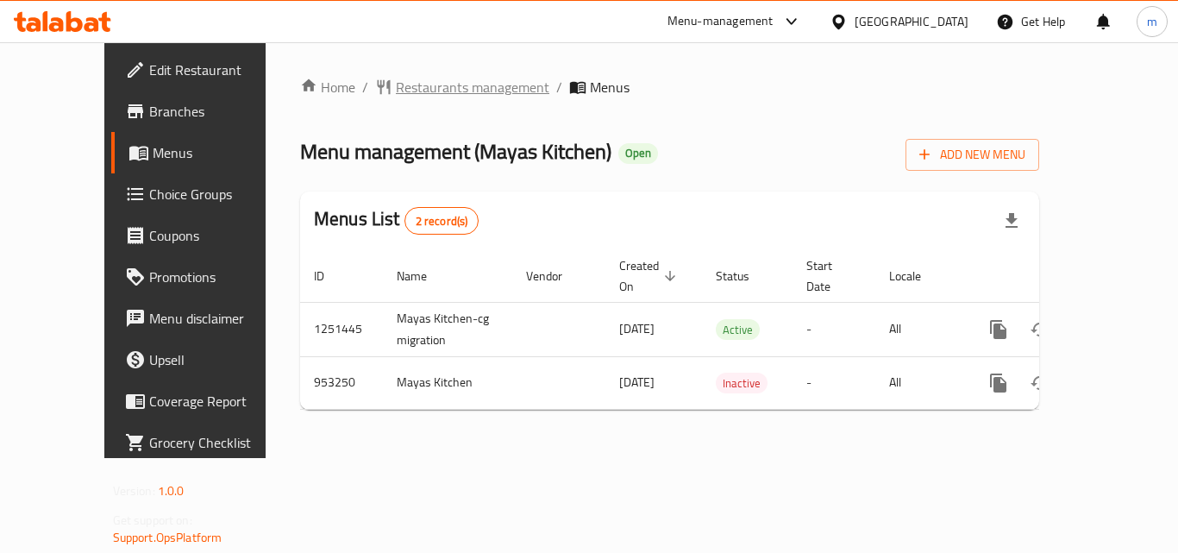
click at [410, 92] on span "Restaurants management" at bounding box center [472, 87] width 153 height 21
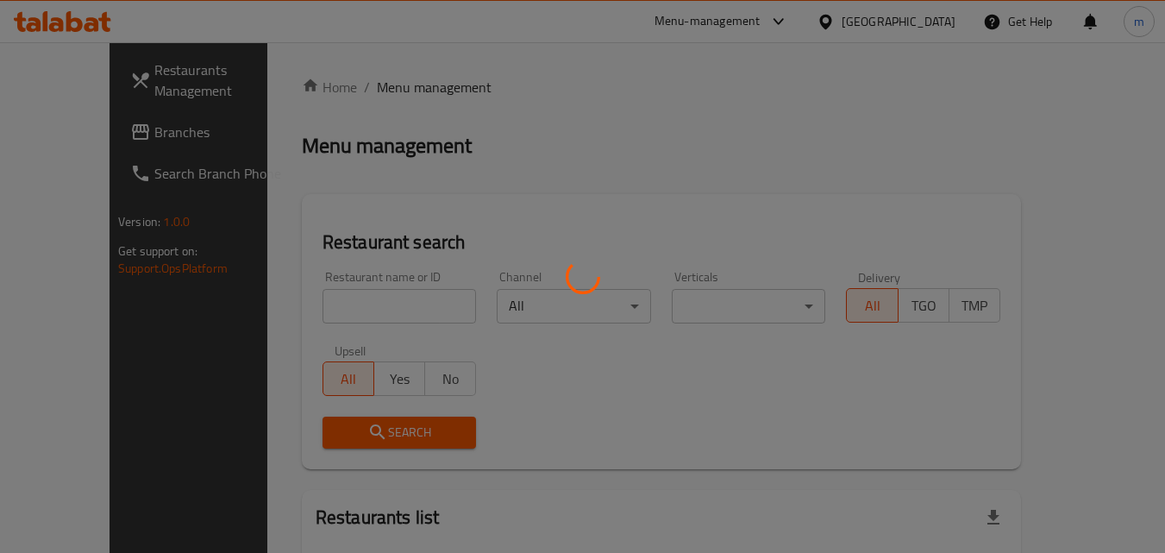
click at [410, 92] on div at bounding box center [582, 276] width 1165 height 553
click at [315, 304] on div at bounding box center [582, 276] width 1165 height 553
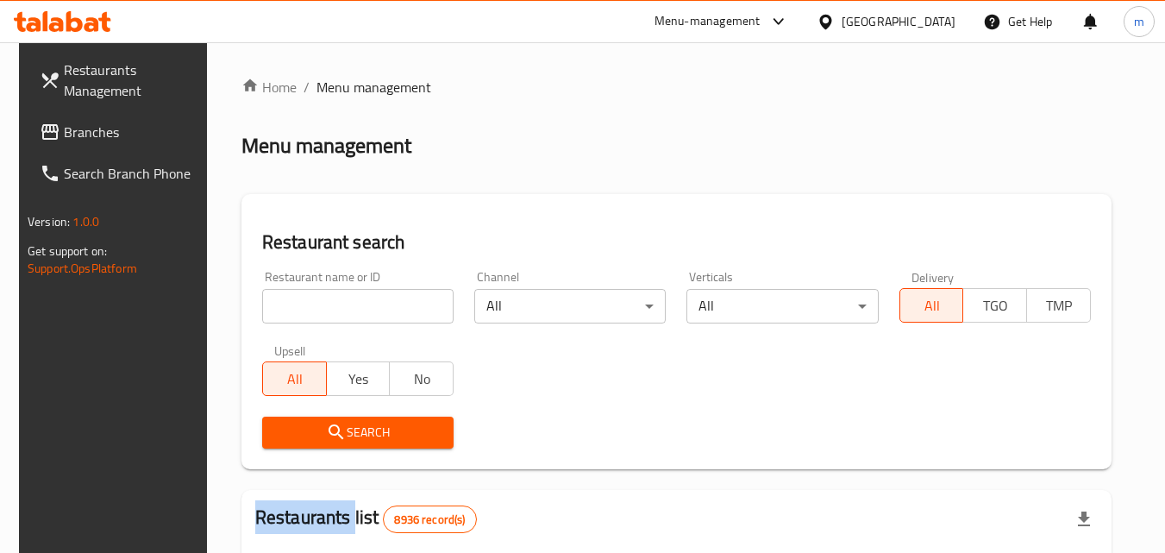
click at [315, 304] on div "Home / Menu management Menu management Restaurant search Restaurant name or ID …" at bounding box center [676, 558] width 870 height 963
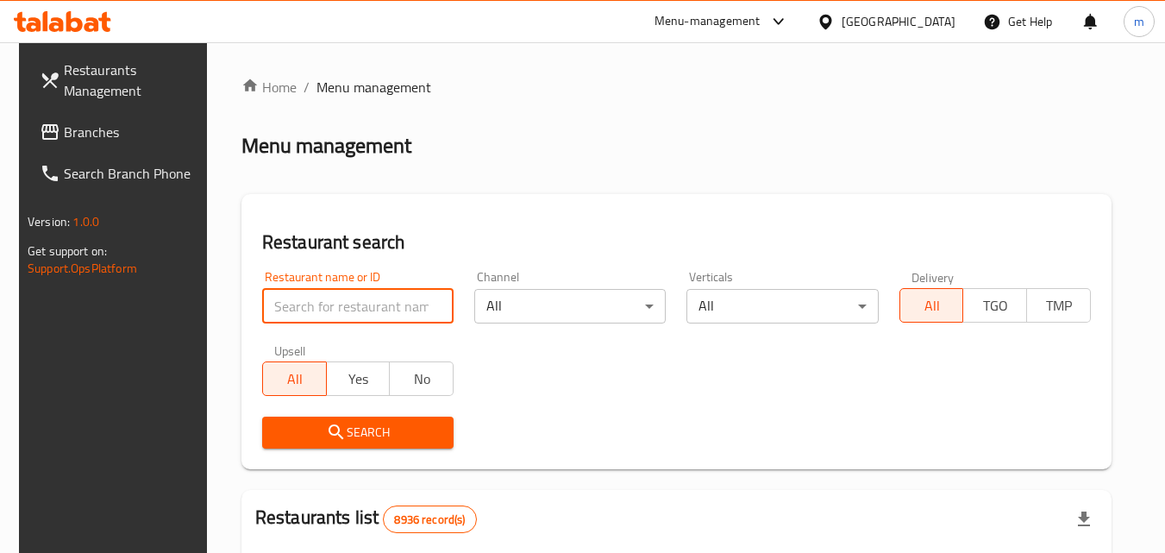
click at [315, 304] on input "search" at bounding box center [357, 306] width 191 height 34
paste input "659465"
type input "659465"
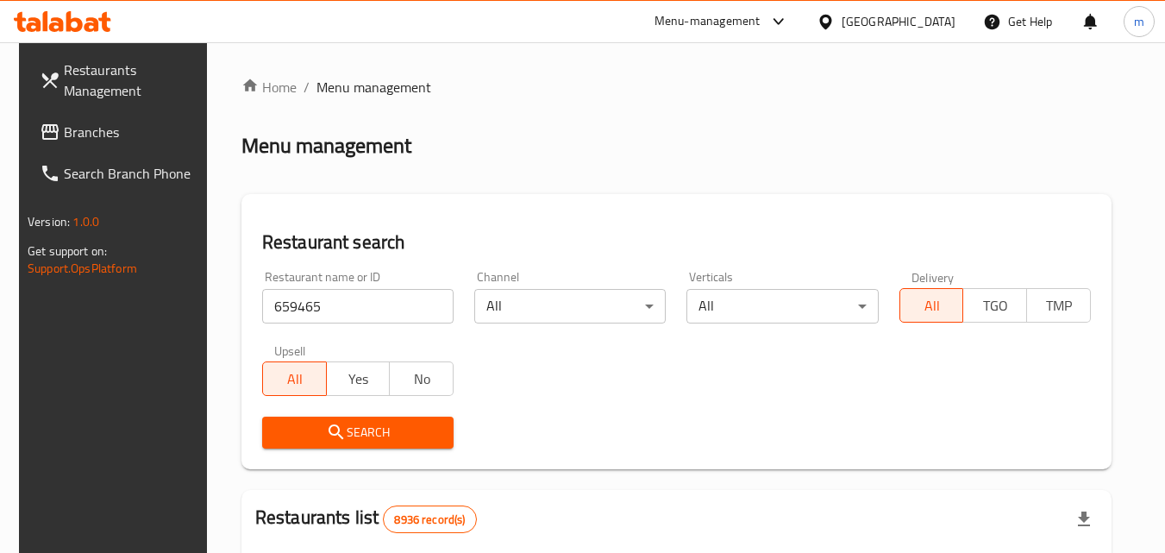
click at [359, 434] on span "Search" at bounding box center [358, 433] width 164 height 22
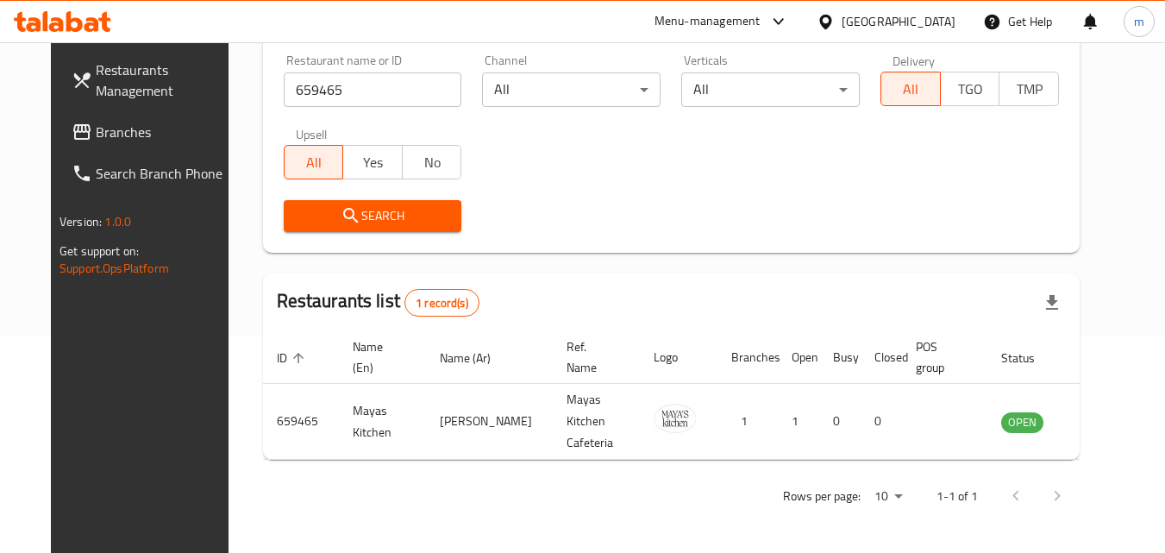
scroll to position [202, 0]
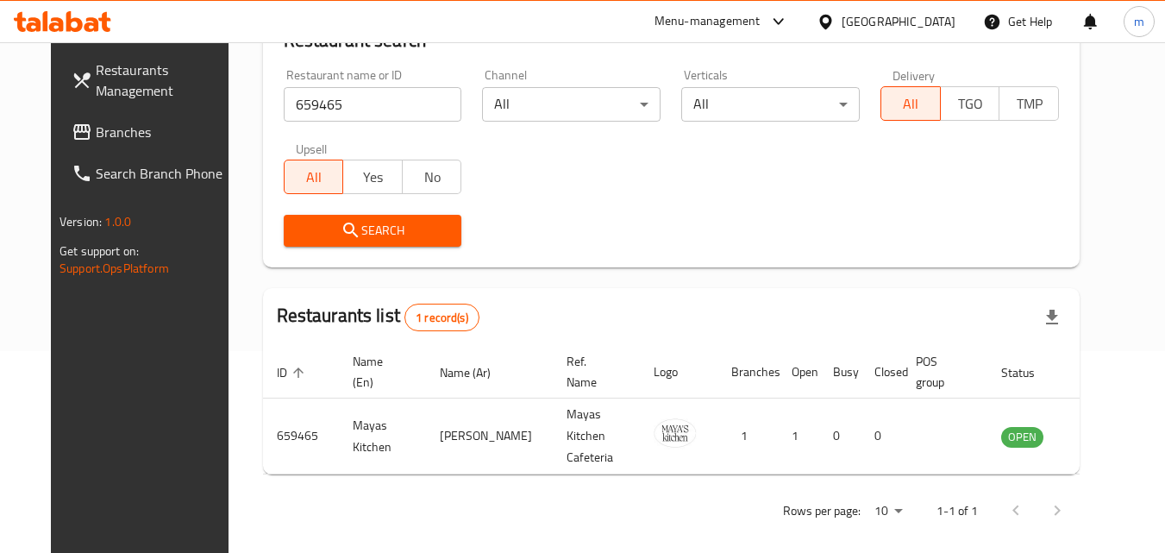
click at [939, 14] on div "[GEOGRAPHIC_DATA]" at bounding box center [898, 21] width 114 height 19
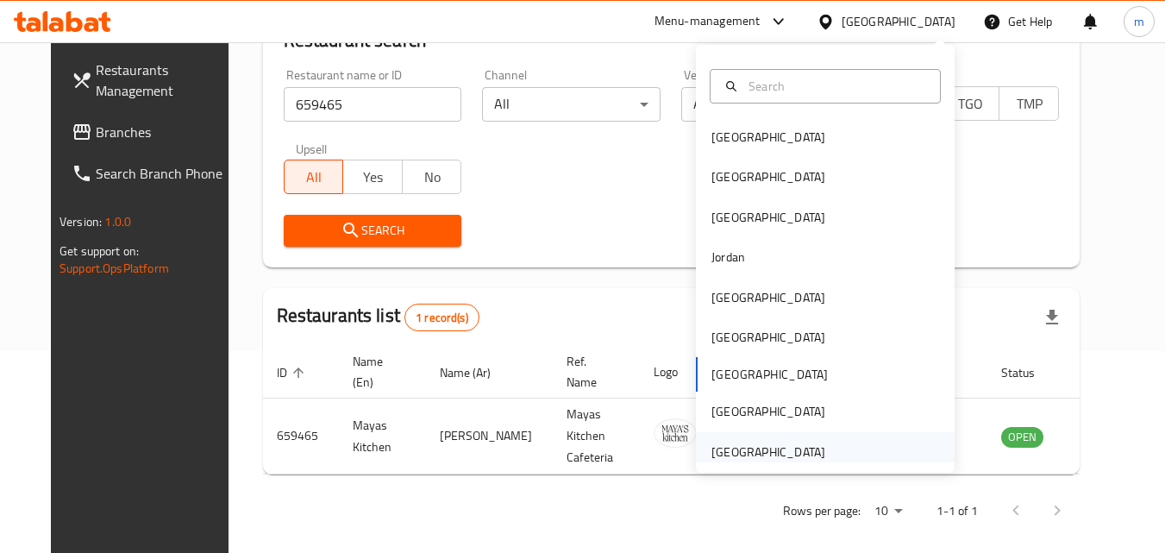
click at [832, 440] on div "[GEOGRAPHIC_DATA]" at bounding box center [825, 452] width 259 height 40
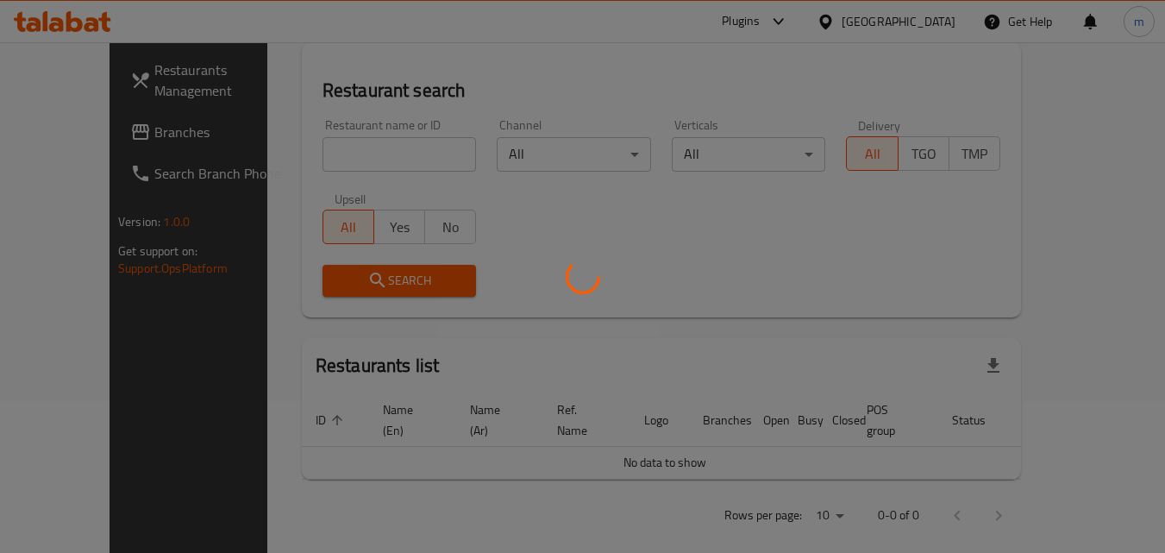
scroll to position [202, 0]
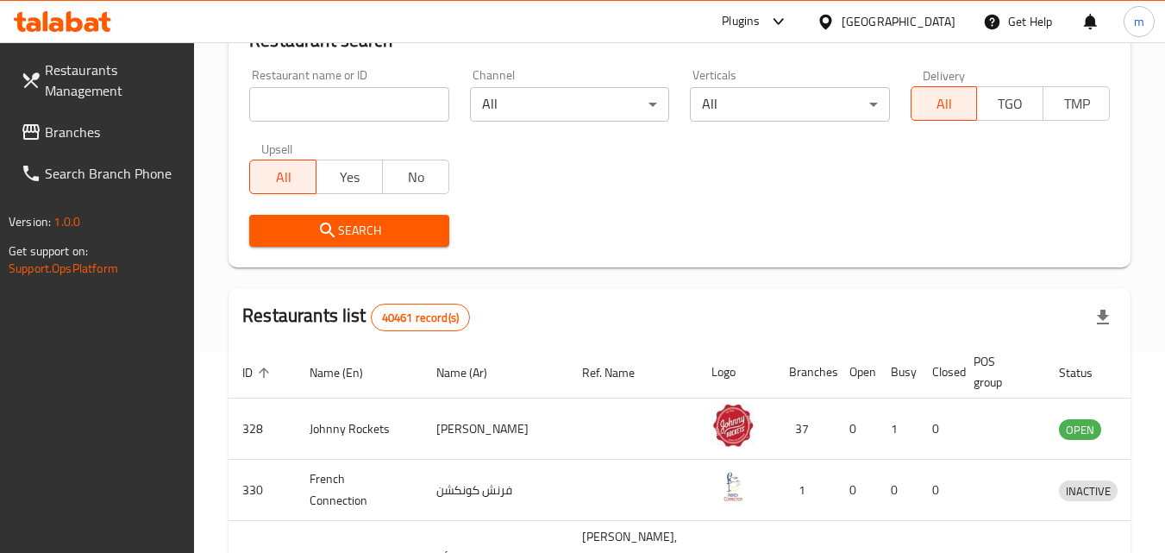
click at [68, 138] on span "Branches" at bounding box center [113, 132] width 136 height 21
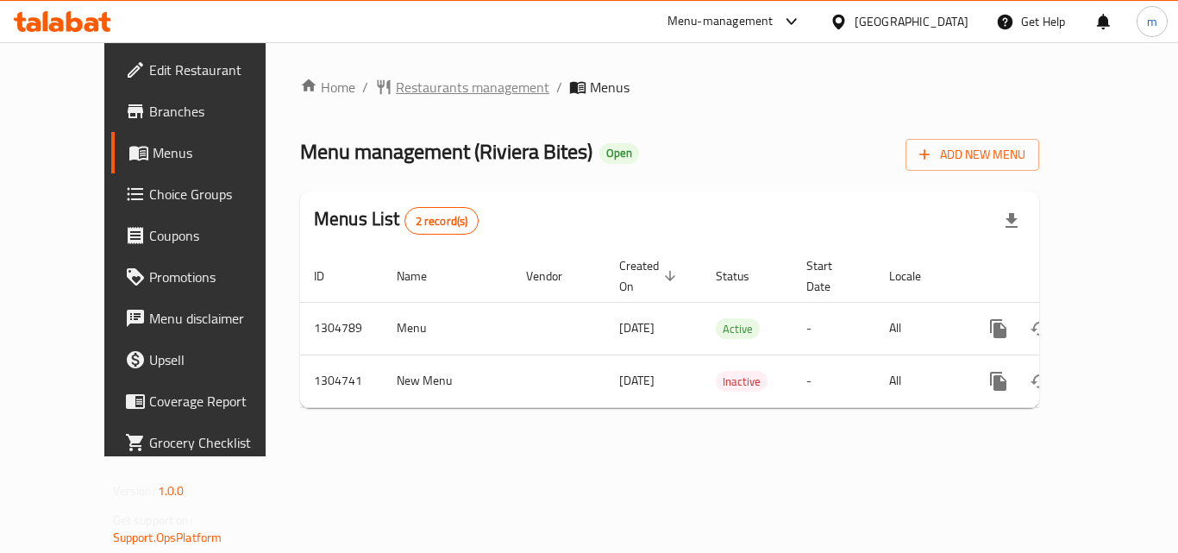
click at [431, 93] on span "Restaurants management" at bounding box center [472, 87] width 153 height 21
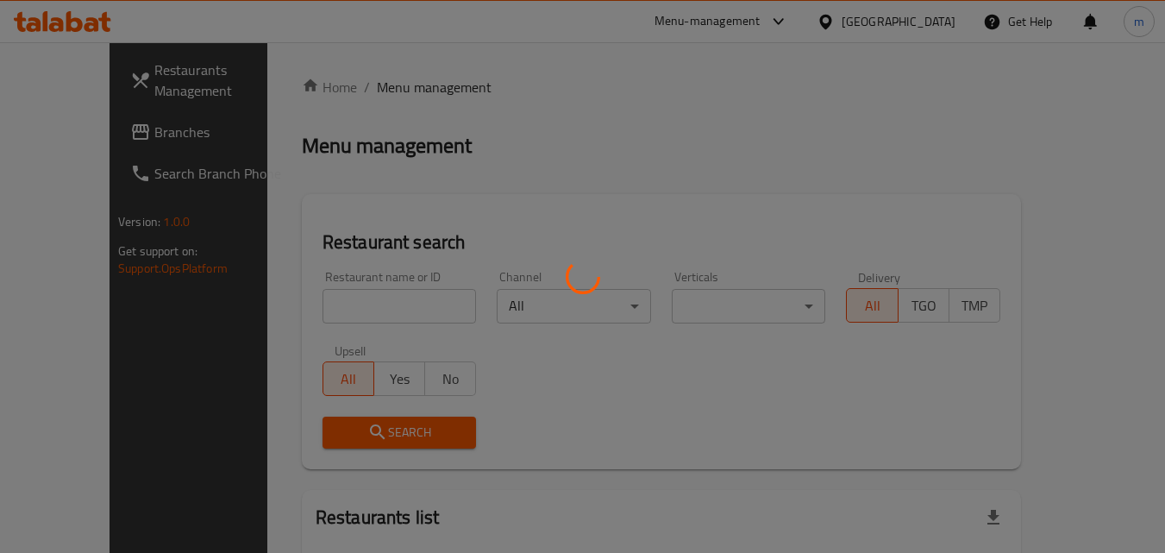
click at [431, 93] on div at bounding box center [582, 276] width 1165 height 553
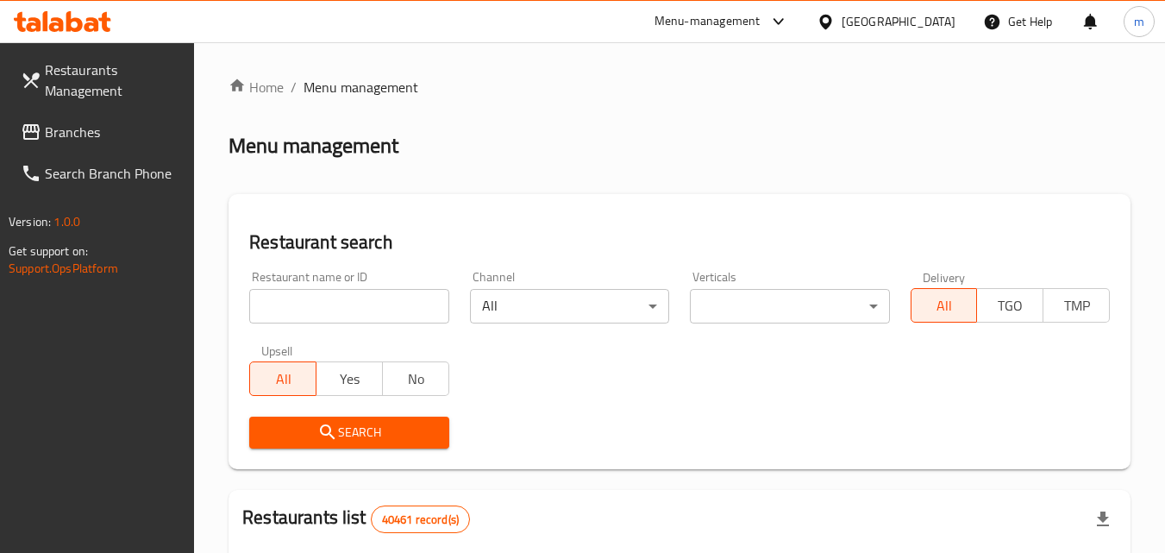
click at [314, 313] on input "search" at bounding box center [348, 306] width 199 height 34
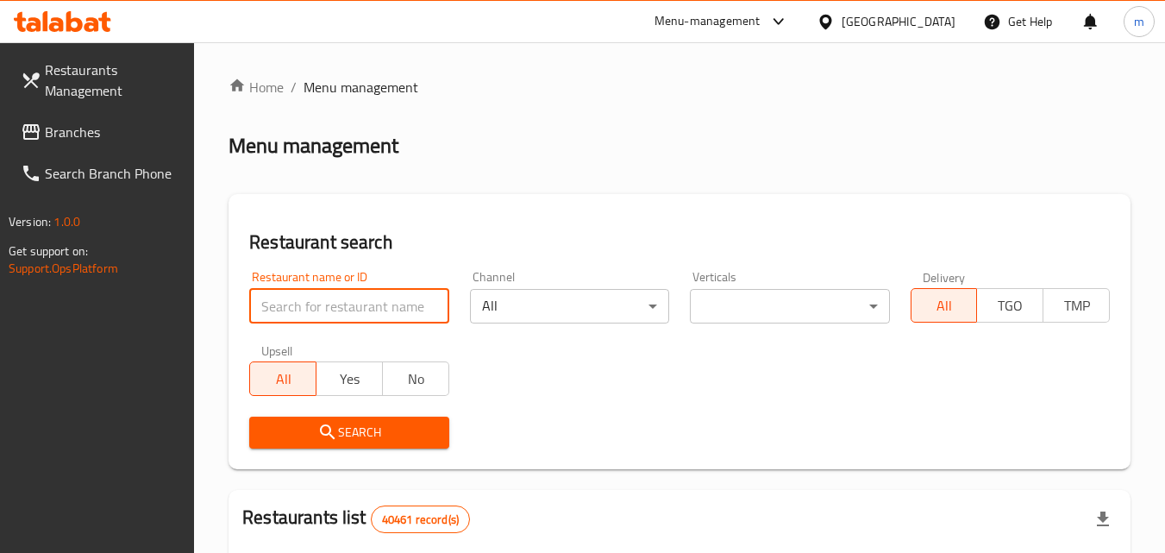
click at [314, 313] on input "search" at bounding box center [348, 306] width 199 height 34
paste input "703322"
type input "703322"
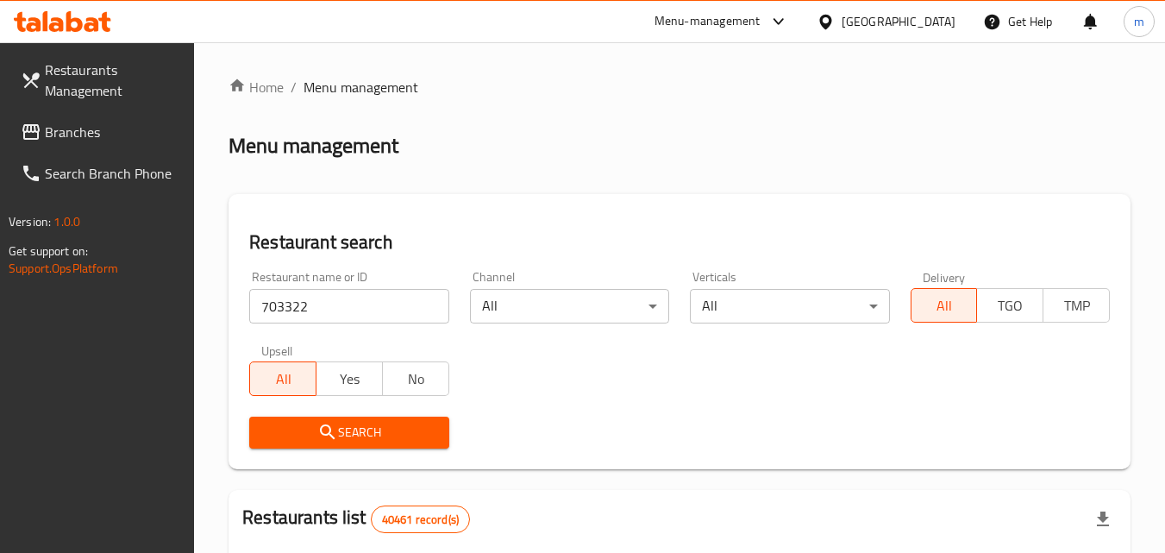
click at [353, 436] on span "Search" at bounding box center [349, 433] width 172 height 22
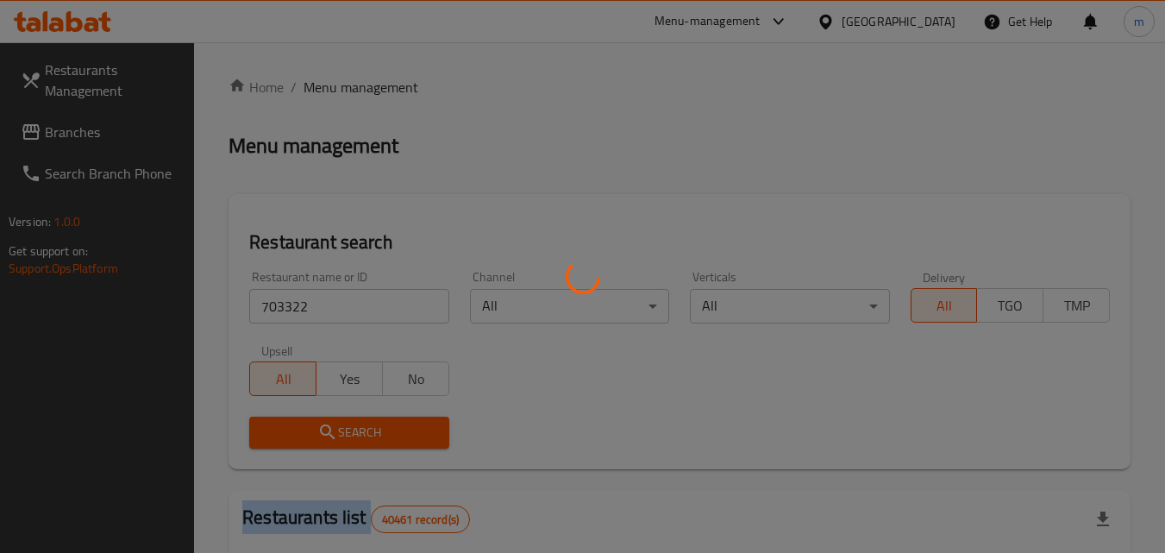
click at [353, 436] on div at bounding box center [582, 276] width 1165 height 553
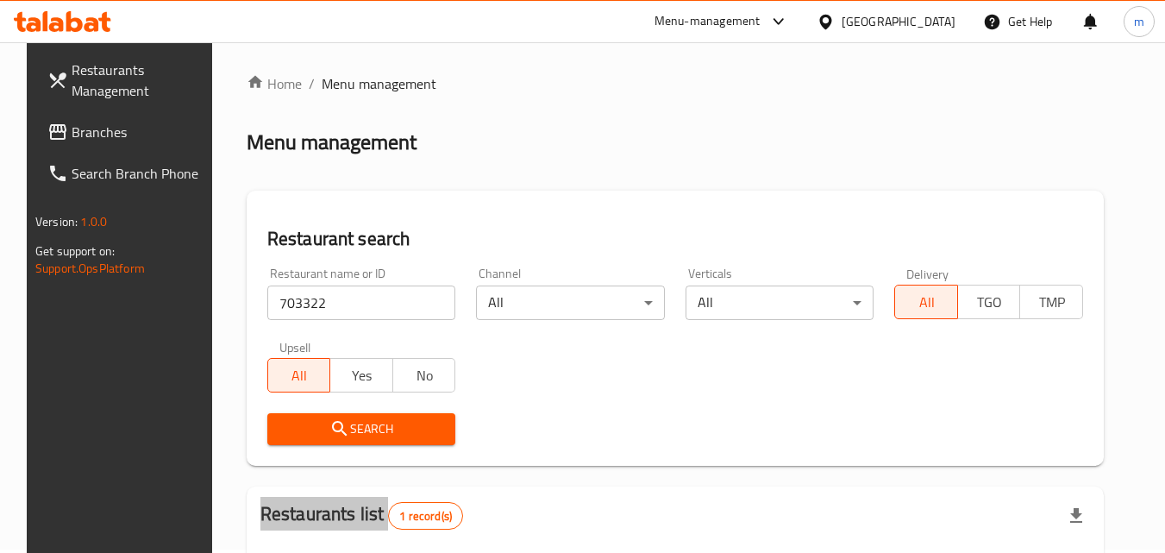
scroll to position [202, 0]
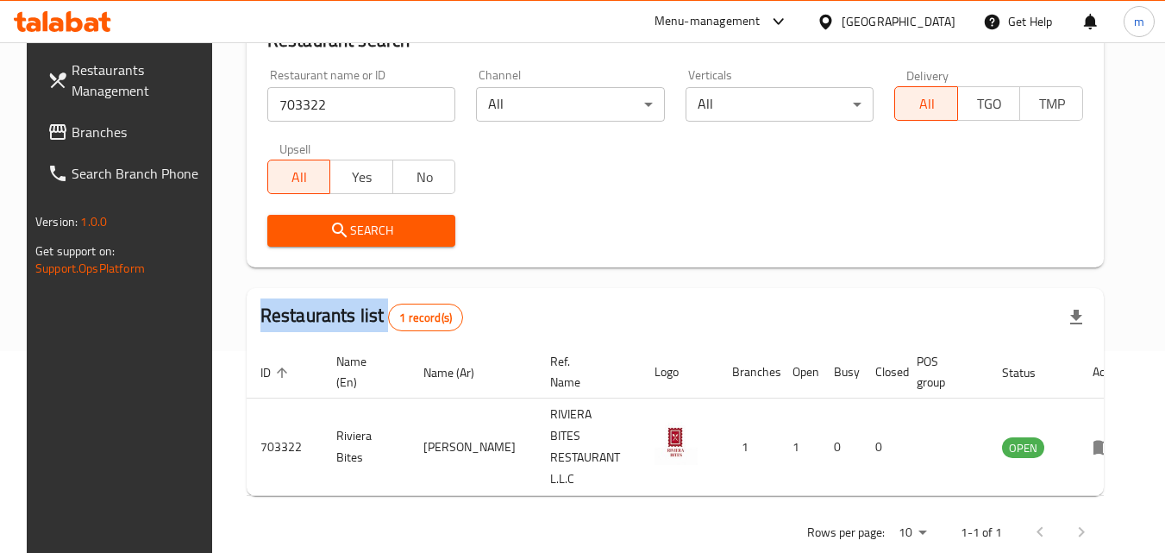
click at [77, 142] on span "Branches" at bounding box center [140, 132] width 136 height 21
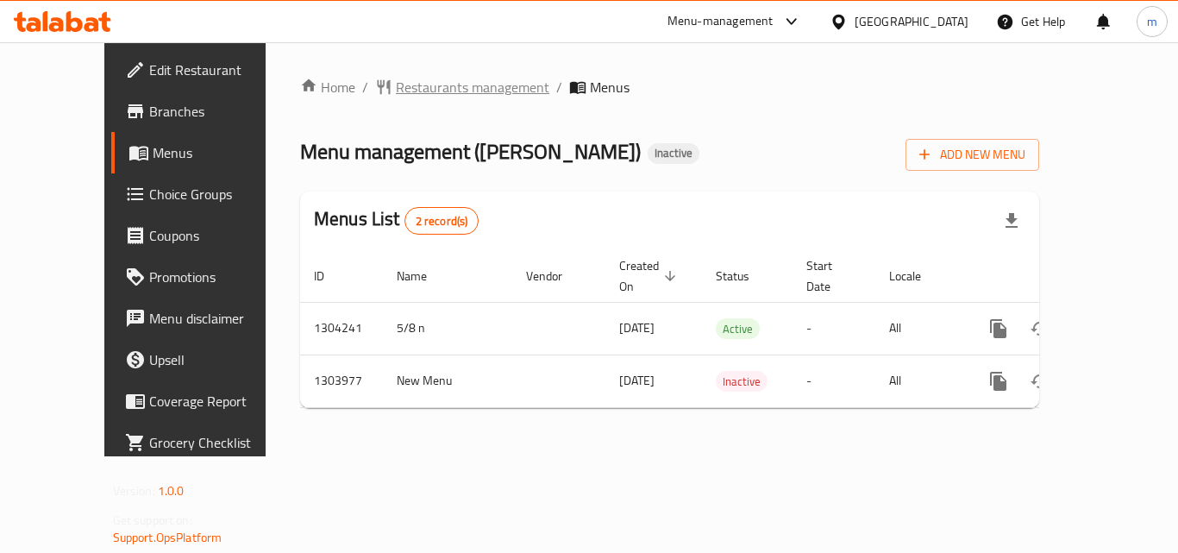
click at [415, 85] on span "Restaurants management" at bounding box center [472, 87] width 153 height 21
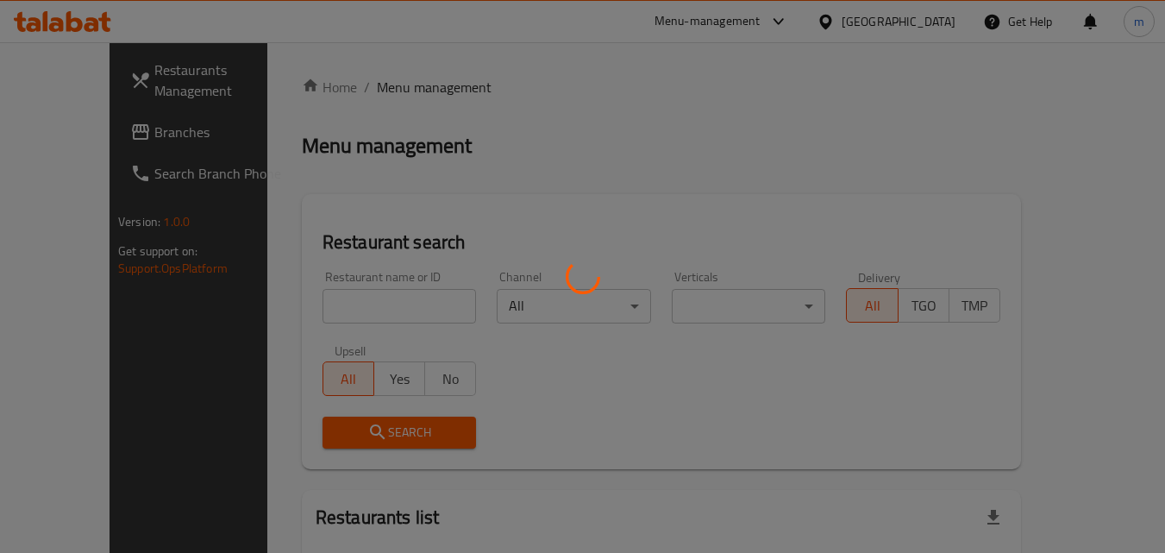
drag, startPoint x: 336, startPoint y: 311, endPoint x: 325, endPoint y: 326, distance: 18.4
click at [336, 312] on div at bounding box center [582, 276] width 1165 height 553
click at [325, 326] on div at bounding box center [582, 276] width 1165 height 553
drag, startPoint x: 326, startPoint y: 332, endPoint x: 333, endPoint y: 311, distance: 21.8
click at [330, 317] on div at bounding box center [582, 276] width 1165 height 553
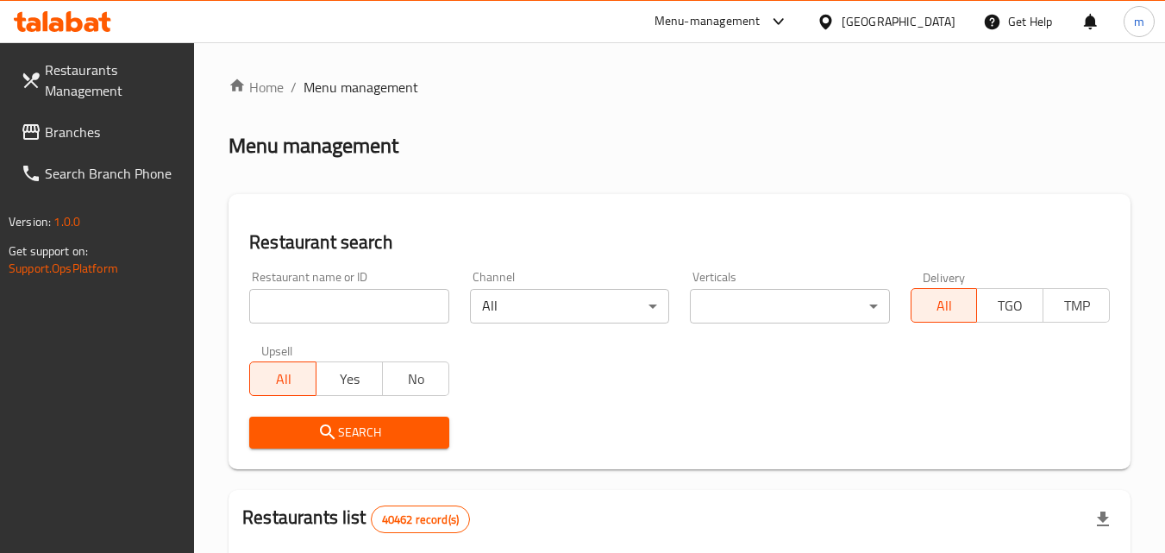
click at [333, 311] on div at bounding box center [582, 276] width 1165 height 553
click at [333, 311] on input "search" at bounding box center [348, 306] width 199 height 34
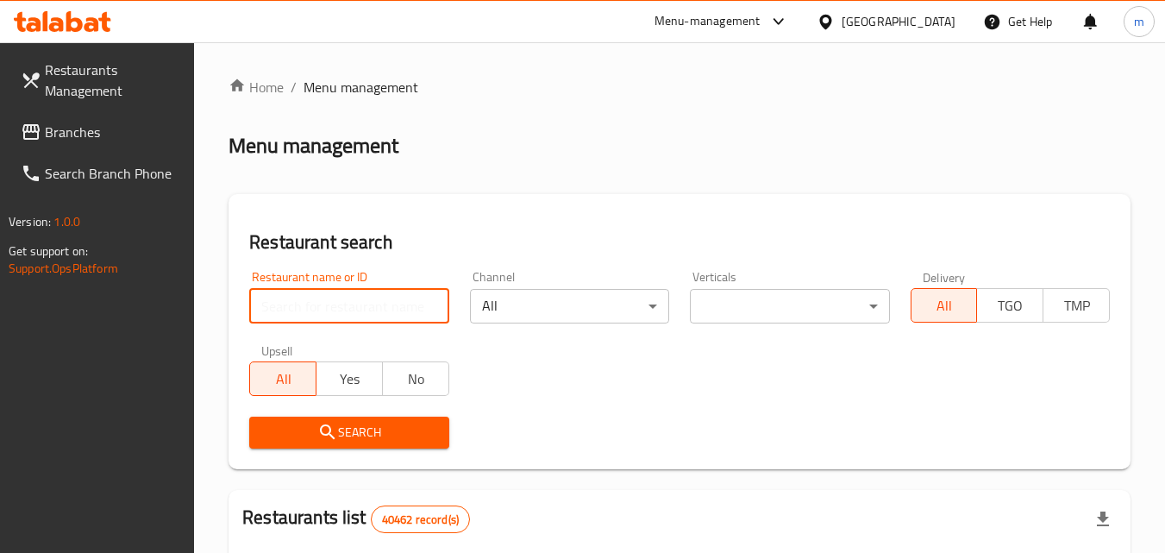
paste input "703018"
type input "703018"
click button "Search" at bounding box center [348, 432] width 199 height 32
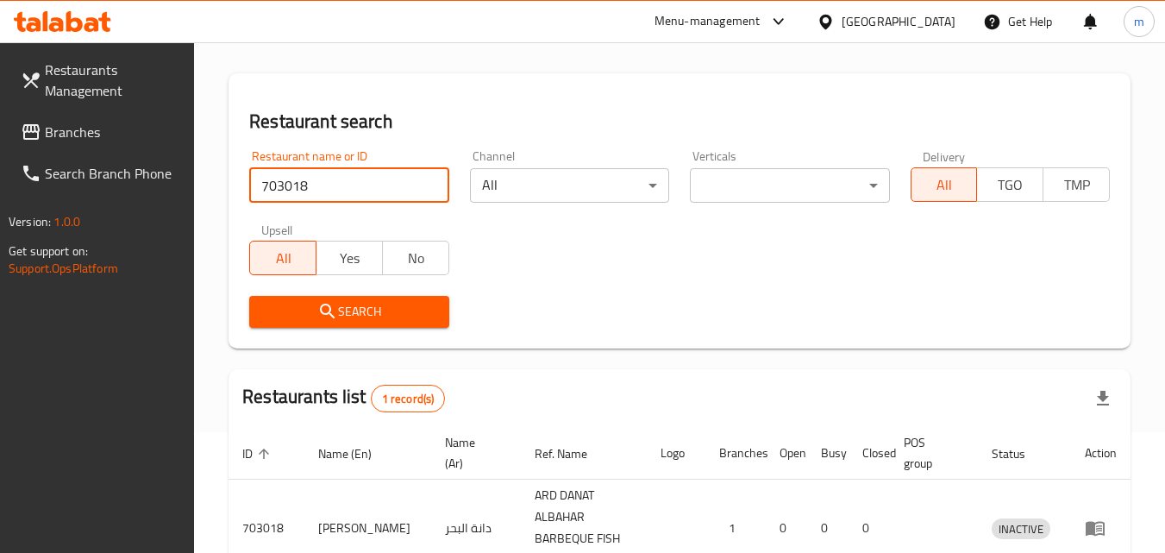
scroll to position [238, 0]
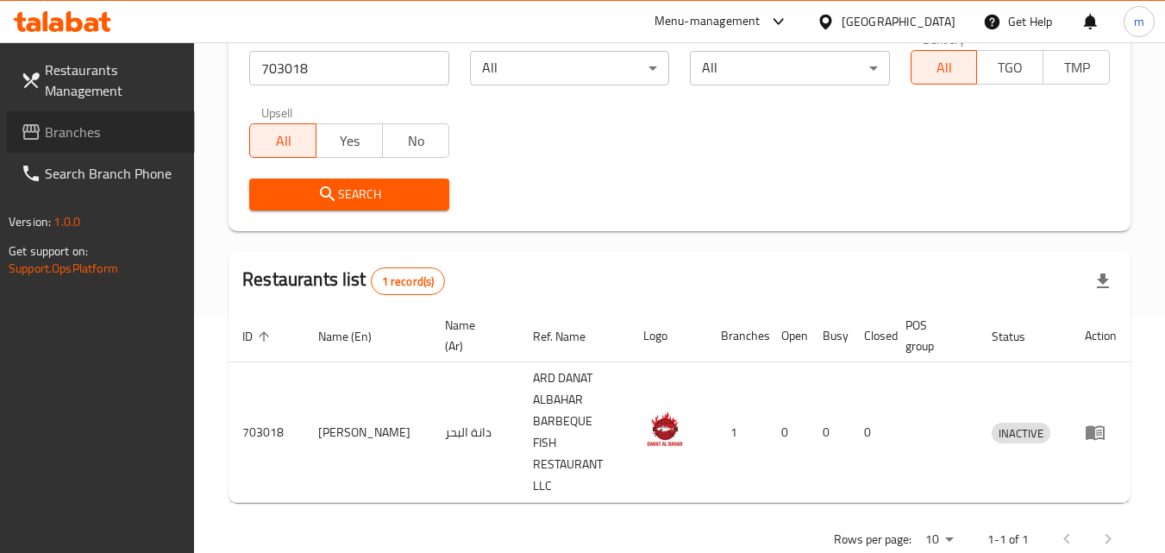
click at [34, 124] on icon at bounding box center [31, 132] width 21 height 21
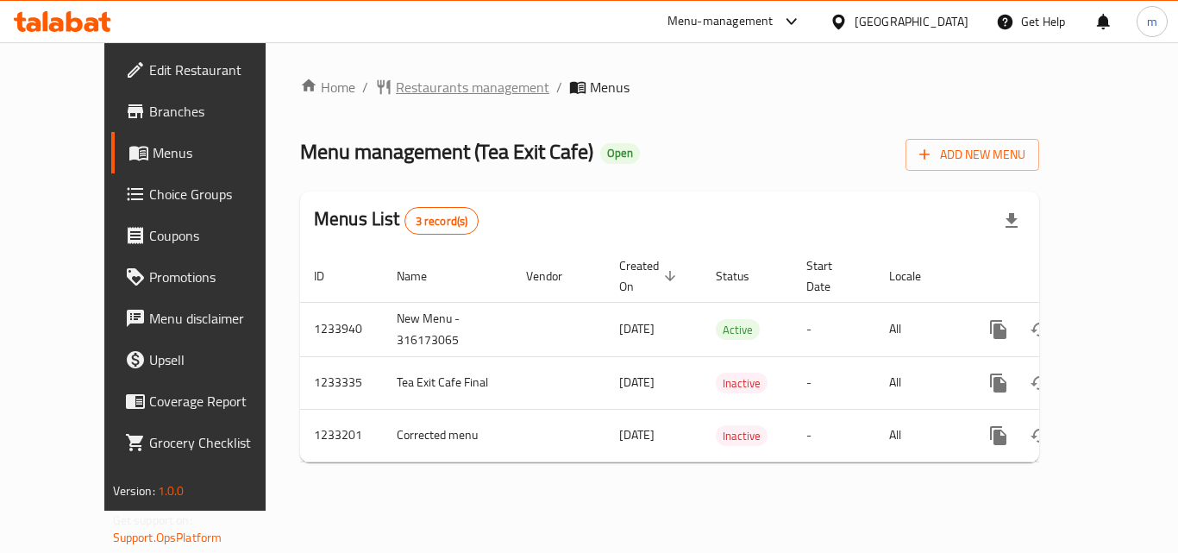
click at [453, 91] on span "Restaurants management" at bounding box center [472, 87] width 153 height 21
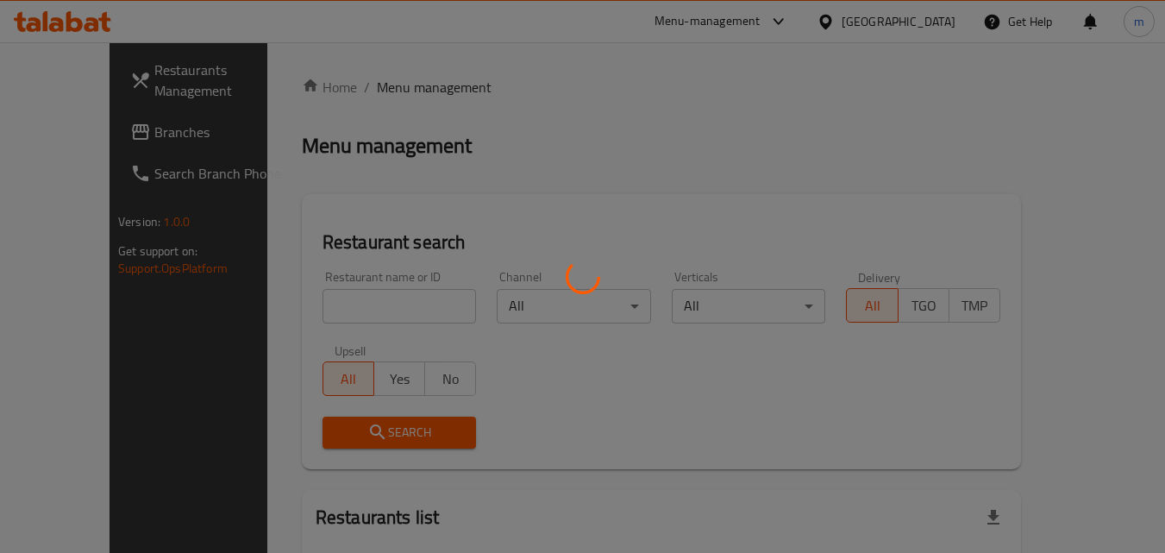
click at [340, 303] on div at bounding box center [582, 276] width 1165 height 553
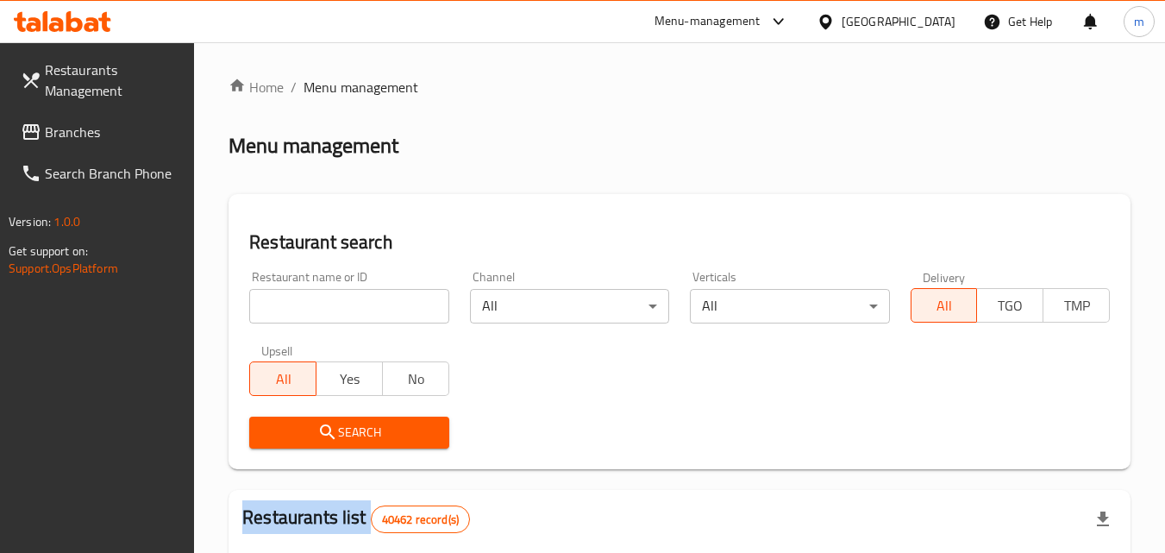
click at [340, 303] on input "search" at bounding box center [348, 306] width 199 height 34
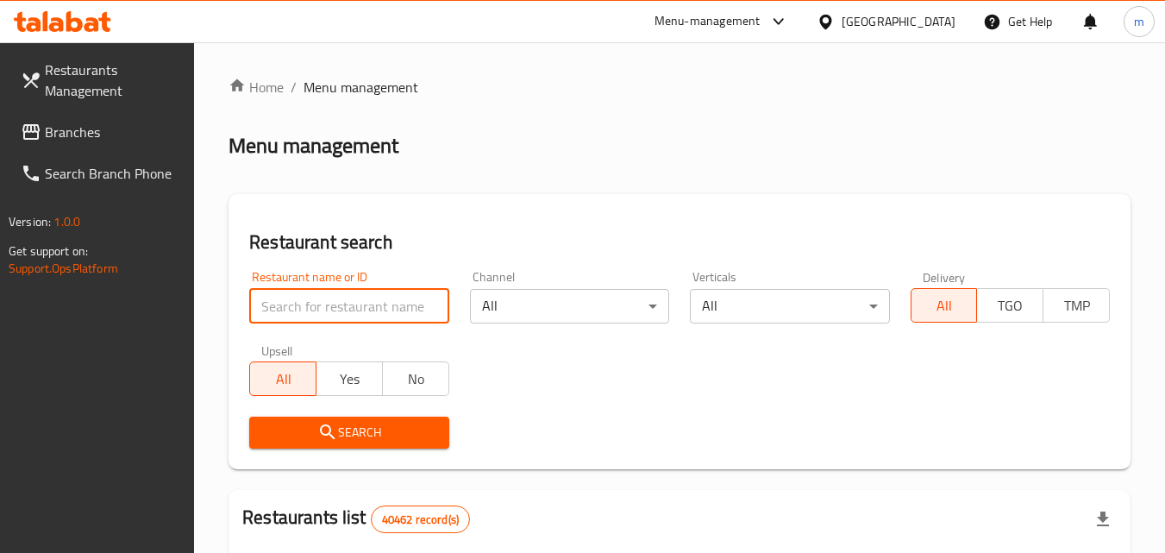
paste input "678034"
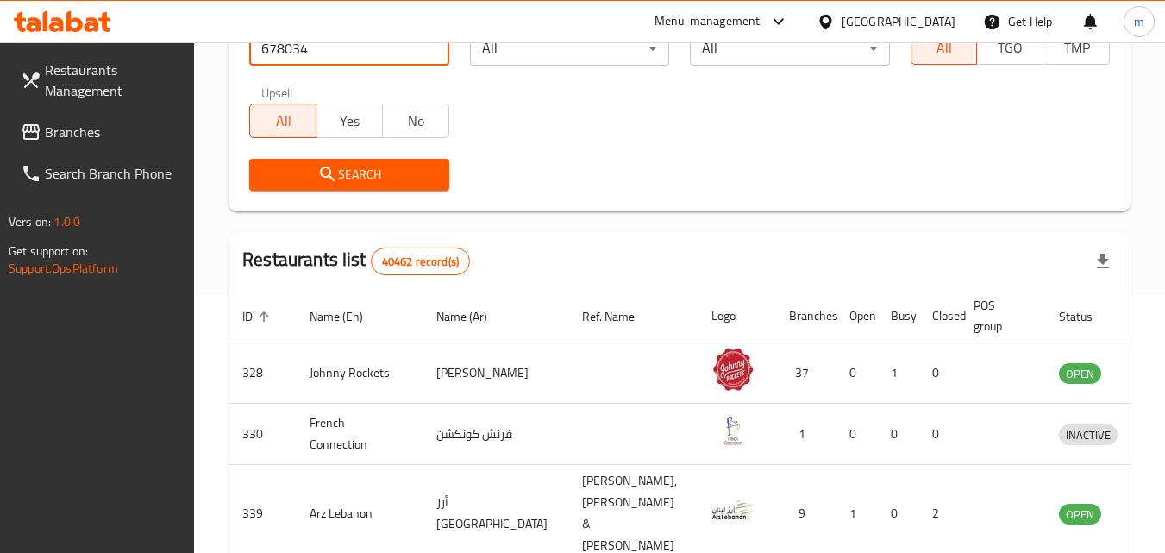
scroll to position [259, 0]
type input "678034"
click at [368, 184] on span "Search" at bounding box center [349, 174] width 172 height 22
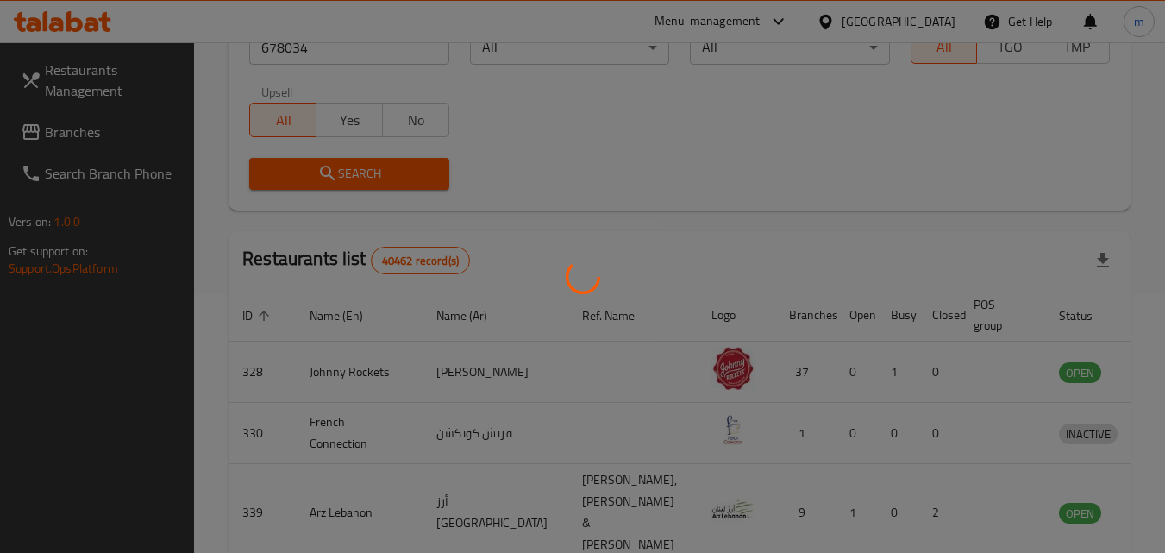
scroll to position [202, 0]
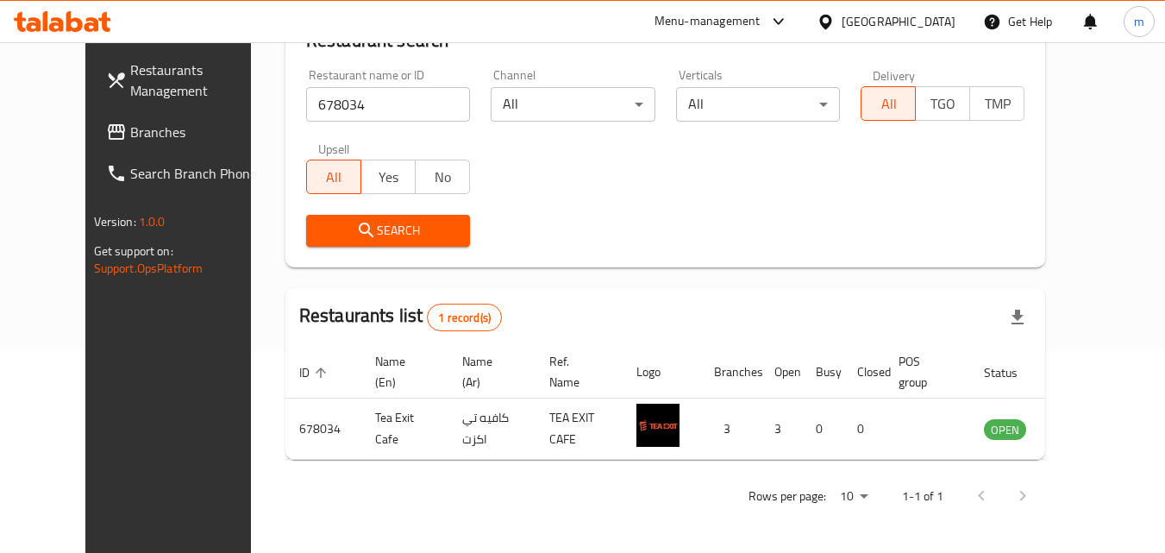
click at [130, 131] on span "Branches" at bounding box center [198, 132] width 136 height 21
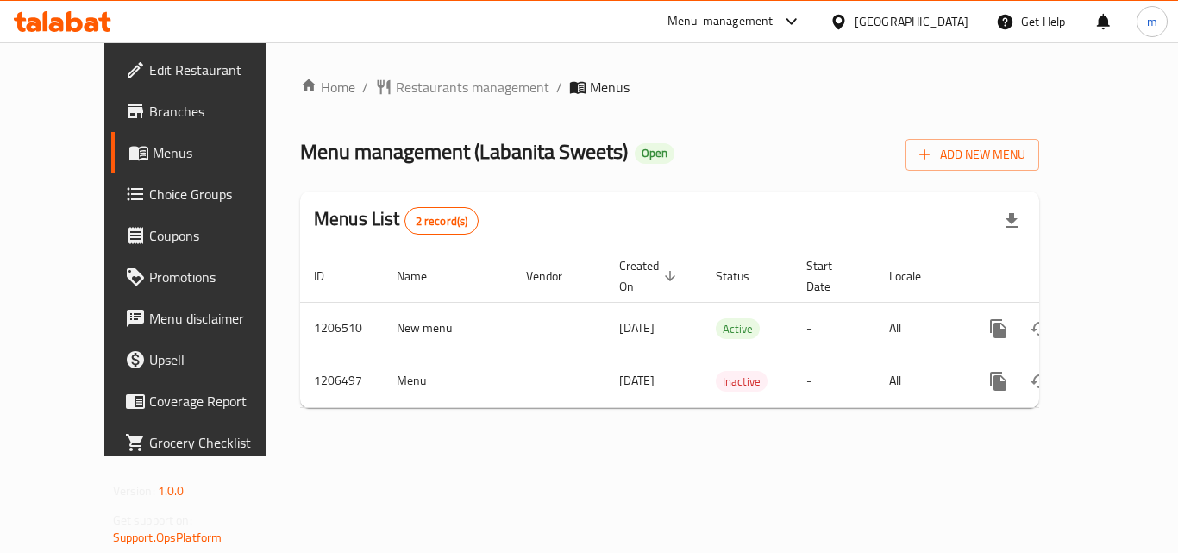
click at [409, 87] on div at bounding box center [589, 276] width 1178 height 553
click at [409, 87] on span "Restaurants management" at bounding box center [472, 87] width 153 height 21
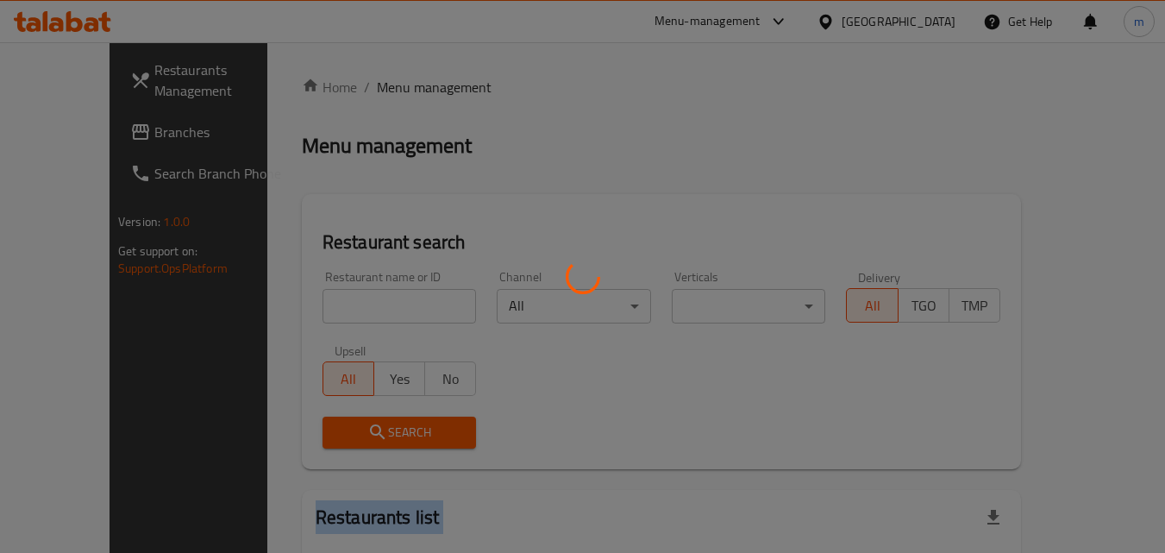
click at [409, 87] on div at bounding box center [582, 276] width 1165 height 553
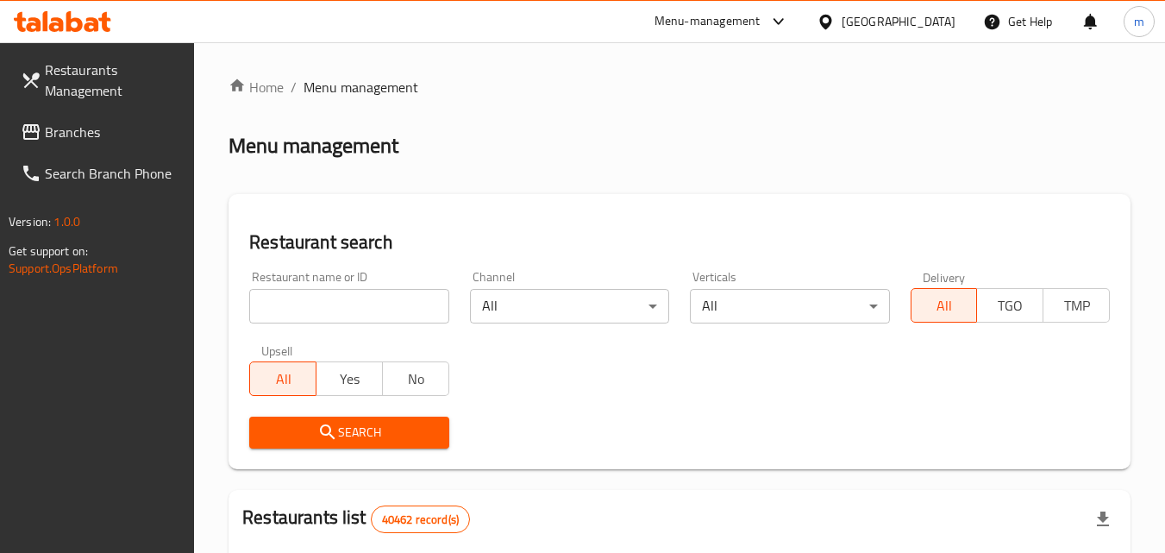
click at [332, 305] on div at bounding box center [582, 276] width 1165 height 553
click at [332, 305] on input "search" at bounding box center [348, 306] width 199 height 34
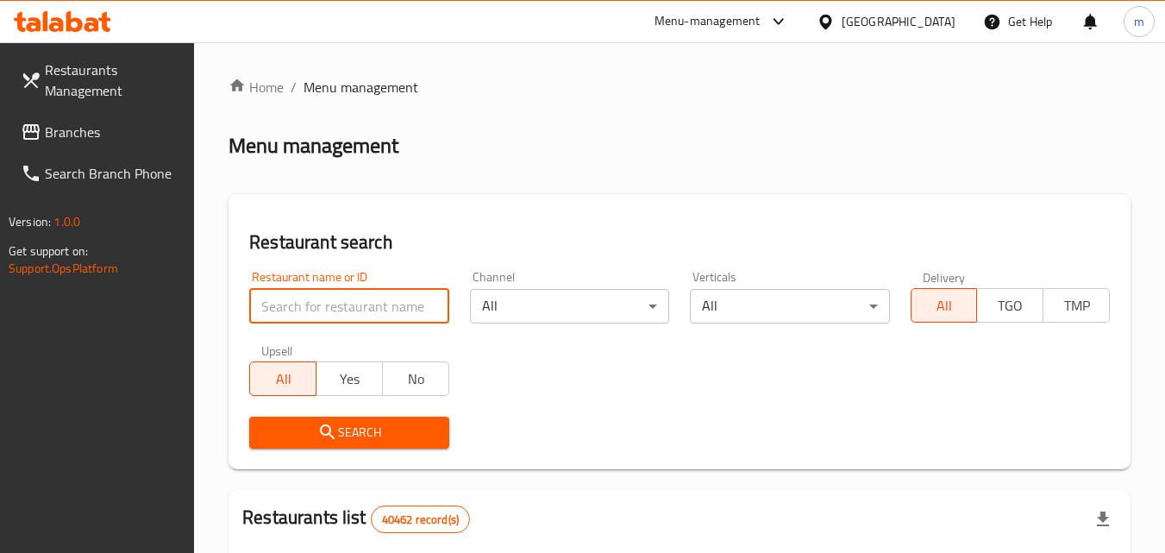
paste input "670409"
type input "670409"
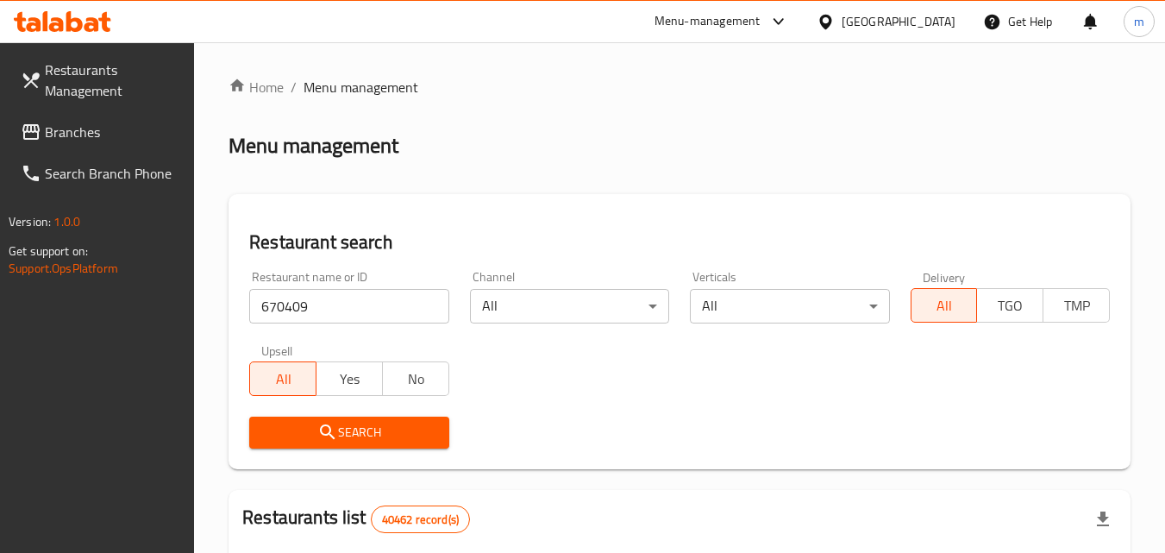
drag, startPoint x: 373, startPoint y: 426, endPoint x: 408, endPoint y: 264, distance: 165.7
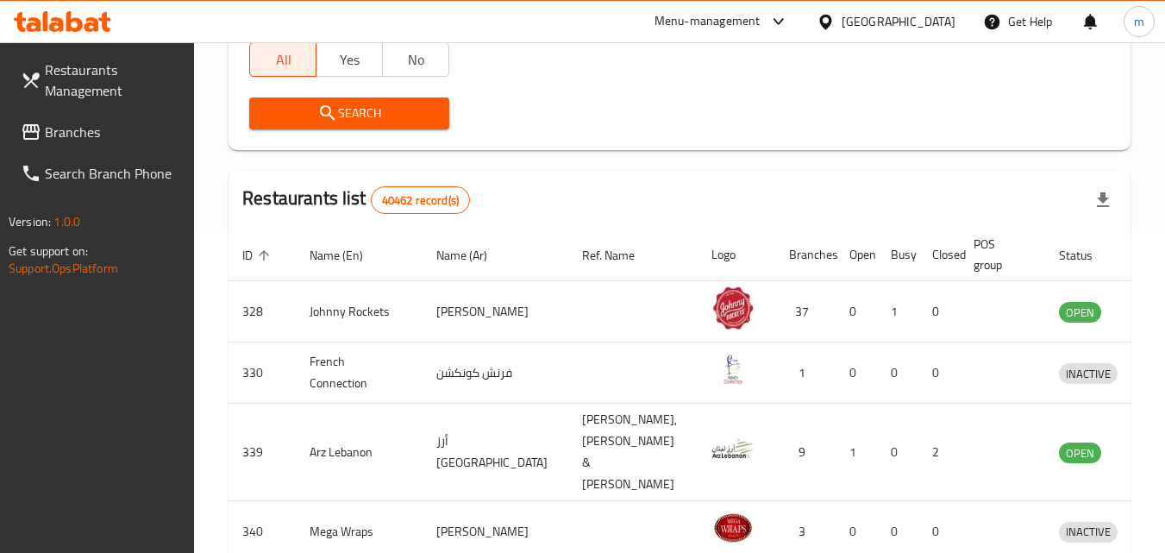
scroll to position [172, 0]
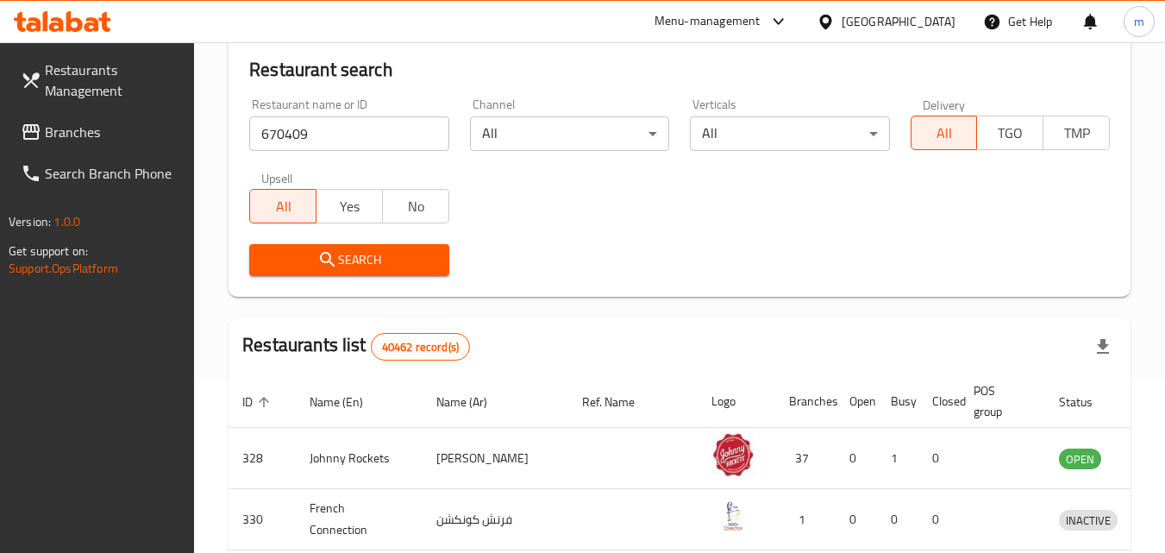
click at [402, 259] on span "Search" at bounding box center [349, 260] width 172 height 22
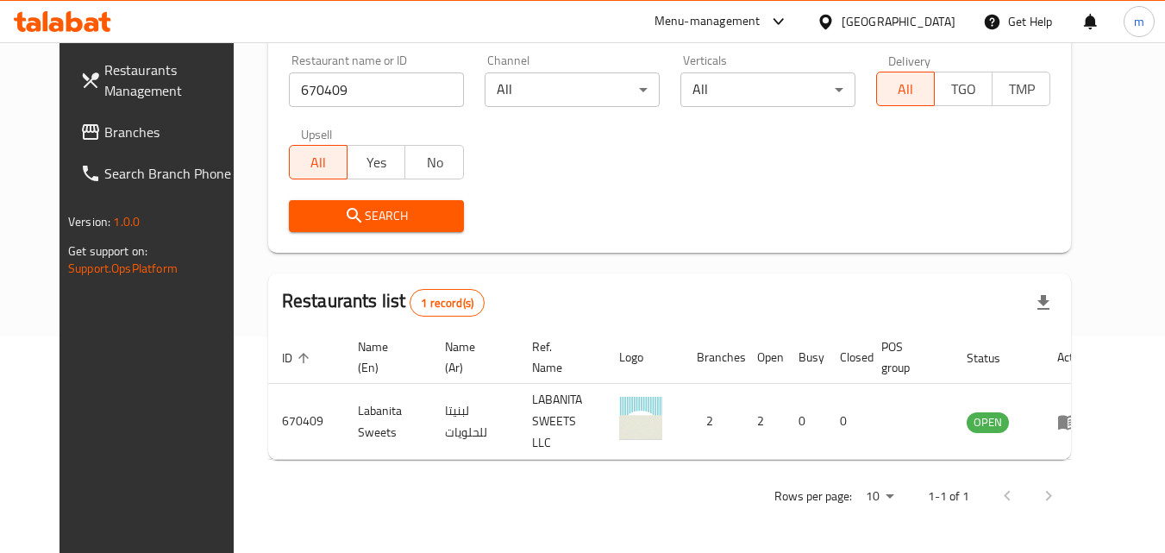
scroll to position [202, 0]
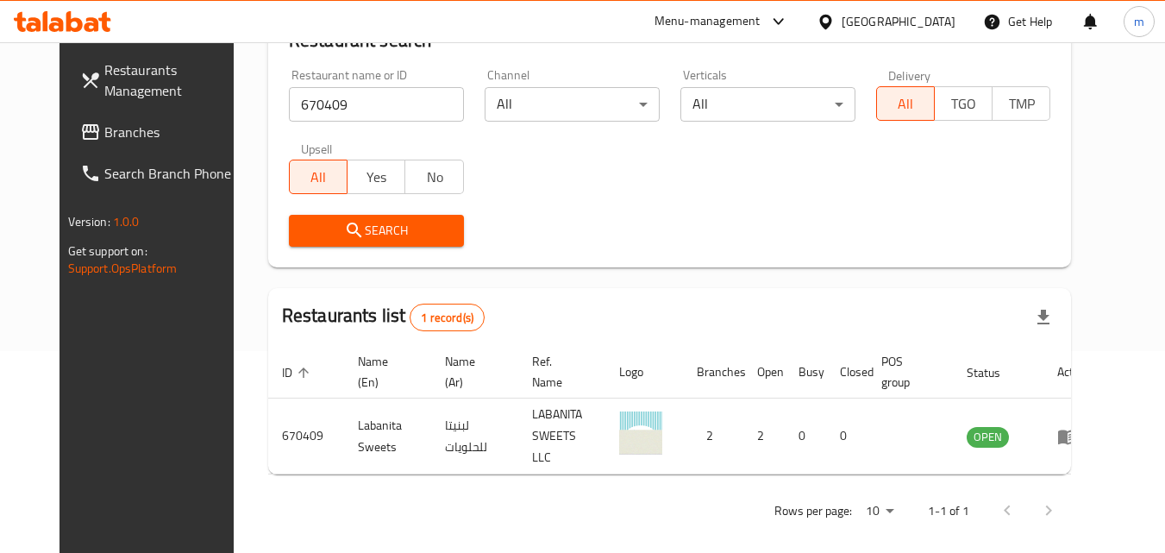
click at [882, 12] on div "[GEOGRAPHIC_DATA]" at bounding box center [898, 21] width 114 height 19
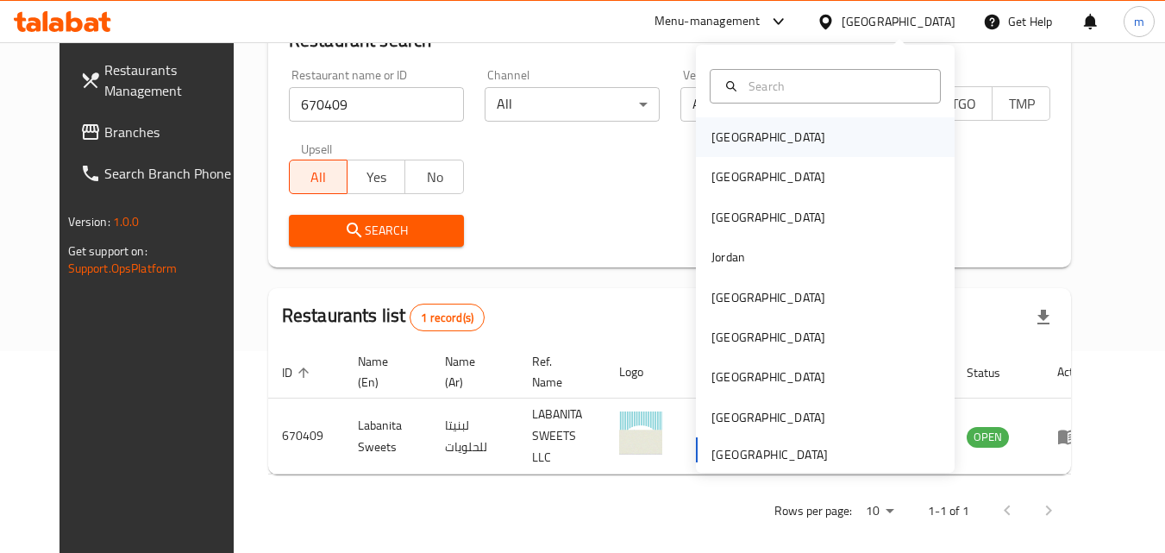
click at [728, 143] on div "[GEOGRAPHIC_DATA]" at bounding box center [768, 137] width 114 height 19
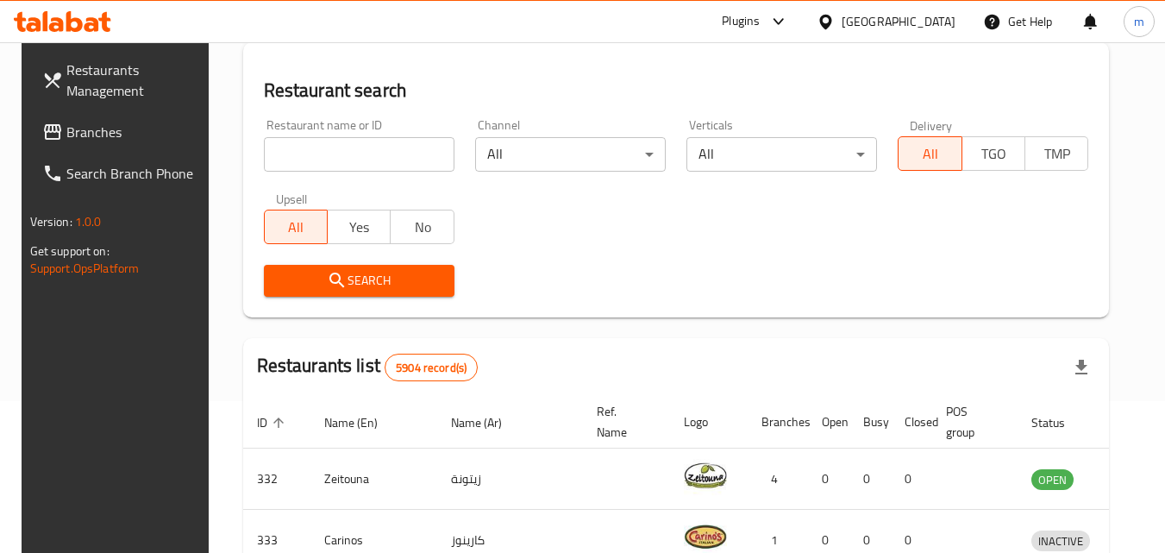
scroll to position [202, 0]
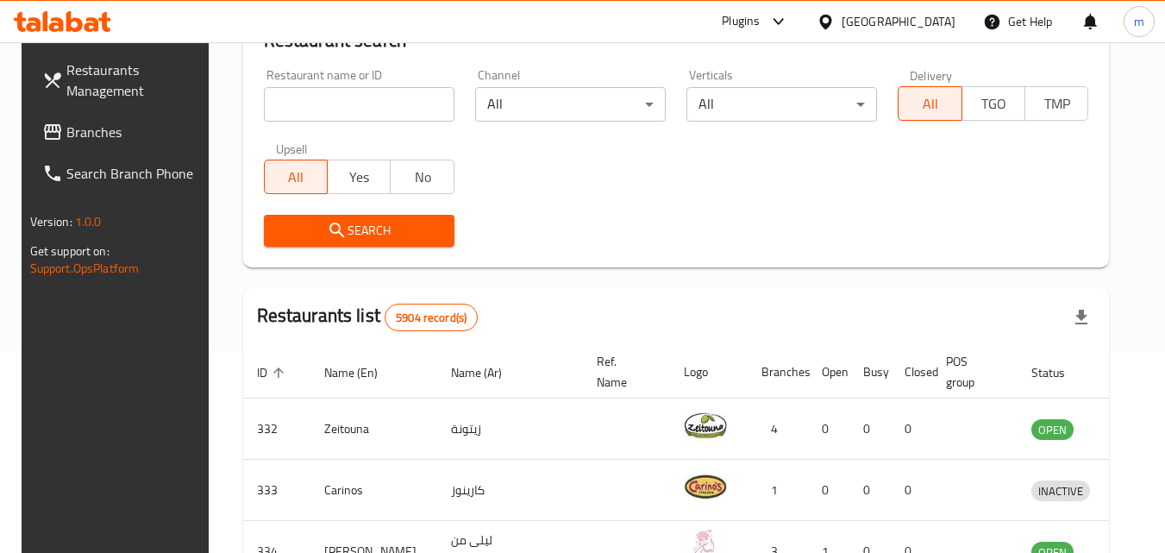
click at [76, 138] on span "Branches" at bounding box center [134, 132] width 136 height 21
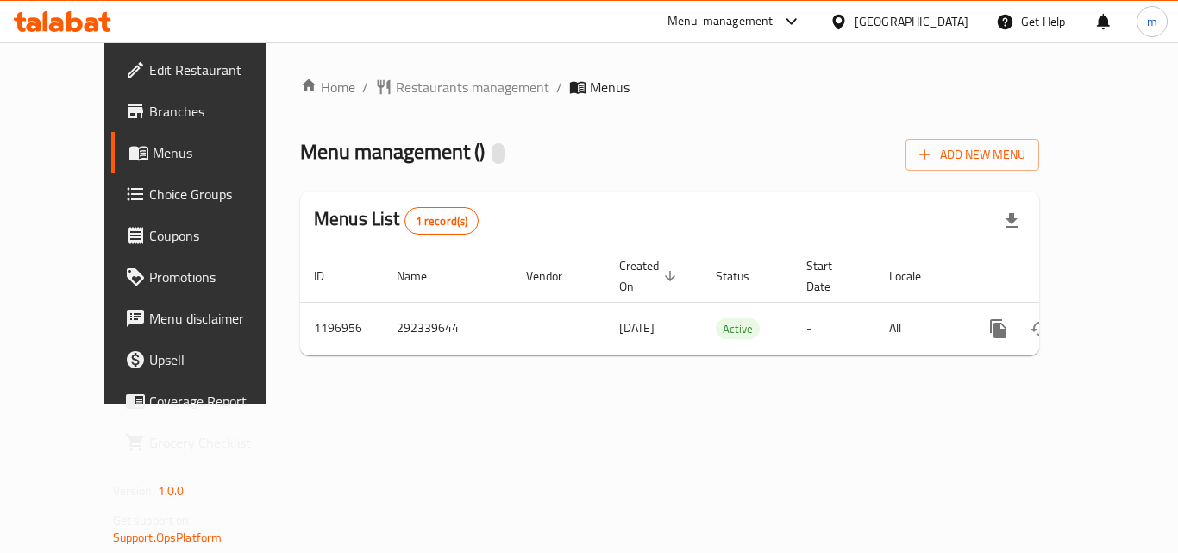
click at [399, 97] on span "Restaurants management" at bounding box center [472, 87] width 153 height 21
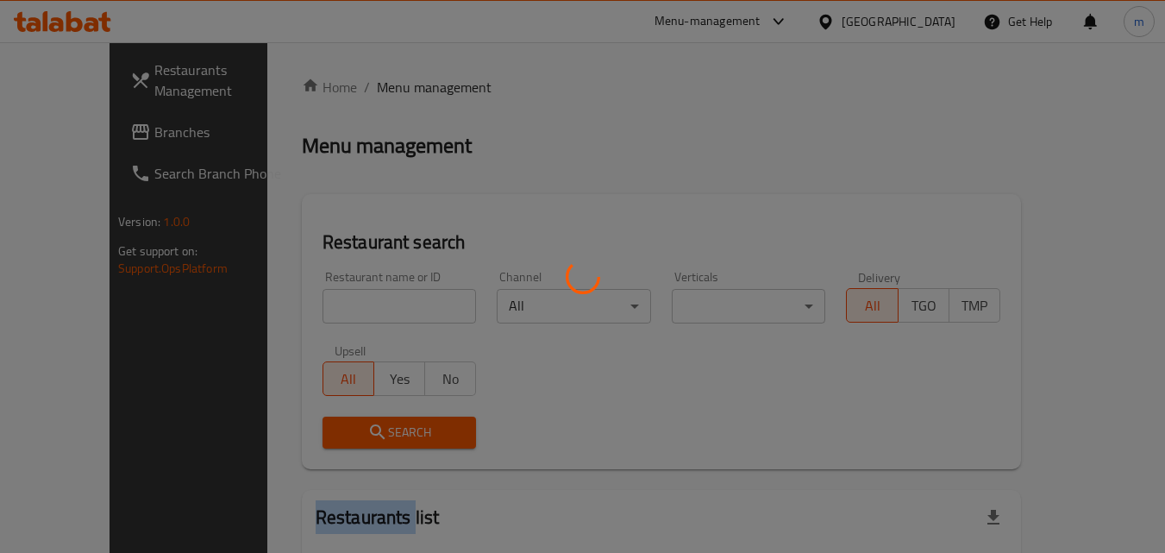
click at [399, 97] on div at bounding box center [582, 276] width 1165 height 553
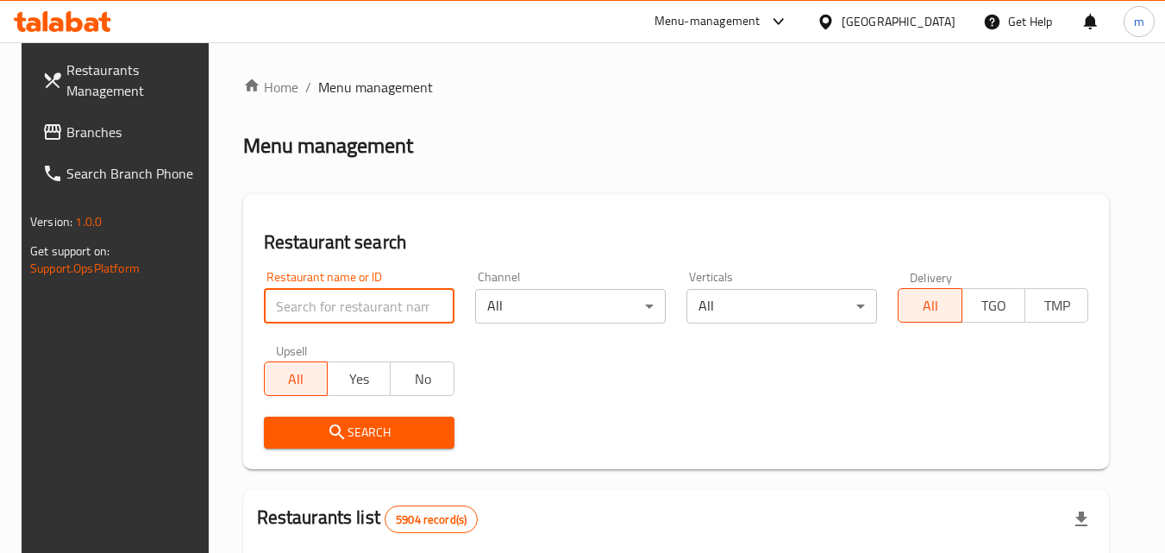
click at [323, 299] on input "search" at bounding box center [359, 306] width 191 height 34
paste input "667908"
type input "667908"
click button "Search" at bounding box center [359, 432] width 191 height 32
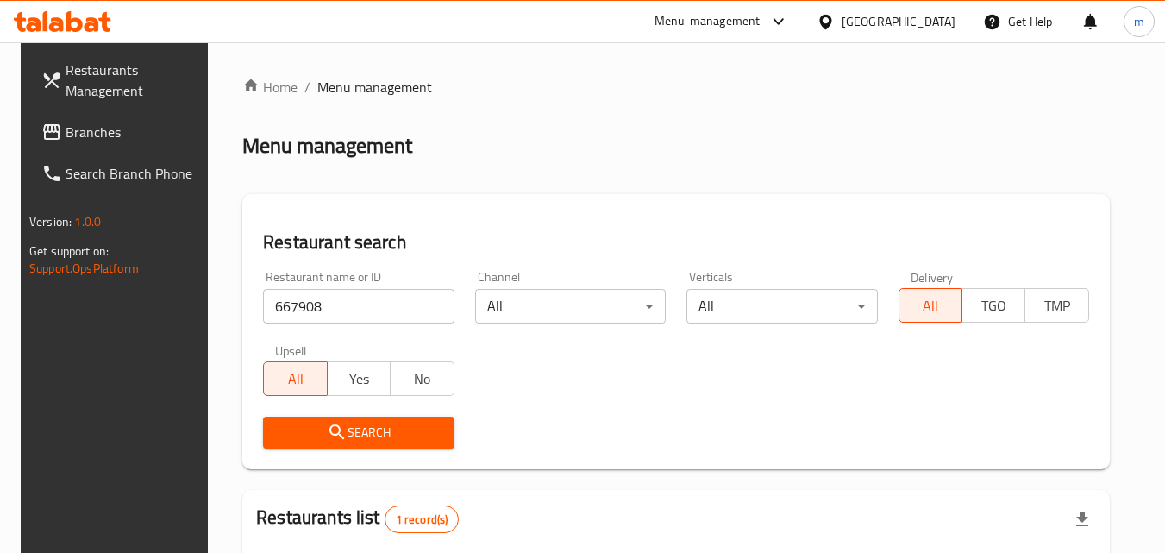
click at [834, 15] on icon at bounding box center [825, 22] width 18 height 18
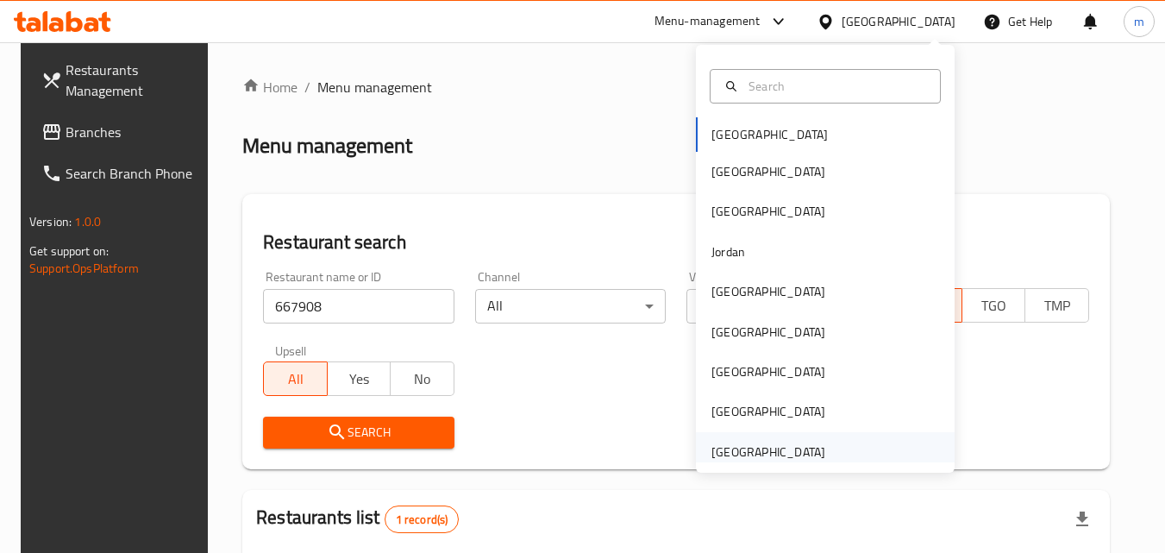
click at [768, 450] on div "[GEOGRAPHIC_DATA]" at bounding box center [768, 451] width 114 height 19
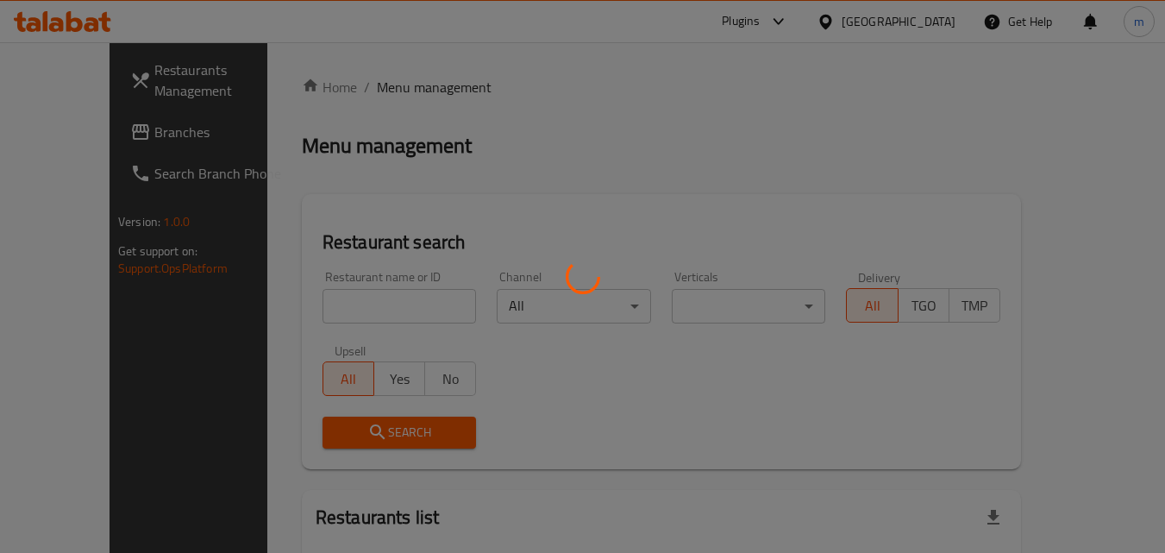
click at [78, 134] on div at bounding box center [582, 276] width 1165 height 553
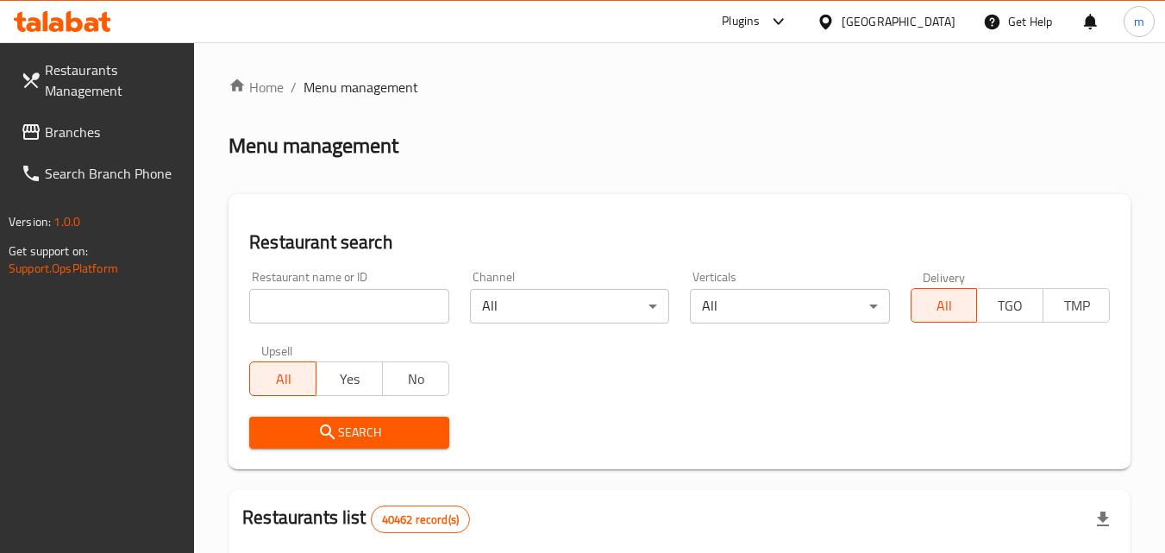
click at [323, 301] on input "search" at bounding box center [348, 306] width 199 height 34
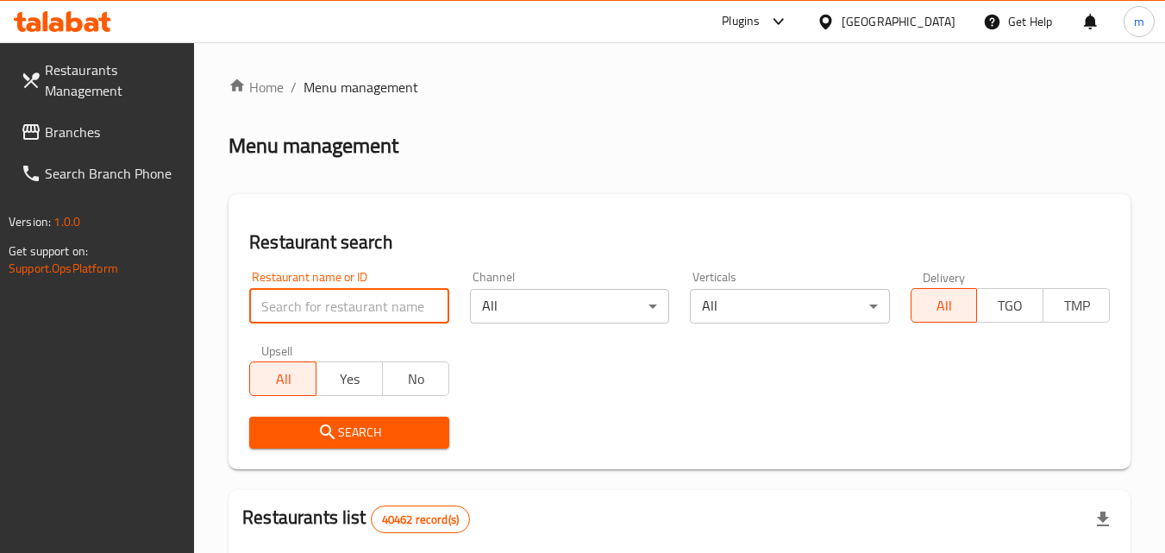
click at [94, 126] on span "Branches" at bounding box center [113, 132] width 136 height 21
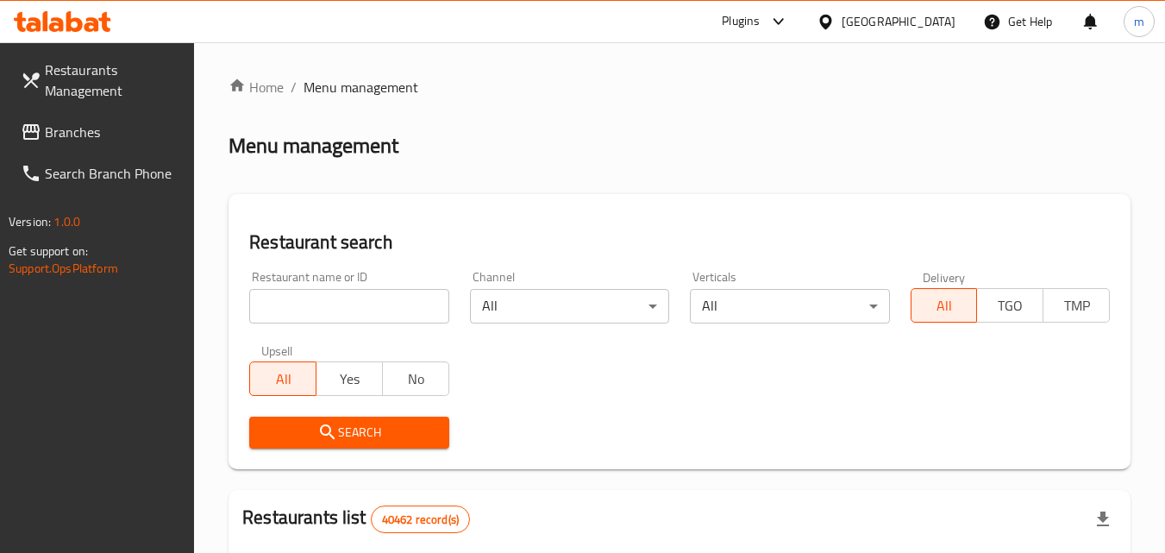
click at [94, 126] on span "Branches" at bounding box center [113, 132] width 136 height 21
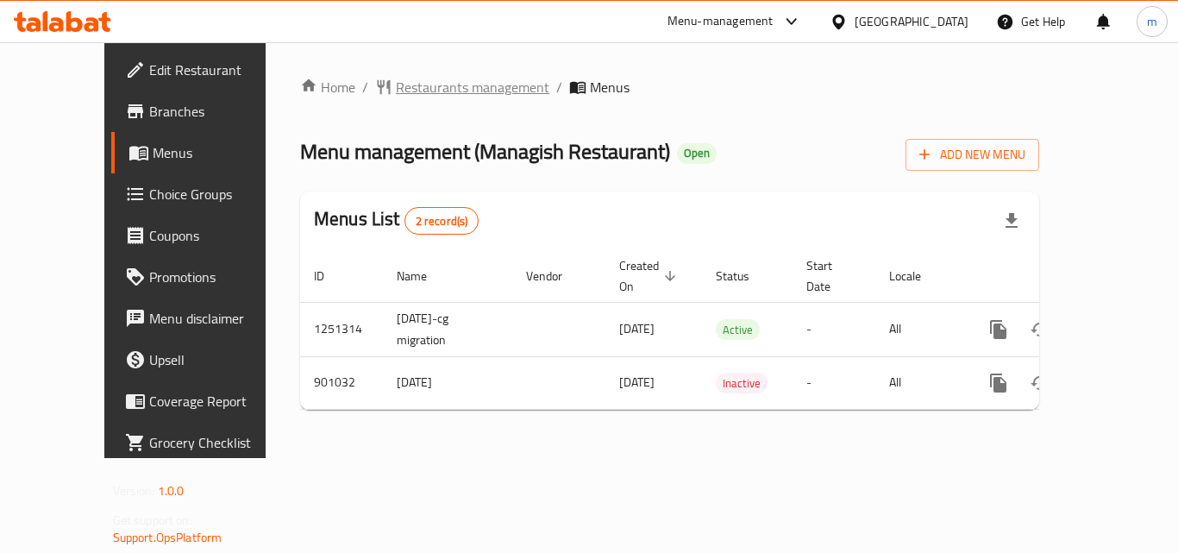
click at [408, 85] on span "Restaurants management" at bounding box center [472, 87] width 153 height 21
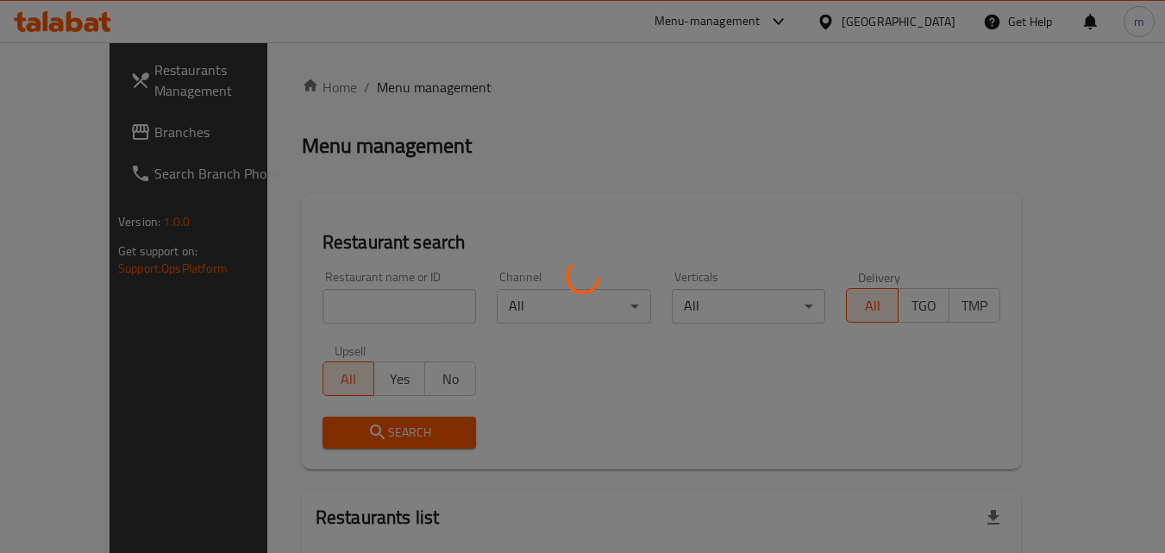
click at [294, 309] on div at bounding box center [582, 276] width 1165 height 553
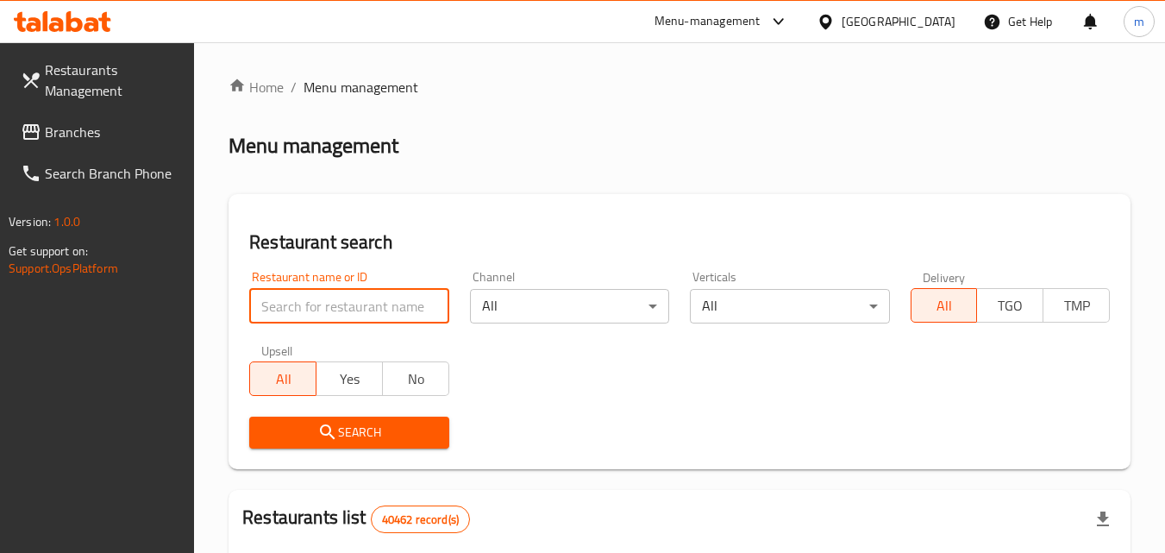
click at [294, 309] on input "search" at bounding box center [348, 306] width 199 height 34
paste input "658228"
type input "658228"
click button "Search" at bounding box center [348, 432] width 199 height 32
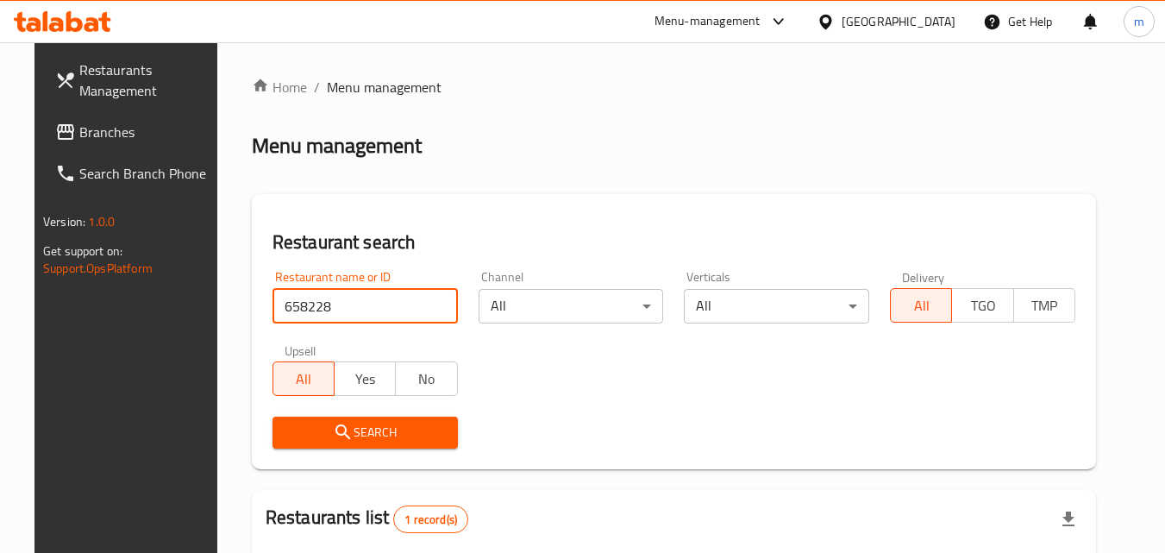
scroll to position [202, 0]
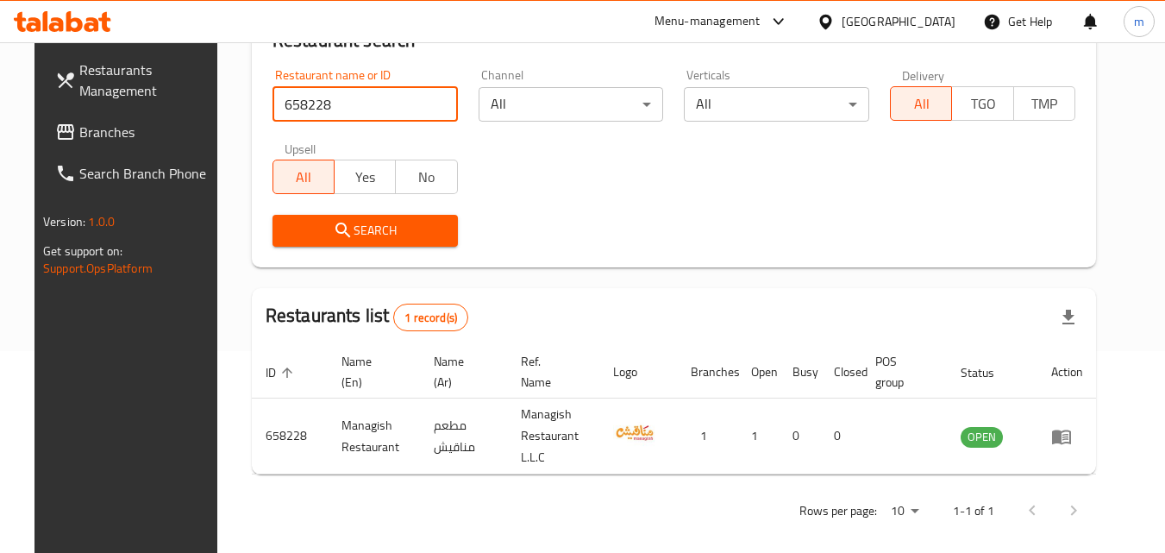
click at [864, 18] on div "[GEOGRAPHIC_DATA]" at bounding box center [898, 21] width 114 height 19
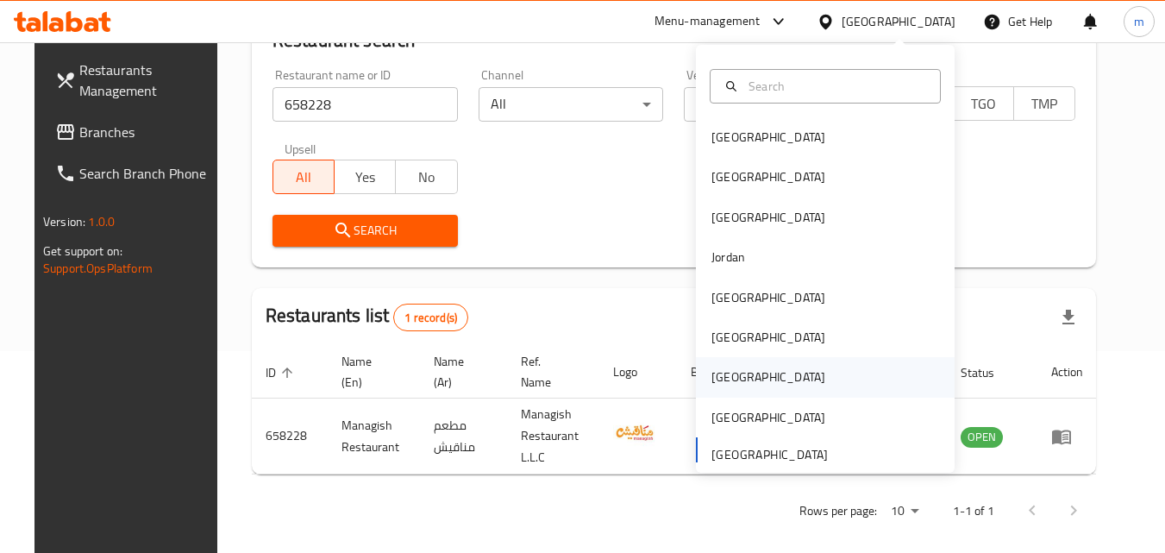
click at [731, 376] on div "[GEOGRAPHIC_DATA]" at bounding box center [767, 377] width 141 height 40
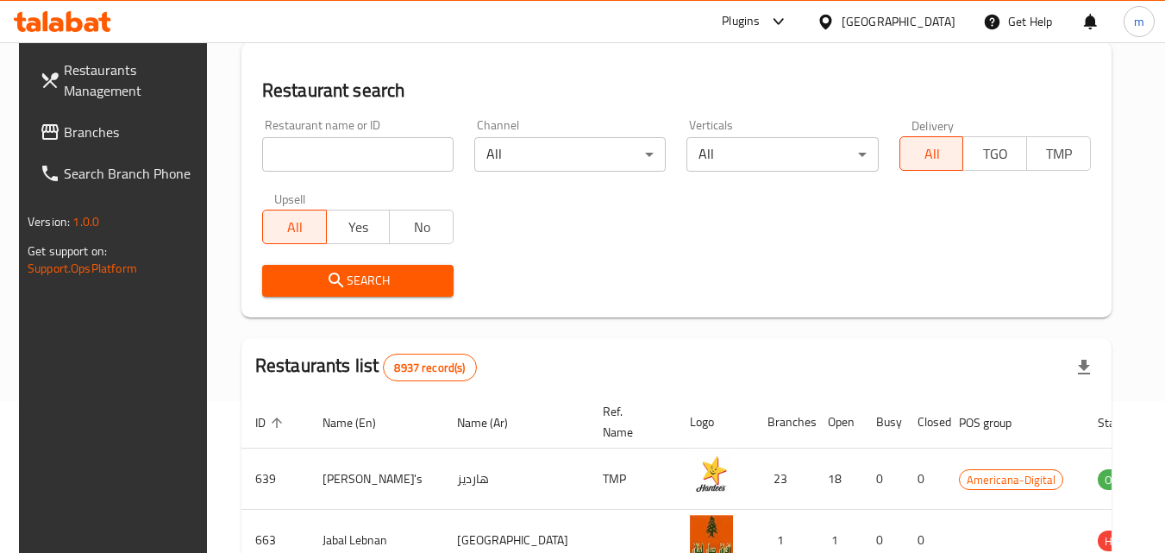
scroll to position [202, 0]
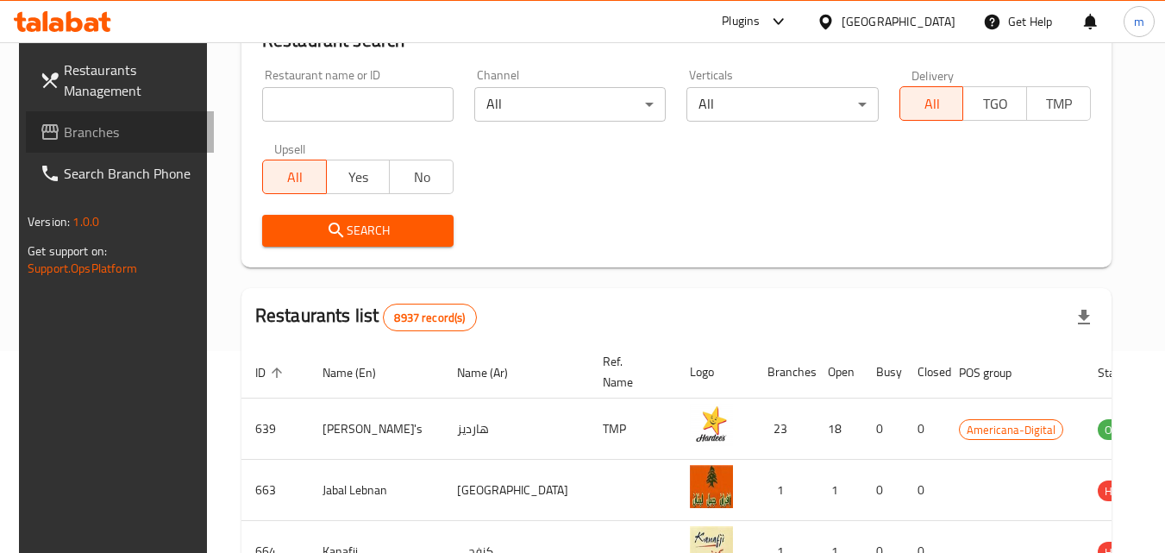
click at [73, 130] on span "Branches" at bounding box center [132, 132] width 136 height 21
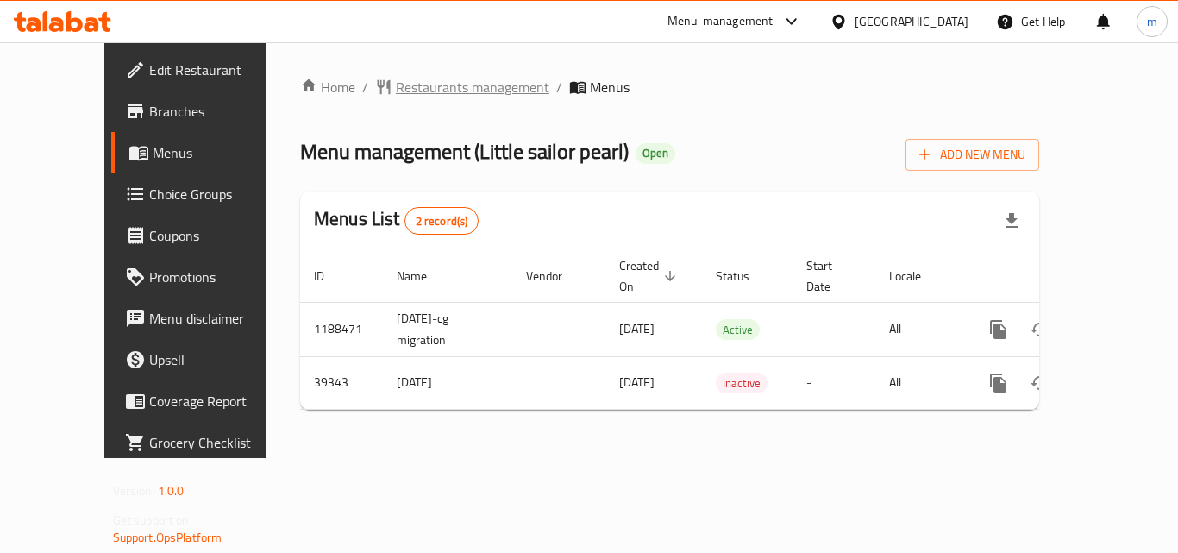
click at [412, 93] on span "Restaurants management" at bounding box center [472, 87] width 153 height 21
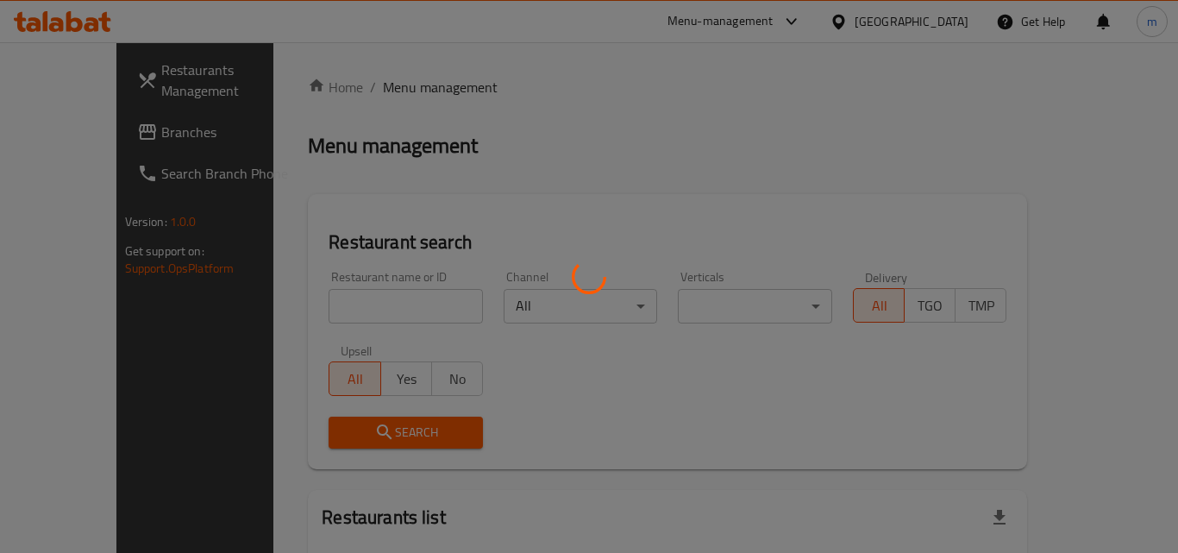
click at [412, 93] on div at bounding box center [589, 276] width 1178 height 553
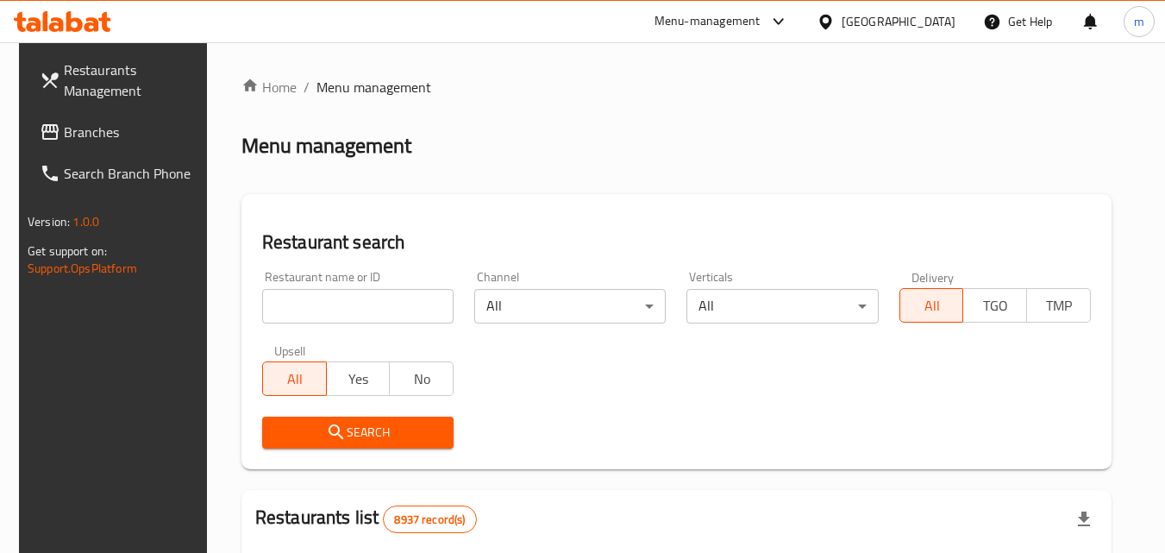
click at [356, 310] on div "Home / Menu management Menu management Restaurant search Restaurant name or ID …" at bounding box center [676, 558] width 870 height 963
click at [356, 310] on input "search" at bounding box center [357, 306] width 191 height 34
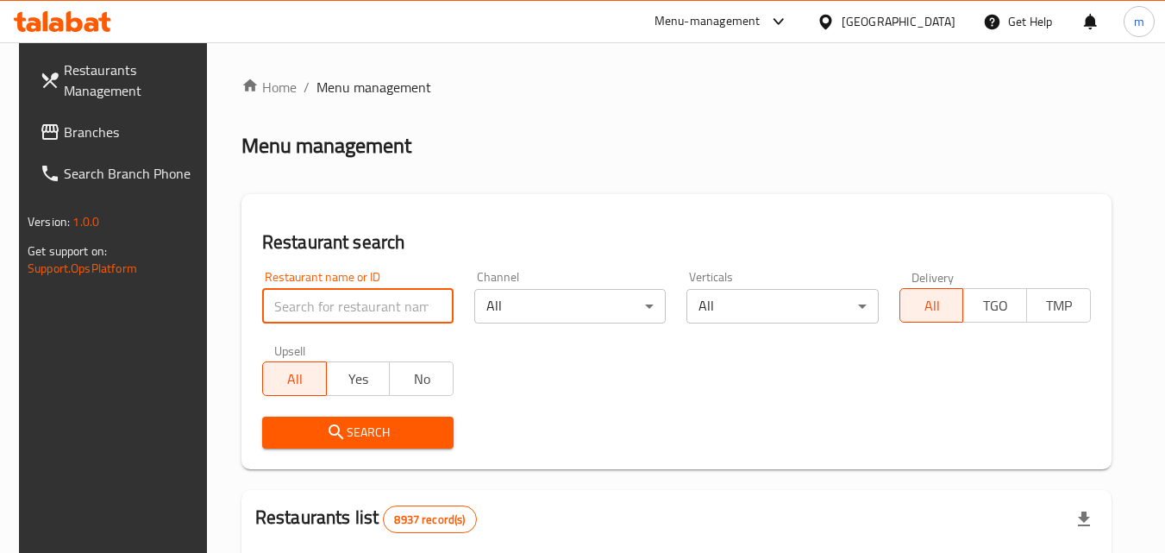
paste input "20517"
type input "20517"
click button "Search" at bounding box center [357, 432] width 191 height 32
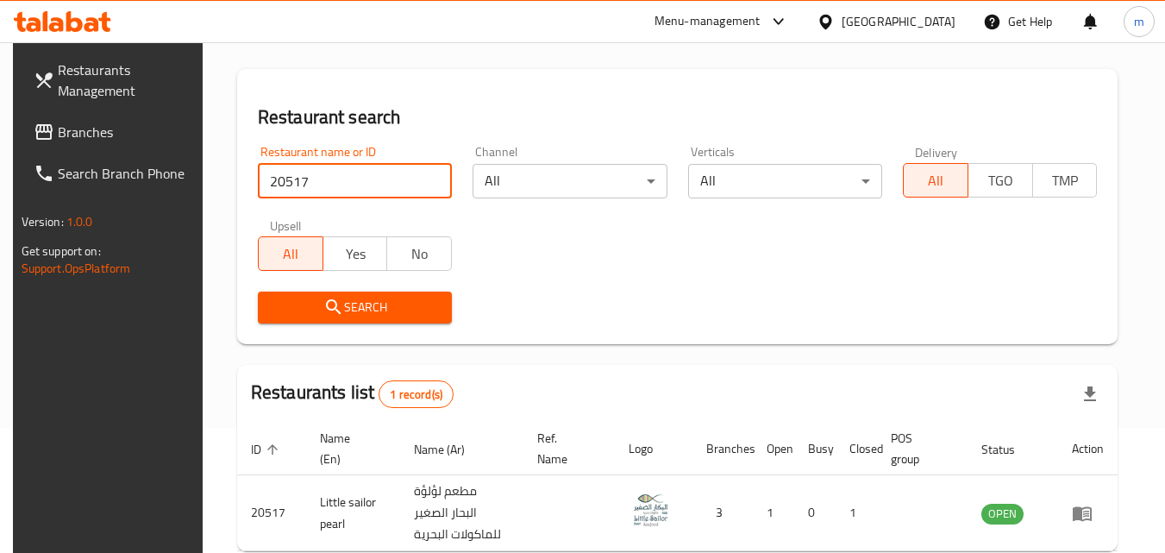
scroll to position [216, 0]
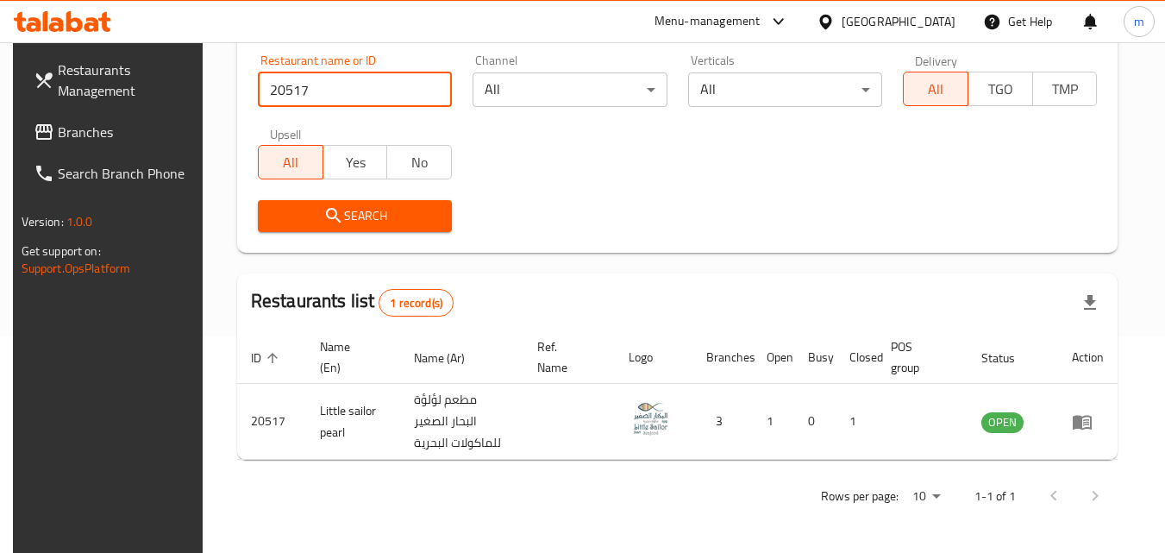
click at [102, 127] on span "Branches" at bounding box center [126, 132] width 136 height 21
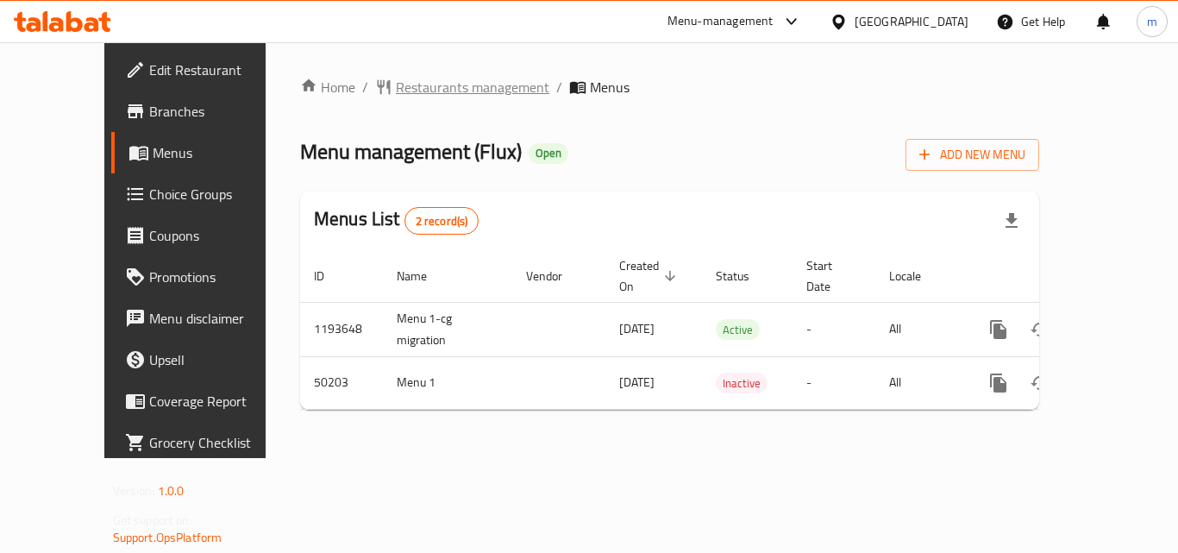
click at [437, 93] on span "Restaurants management" at bounding box center [472, 87] width 153 height 21
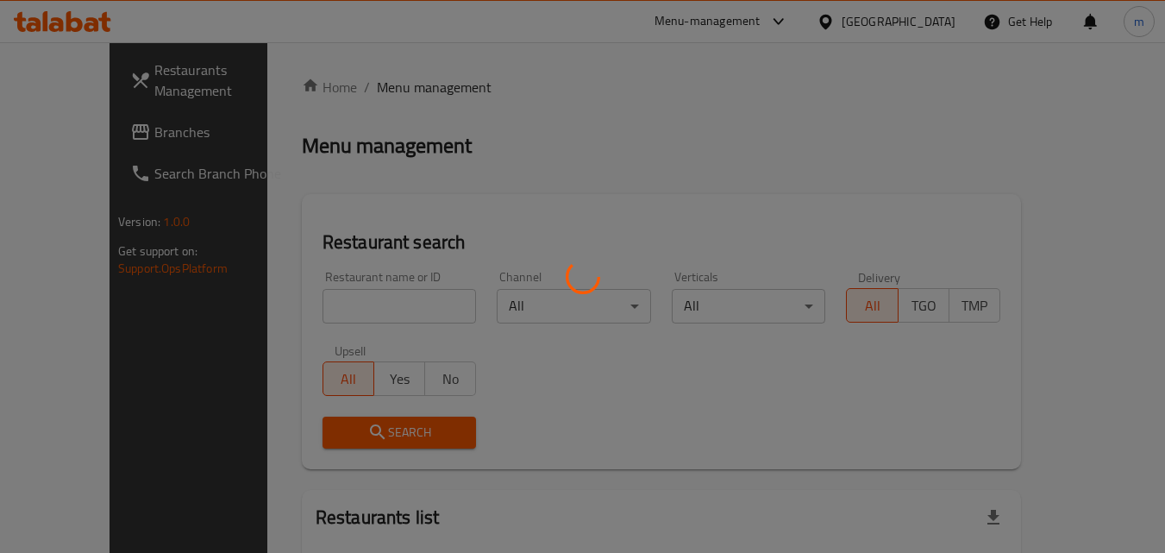
click at [341, 298] on div at bounding box center [582, 276] width 1165 height 553
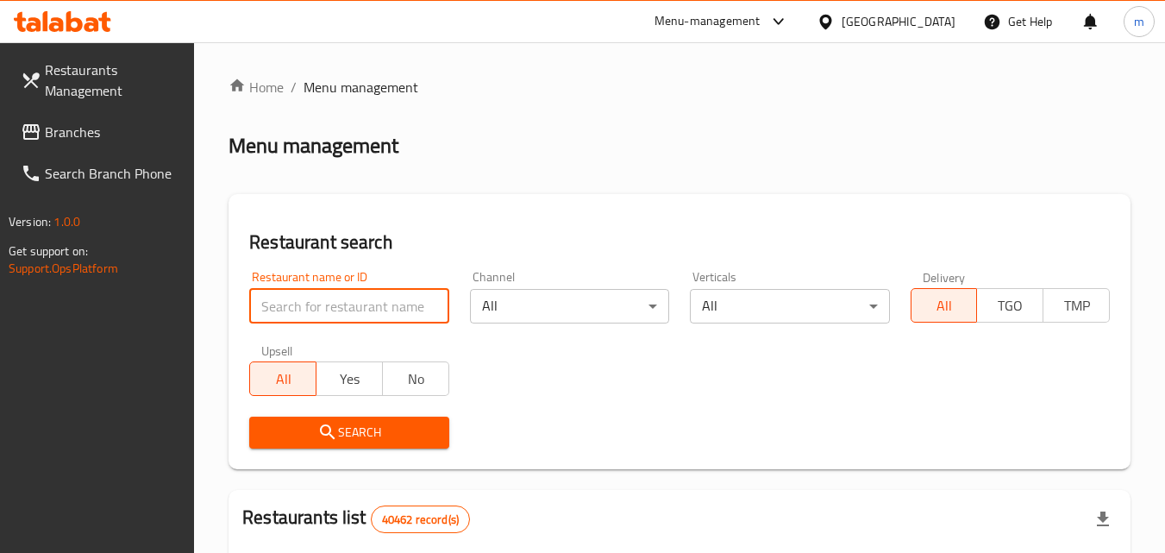
click at [341, 298] on input "search" at bounding box center [348, 306] width 199 height 34
paste input "25024"
type input "25024"
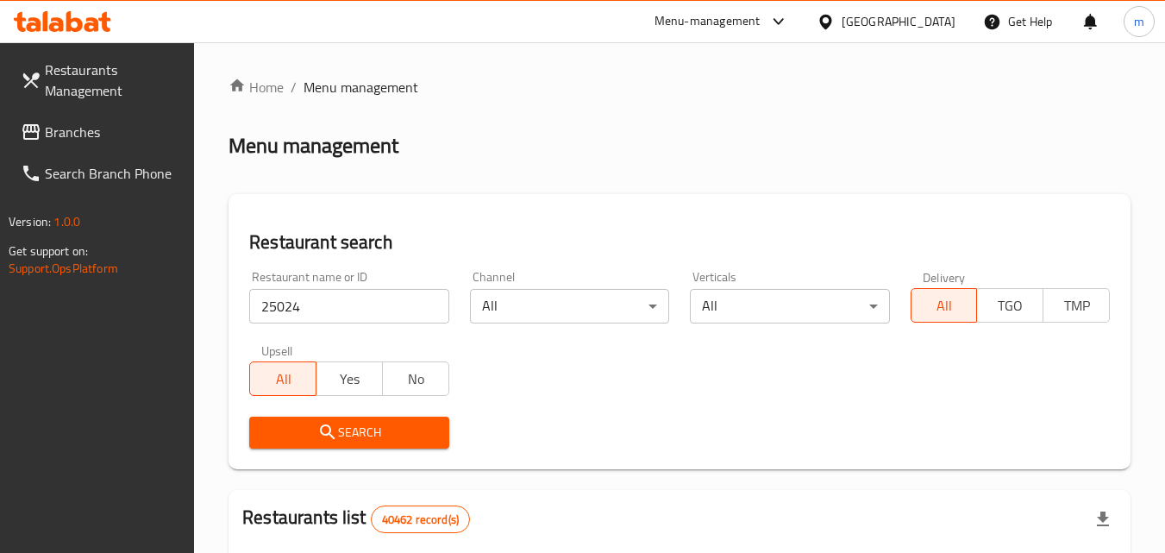
click at [342, 434] on span "Search" at bounding box center [349, 433] width 172 height 22
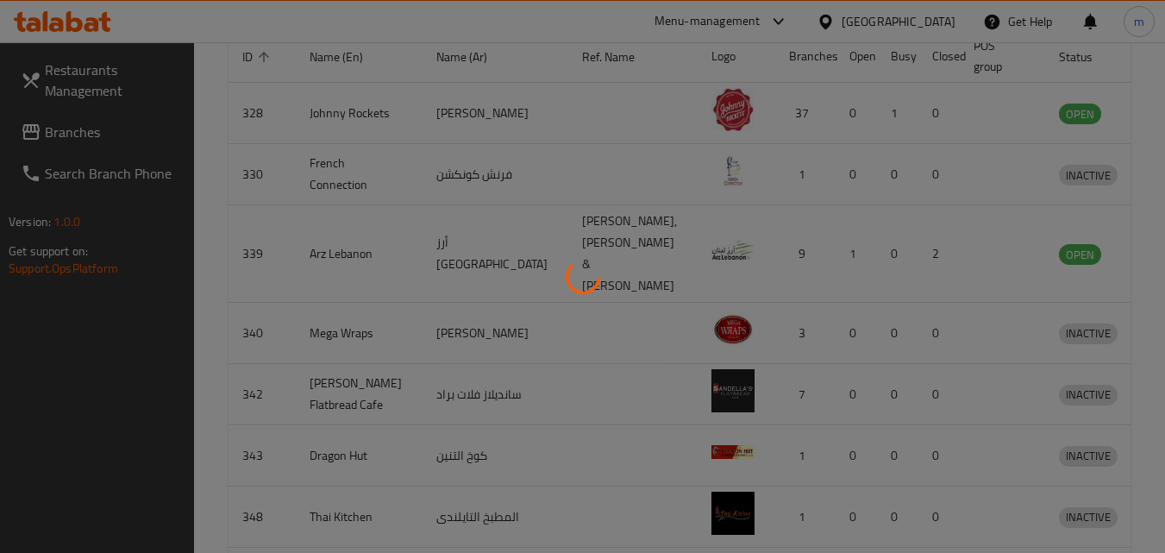
scroll to position [202, 0]
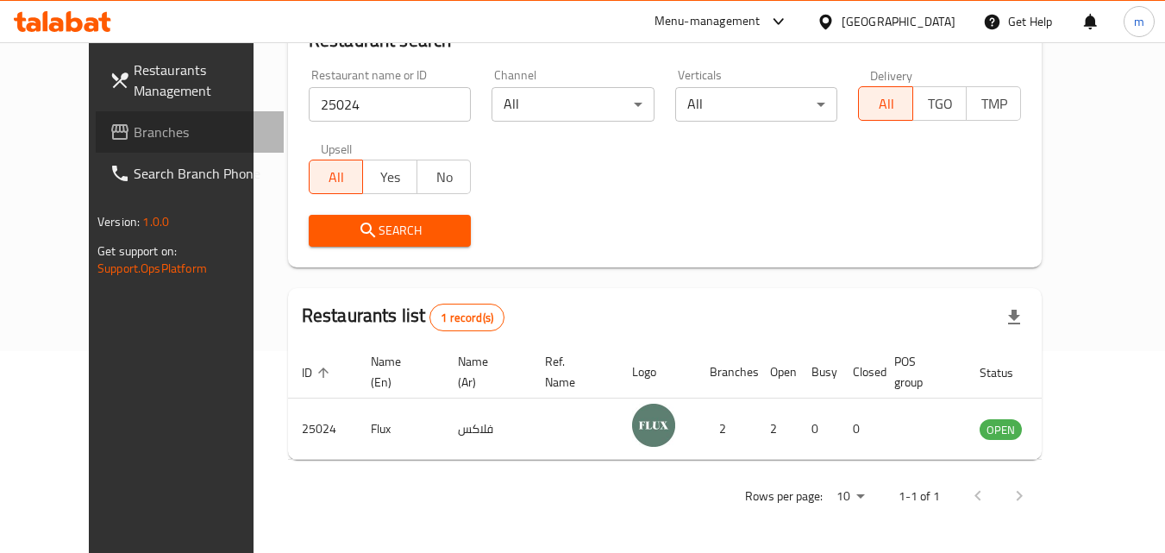
drag, startPoint x: 36, startPoint y: 123, endPoint x: 155, endPoint y: 226, distance: 157.1
click at [109, 123] on icon at bounding box center [119, 132] width 21 height 21
